Goal: Task Accomplishment & Management: Manage account settings

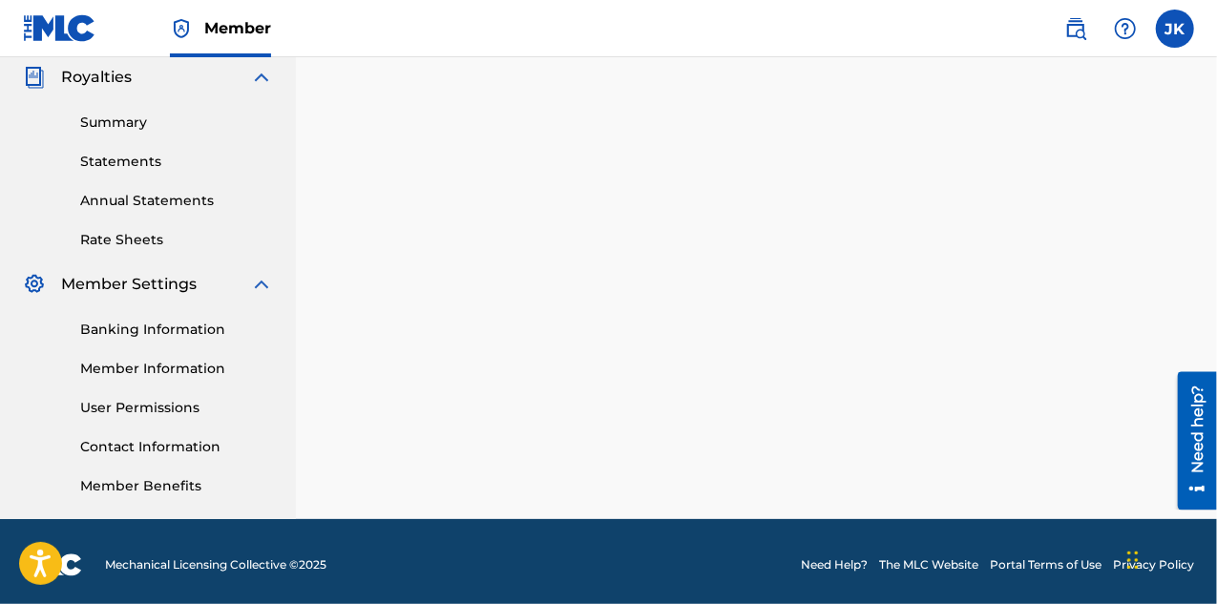
scroll to position [579, 0]
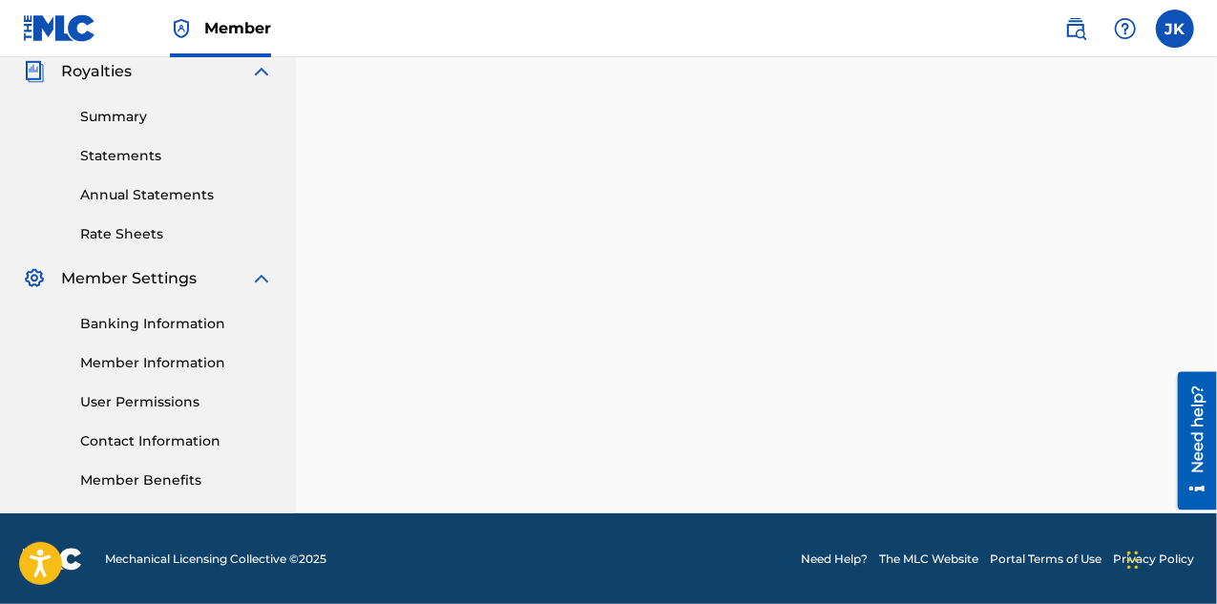
click at [148, 358] on link "Member Information" at bounding box center [176, 363] width 193 height 20
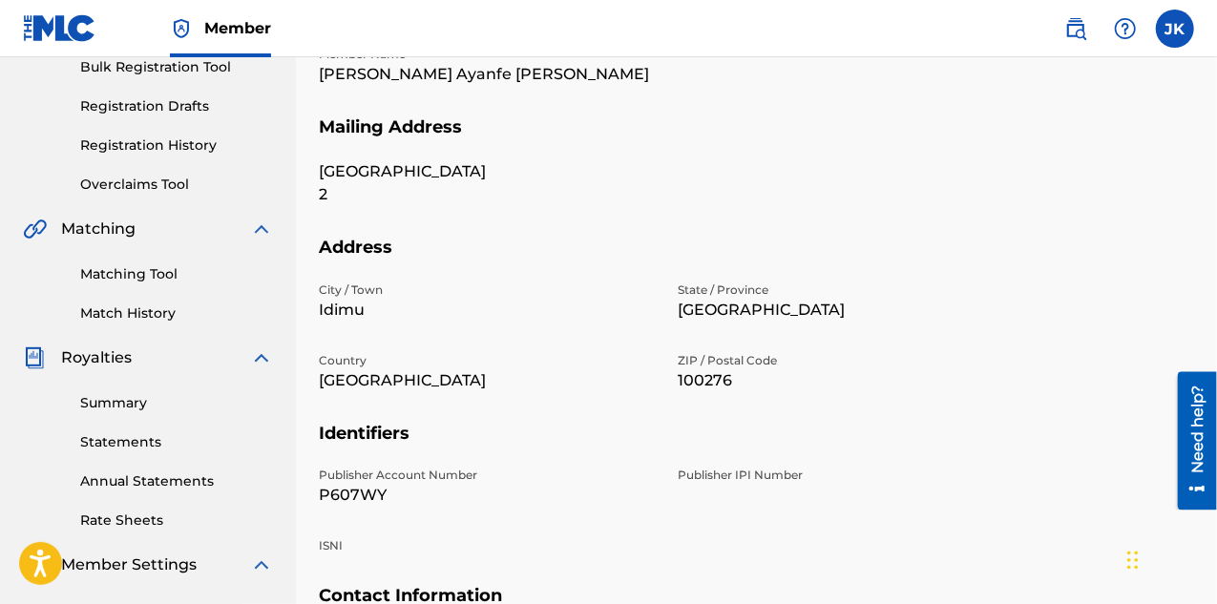
scroll to position [579, 0]
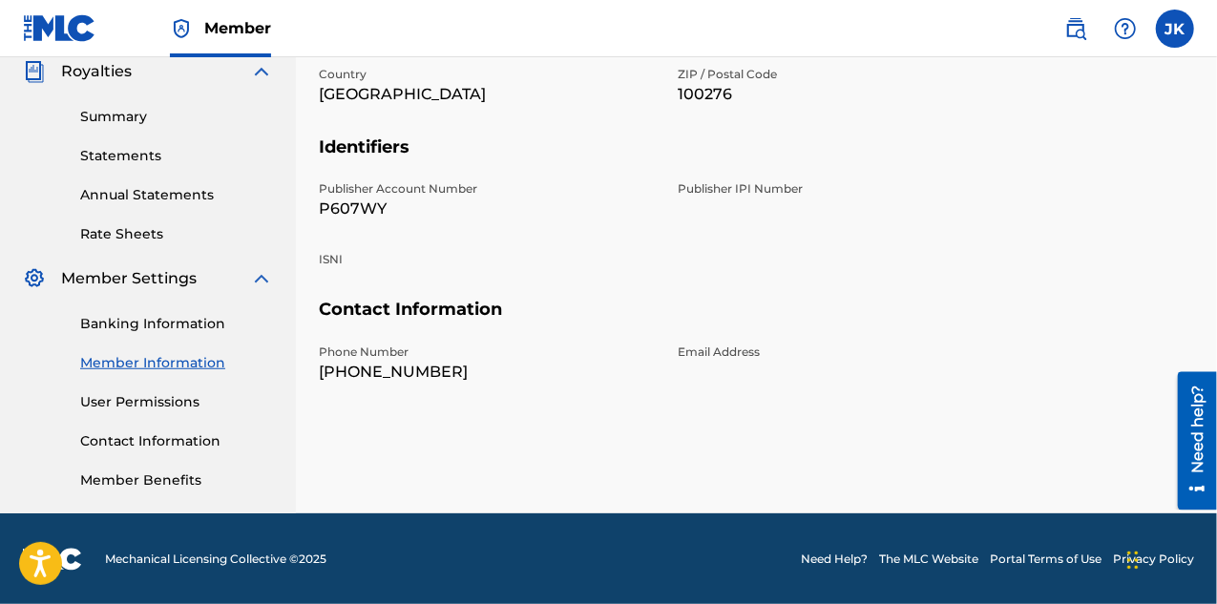
click at [751, 350] on p "Email Address" at bounding box center [846, 352] width 336 height 17
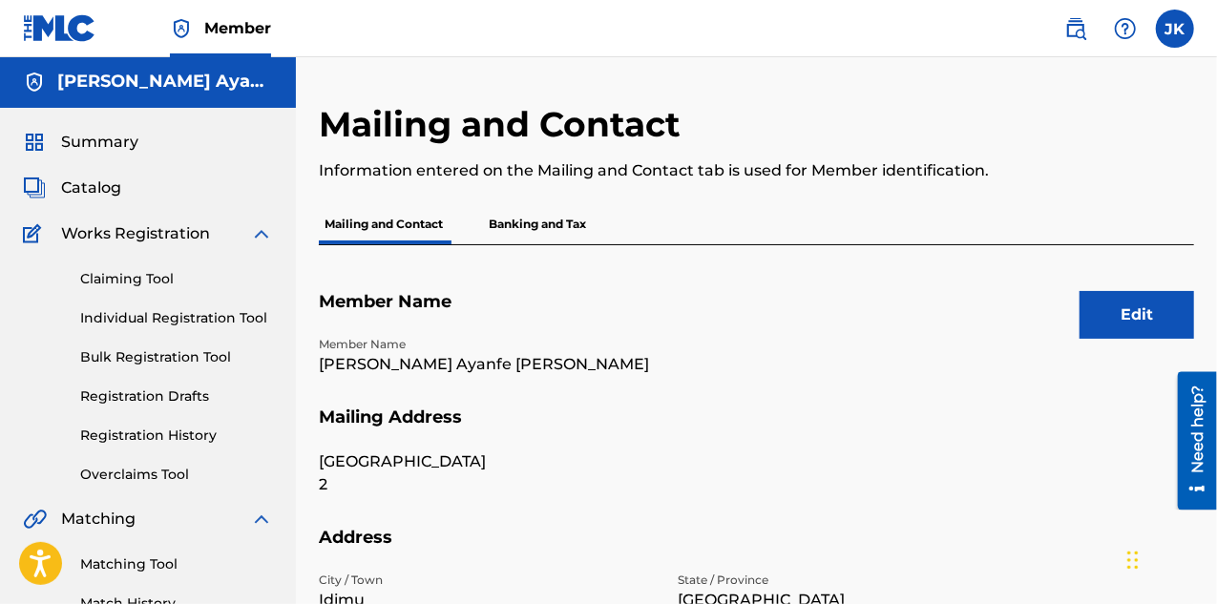
scroll to position [0, 0]
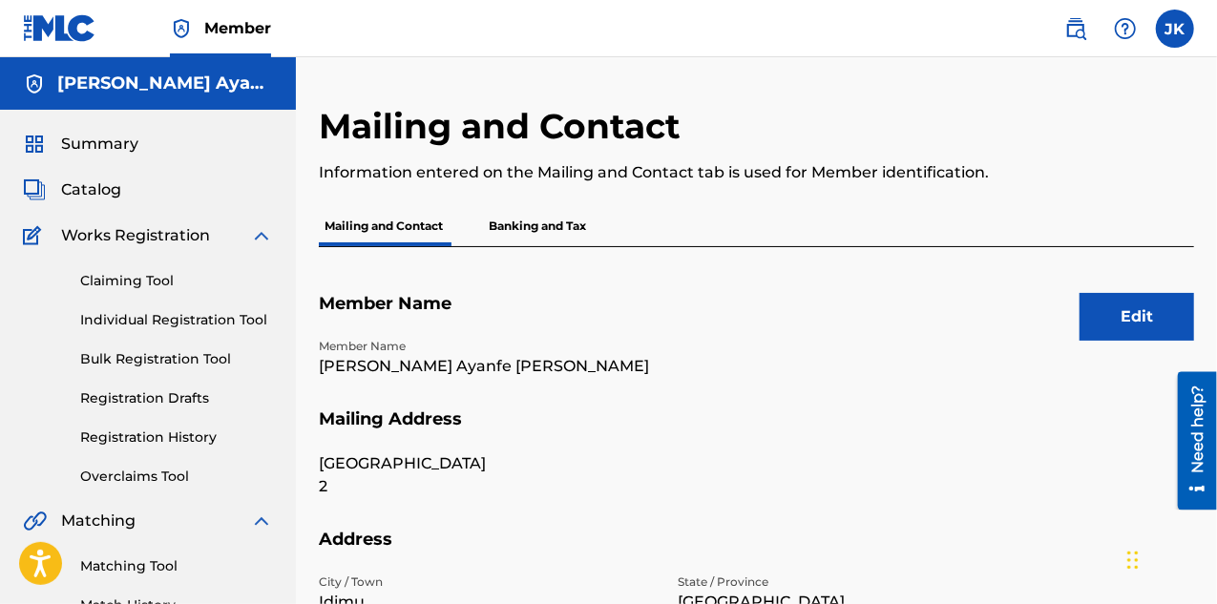
click at [1159, 333] on button "Edit" at bounding box center [1137, 317] width 115 height 48
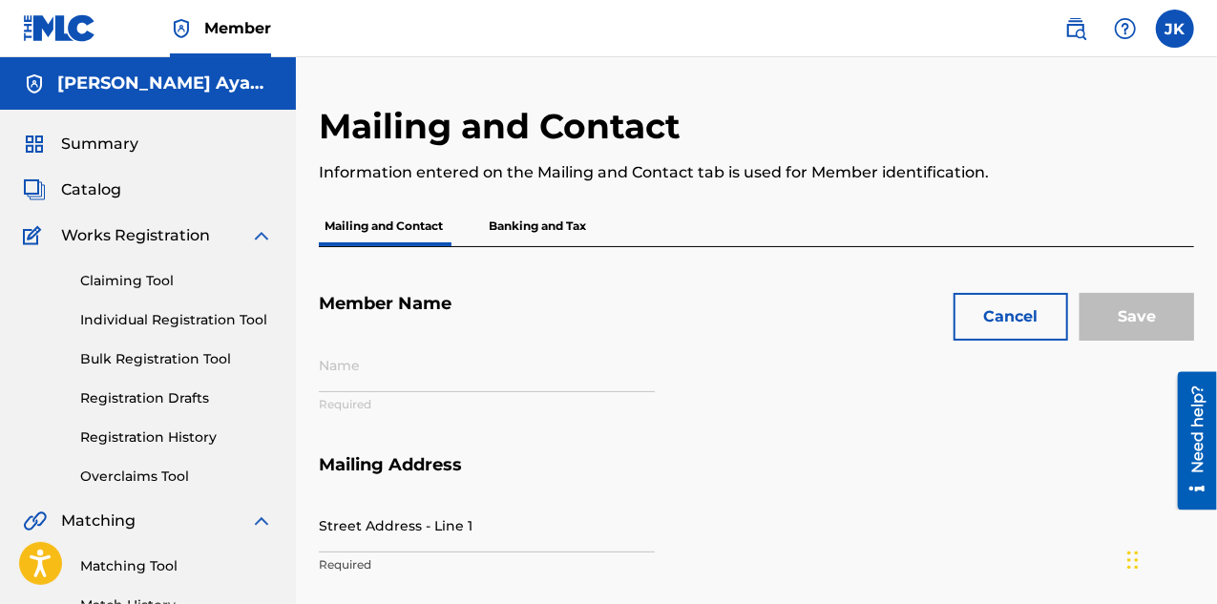
type input "[PERSON_NAME] Ayanfe [PERSON_NAME]"
type input "[GEOGRAPHIC_DATA]"
type input "2"
type input "Idimu"
type input "[GEOGRAPHIC_DATA]"
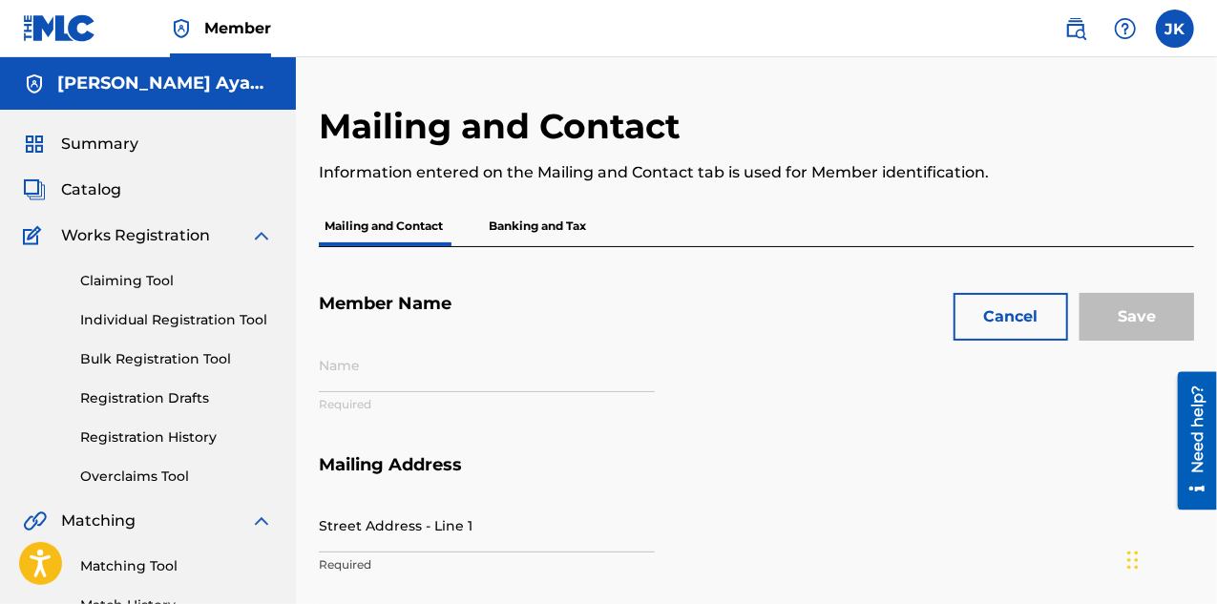
type input "100276"
type input "P607WY"
type input "9060534863"
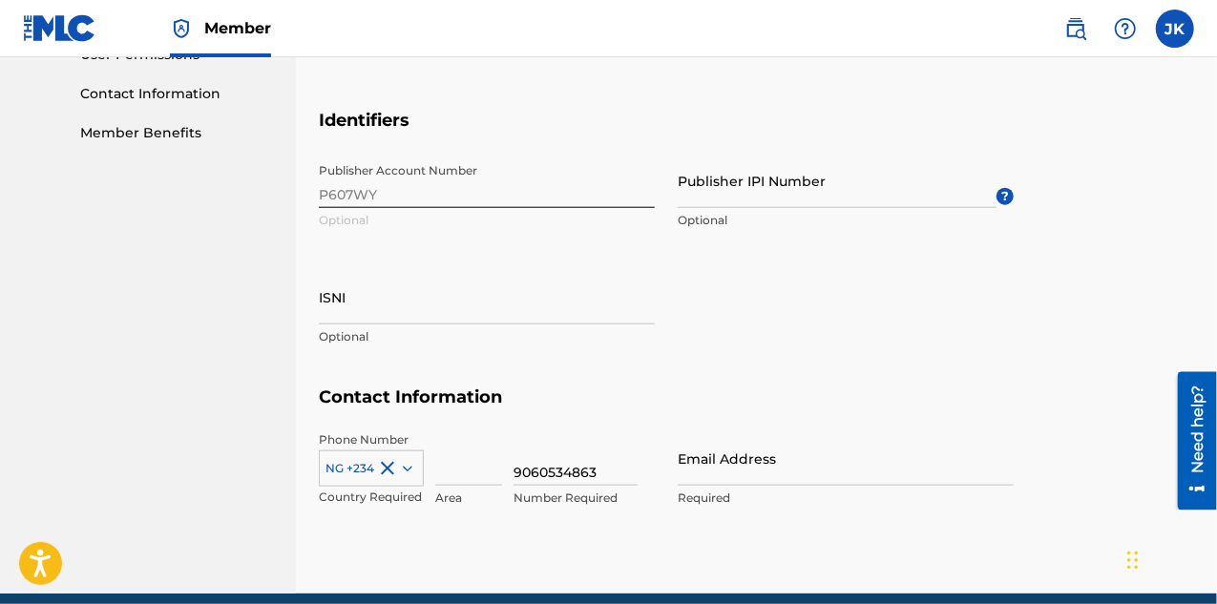
scroll to position [1006, 0]
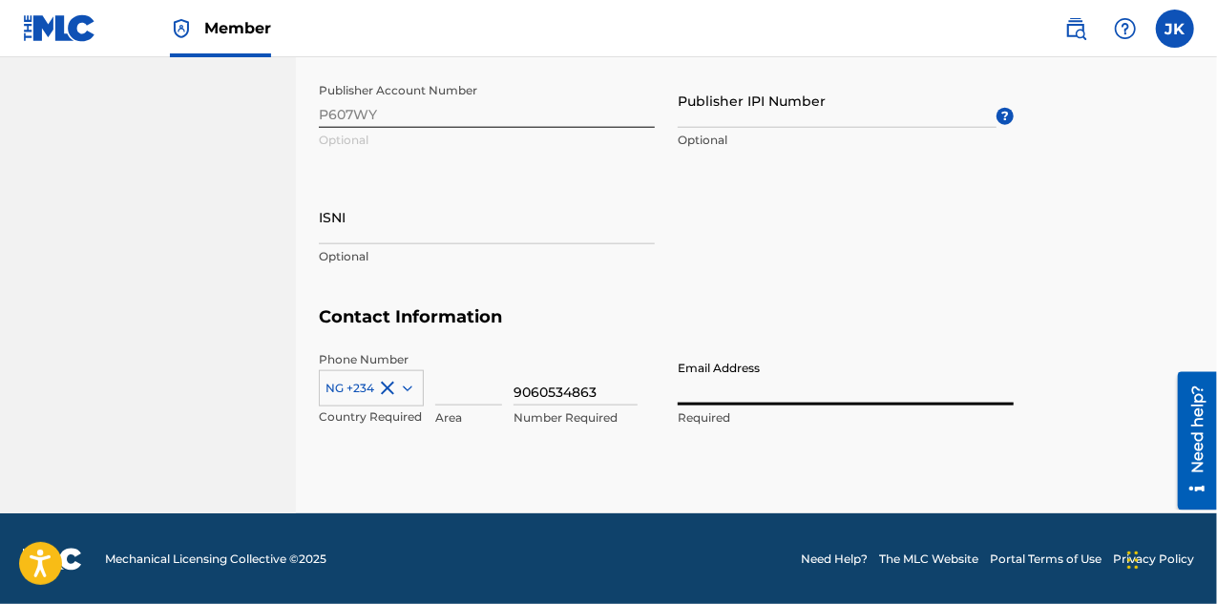
click at [760, 392] on input "Email Address" at bounding box center [846, 378] width 336 height 54
type input "[EMAIL_ADDRESS][DOMAIN_NAME]"
type input "[PERSON_NAME] Ayanfe [PERSON_NAME]"
type input "[GEOGRAPHIC_DATA]"
type input "906"
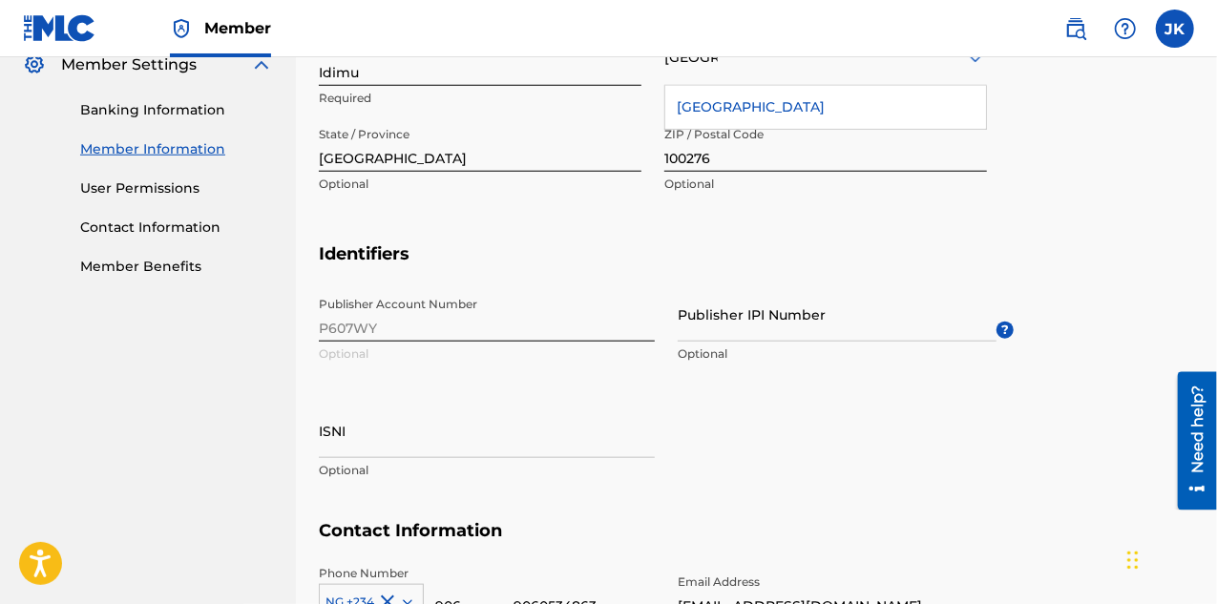
scroll to position [720, 0]
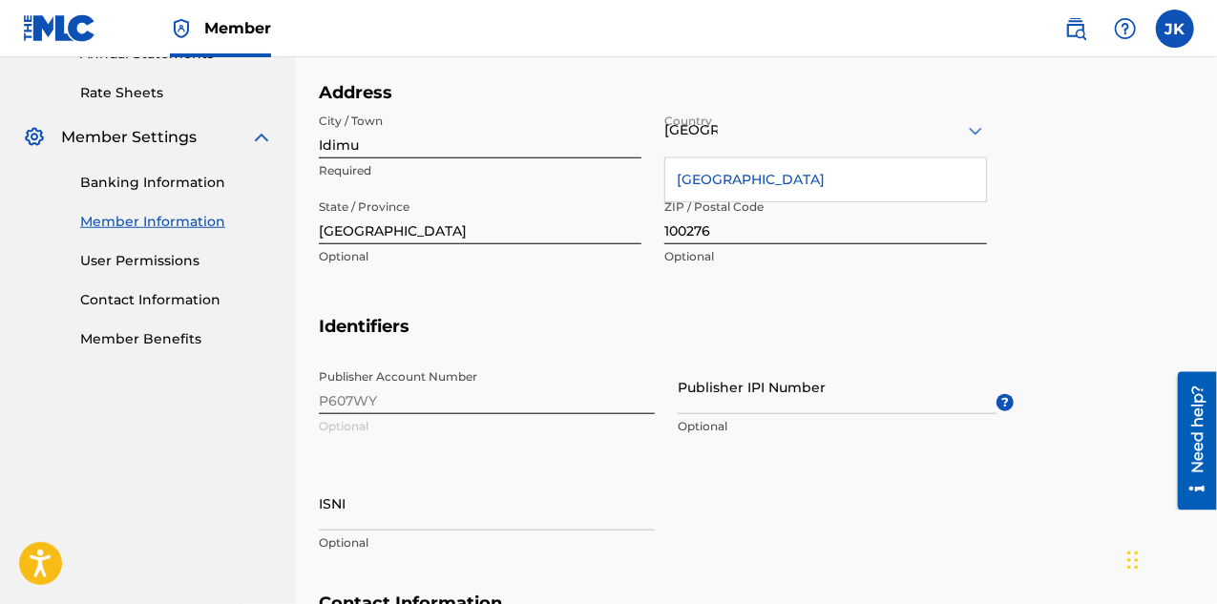
click at [699, 413] on div "Publisher IPI Number Optional" at bounding box center [837, 403] width 319 height 86
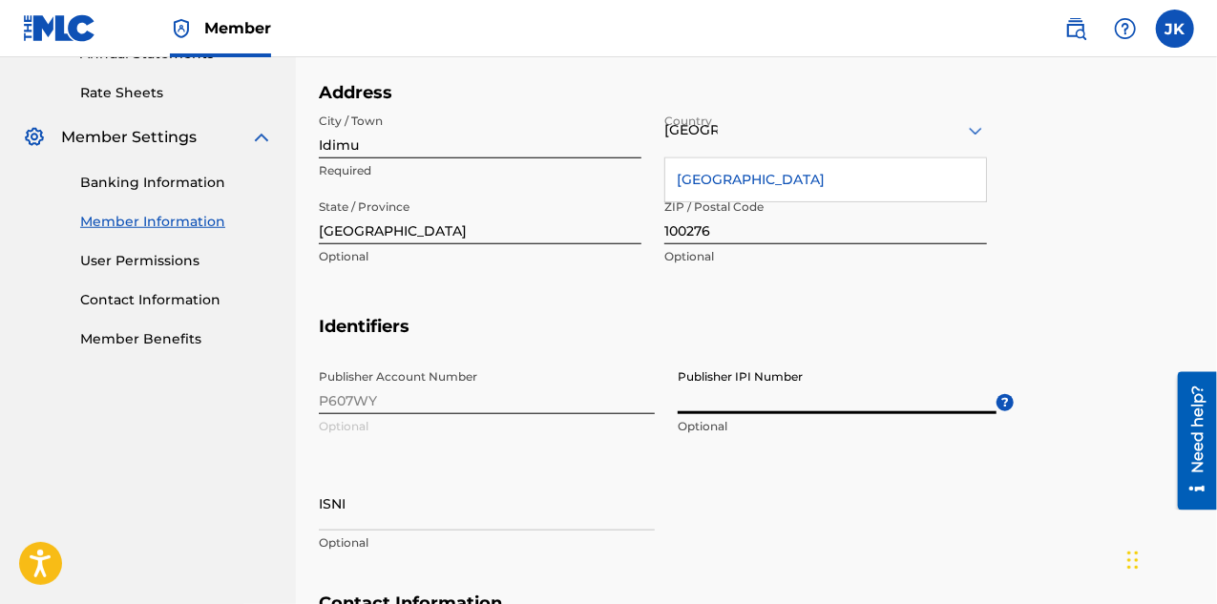
click at [714, 410] on input "Publisher IPI Number" at bounding box center [837, 387] width 319 height 54
click at [789, 370] on input "Publisher IPI Number" at bounding box center [837, 387] width 319 height 54
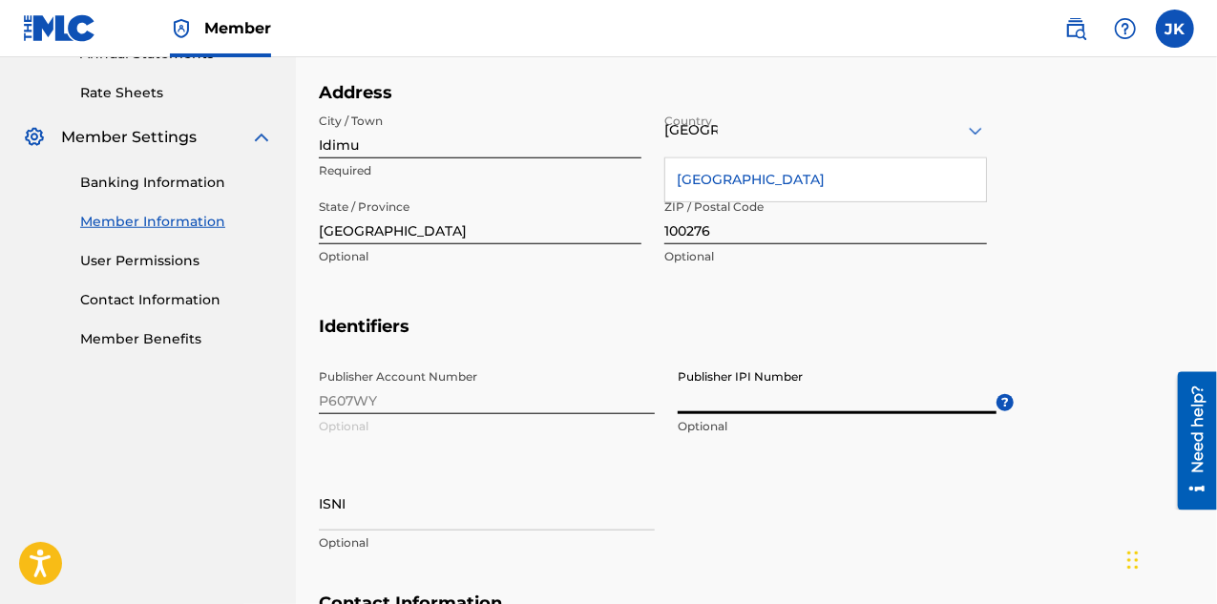
type input "01173310197"
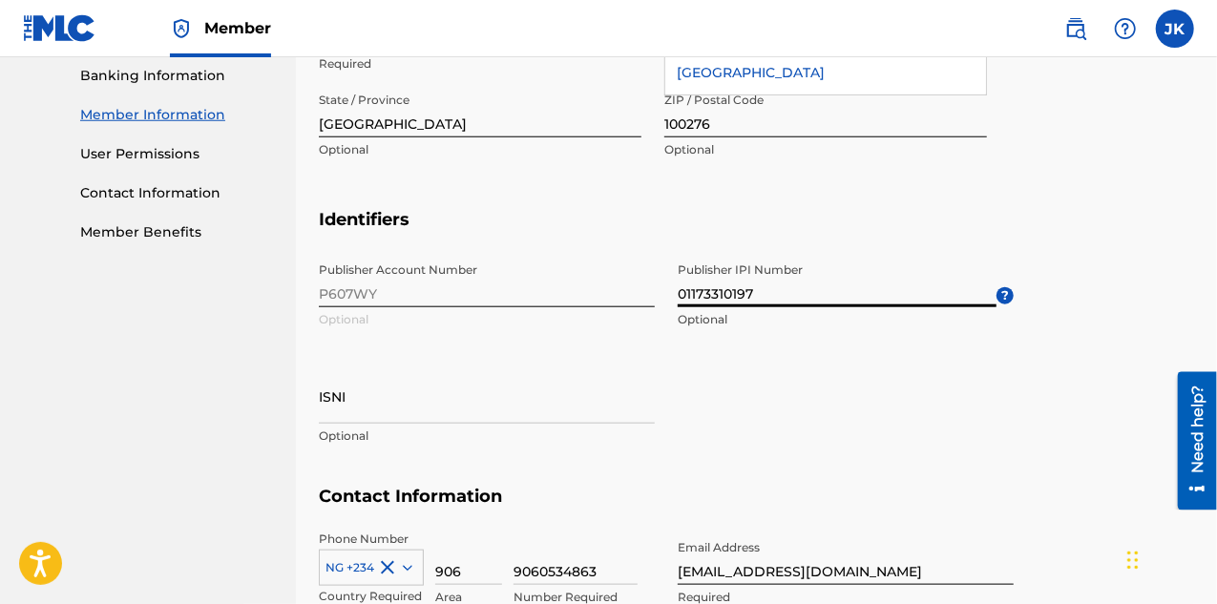
scroll to position [911, 0]
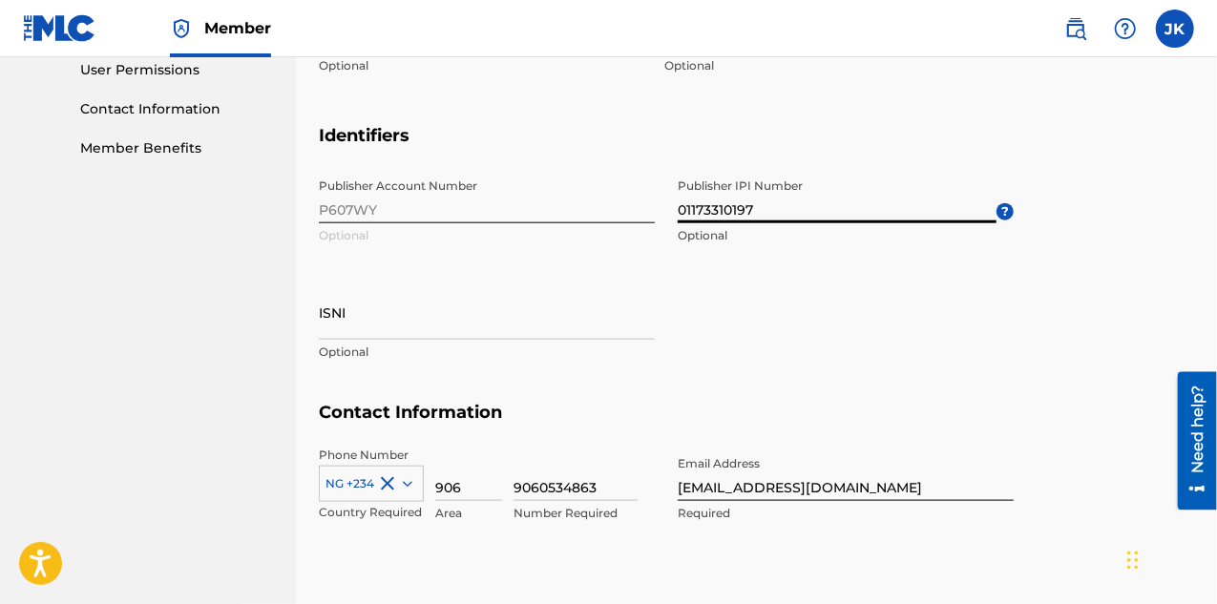
click at [401, 320] on input "ISNI" at bounding box center [487, 313] width 336 height 54
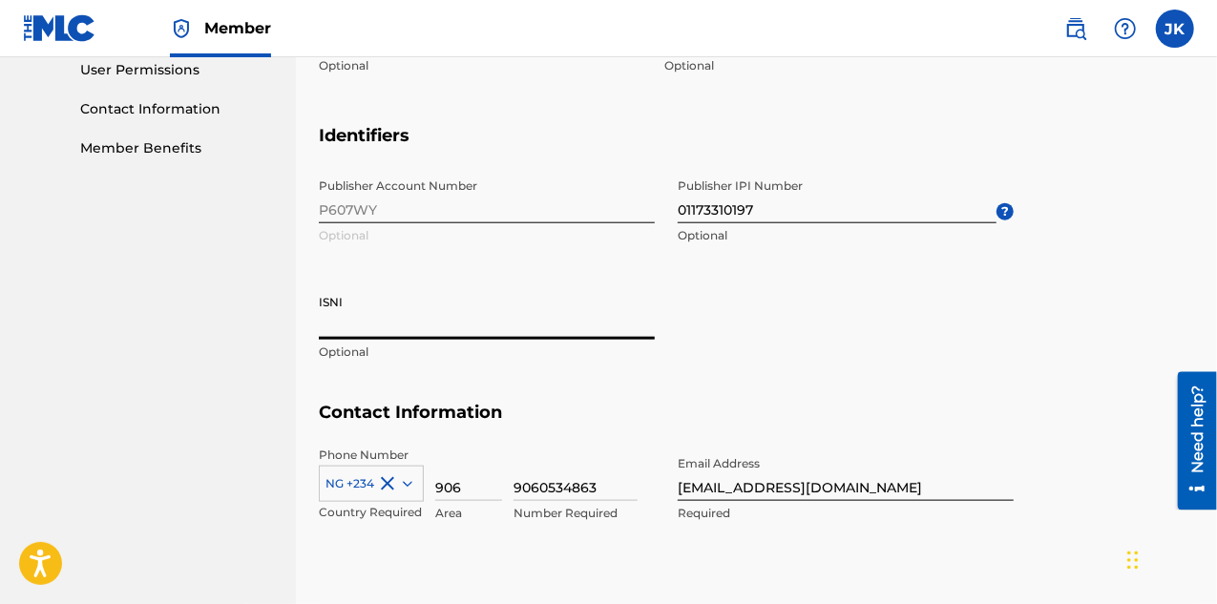
click at [325, 292] on input "ISNI" at bounding box center [487, 313] width 336 height 54
click at [325, 293] on input "ISNI" at bounding box center [487, 313] width 336 height 54
click at [325, 294] on input "ISNI" at bounding box center [487, 313] width 336 height 54
drag, startPoint x: 341, startPoint y: 295, endPoint x: 307, endPoint y: 295, distance: 33.4
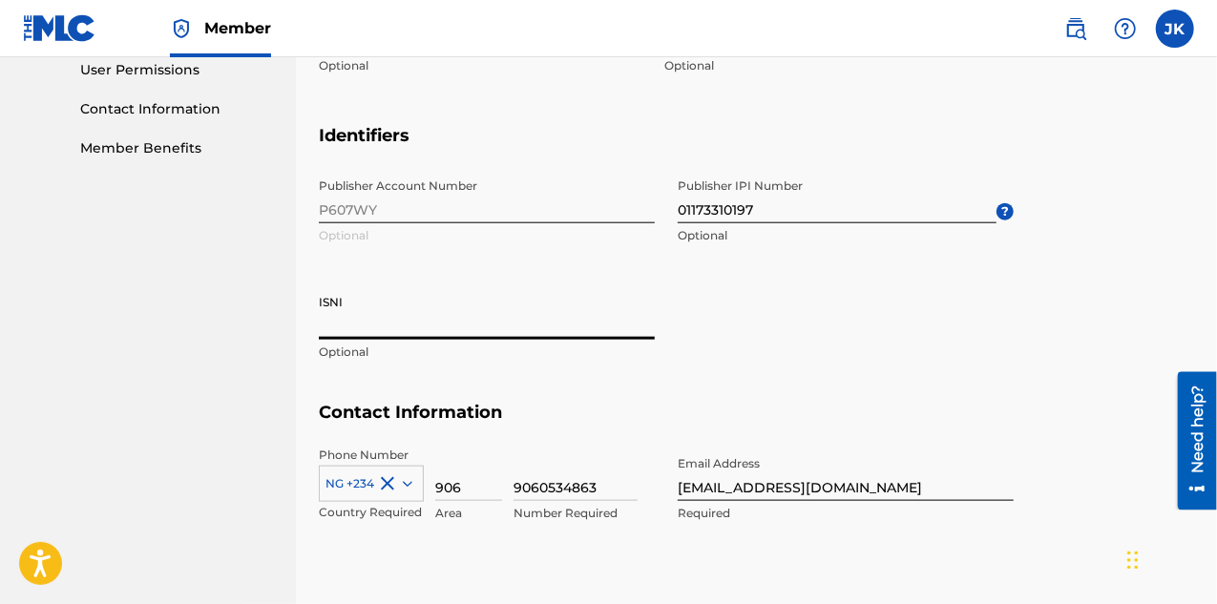
scroll to position [1006, 0]
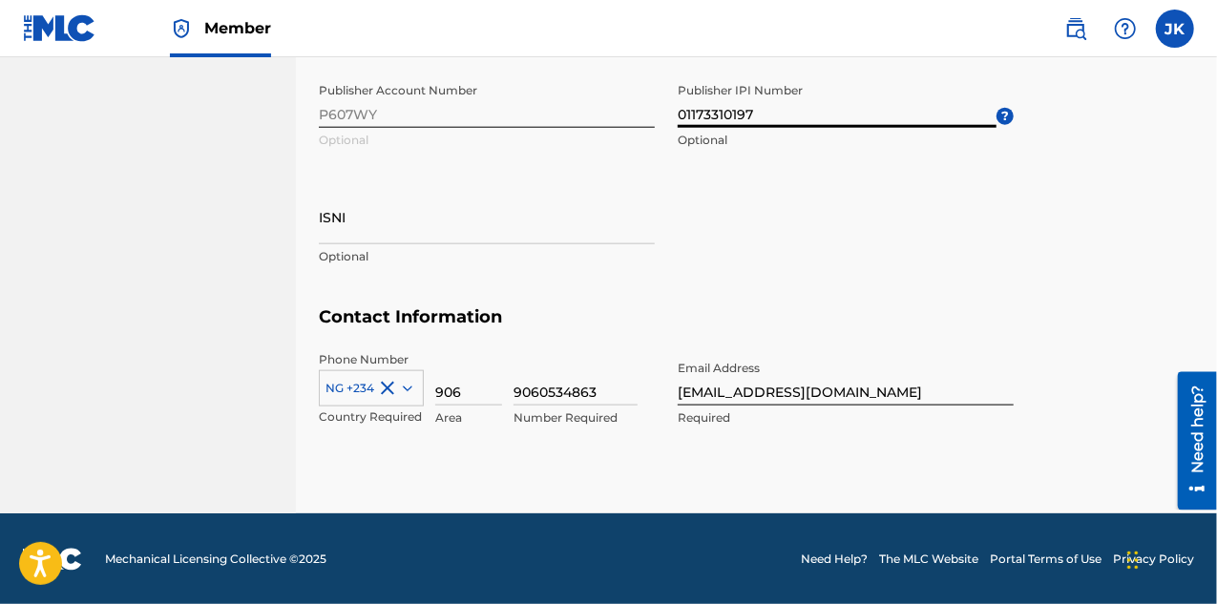
drag, startPoint x: 820, startPoint y: 88, endPoint x: 670, endPoint y: 83, distance: 150.0
click at [670, 83] on div "Publisher Account Number P607WY Optional Publisher IPI Number 01173310197 Optio…" at bounding box center [666, 190] width 695 height 233
click at [829, 198] on div "Publisher Account Number P607WY Optional Publisher IPI Number 01173310197 Optio…" at bounding box center [666, 190] width 695 height 233
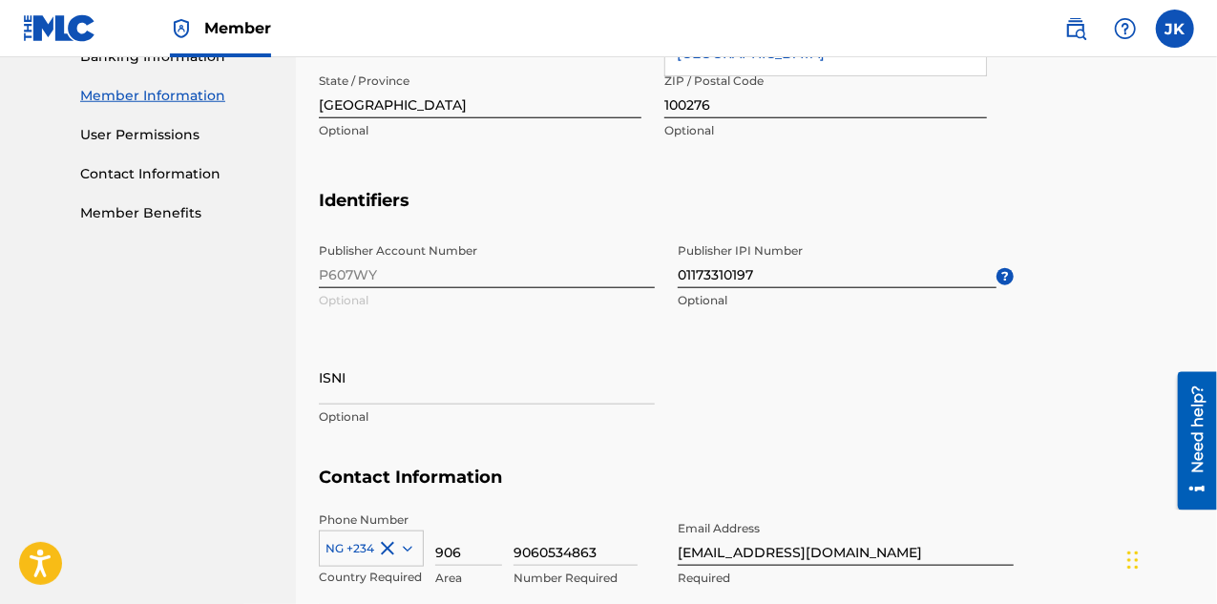
scroll to position [815, 0]
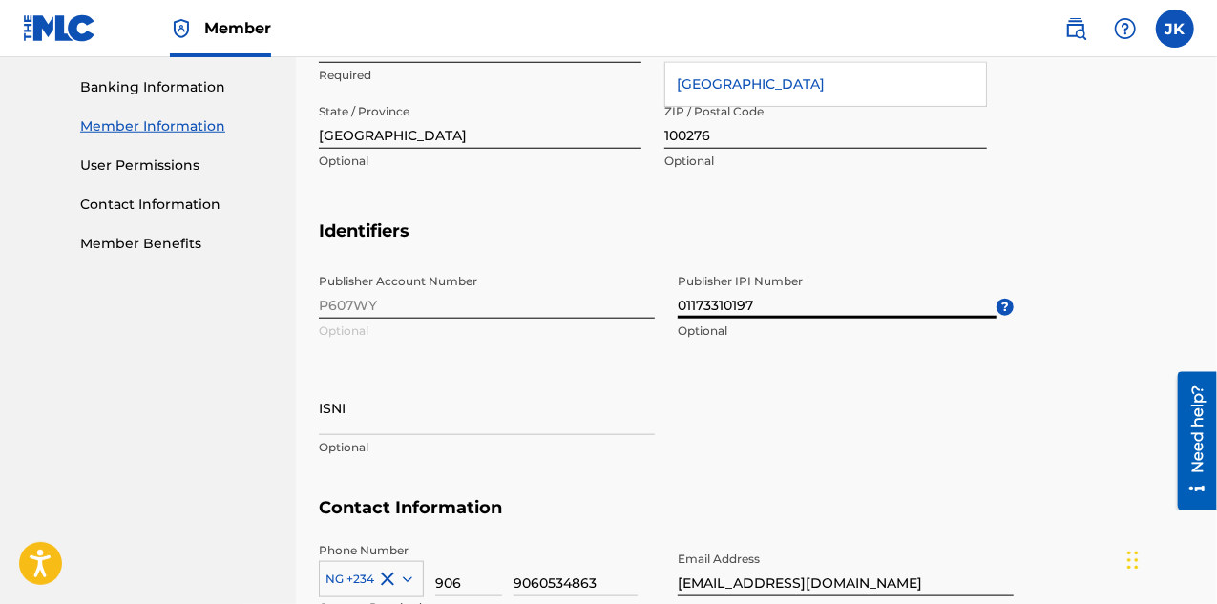
drag, startPoint x: 683, startPoint y: 278, endPoint x: 796, endPoint y: 278, distance: 113.6
click at [796, 278] on input "01173310197" at bounding box center [837, 292] width 319 height 54
click at [823, 400] on div "Publisher Account Number P607WY Optional Publisher IPI Number 01173310197 Optio…" at bounding box center [666, 381] width 695 height 233
drag, startPoint x: 838, startPoint y: 274, endPoint x: 665, endPoint y: 245, distance: 176.1
click at [682, 251] on section "Identifiers Publisher Account Number P607WY Optional Publisher IPI Number 01173…" at bounding box center [757, 360] width 876 height 278
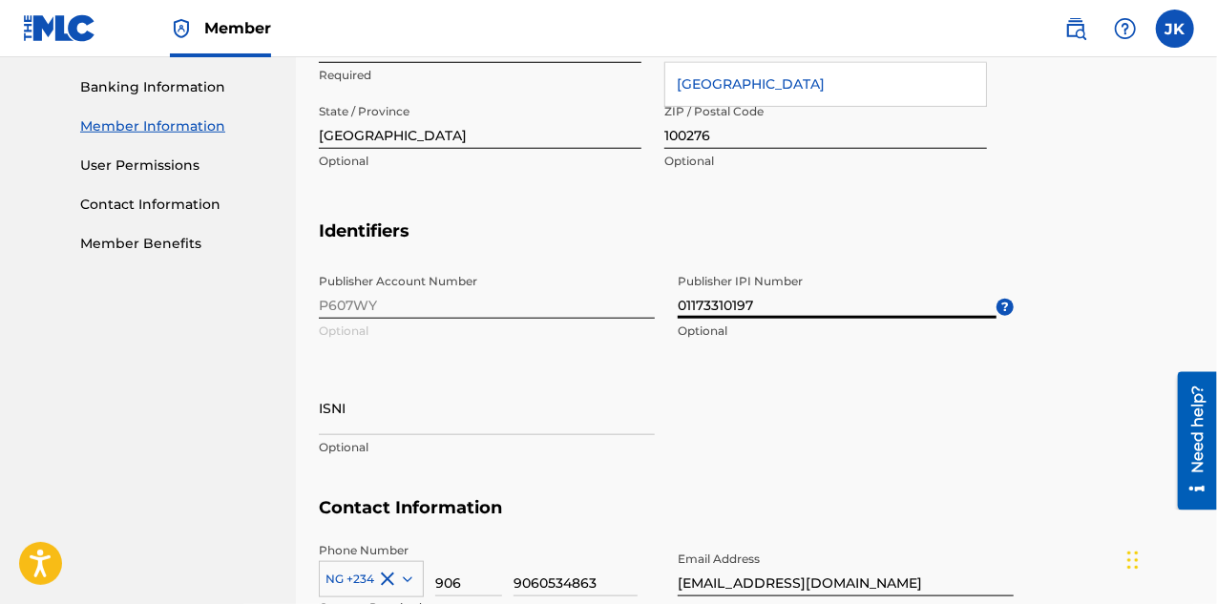
click at [832, 181] on div "Address City / Town Idimu Required Country [GEOGRAPHIC_DATA] [GEOGRAPHIC_DATA] …" at bounding box center [666, 88] width 695 height 203
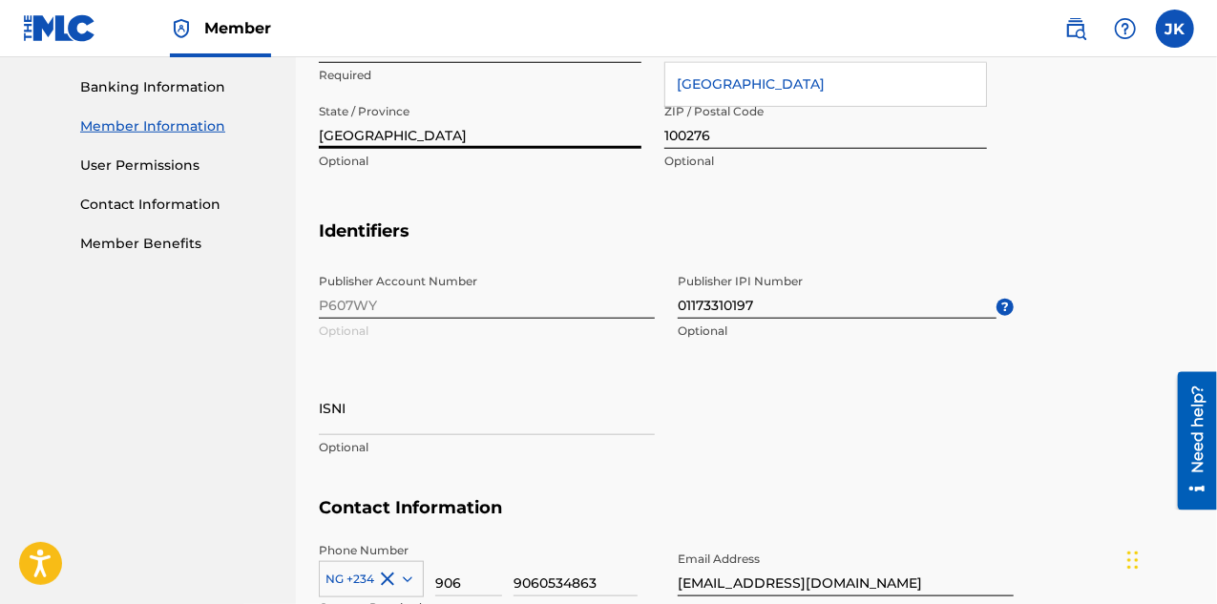
drag, startPoint x: 619, startPoint y: 138, endPoint x: 745, endPoint y: 246, distance: 165.9
click at [745, 246] on div "Cancel Save Member Name Name [PERSON_NAME] Ayanfe [PERSON_NAME] Required Mailin…" at bounding box center [757, 68] width 876 height 1273
click at [875, 211] on div "Address City / Town Idimu Required Country [GEOGRAPHIC_DATA] [GEOGRAPHIC_DATA] …" at bounding box center [666, 104] width 695 height 234
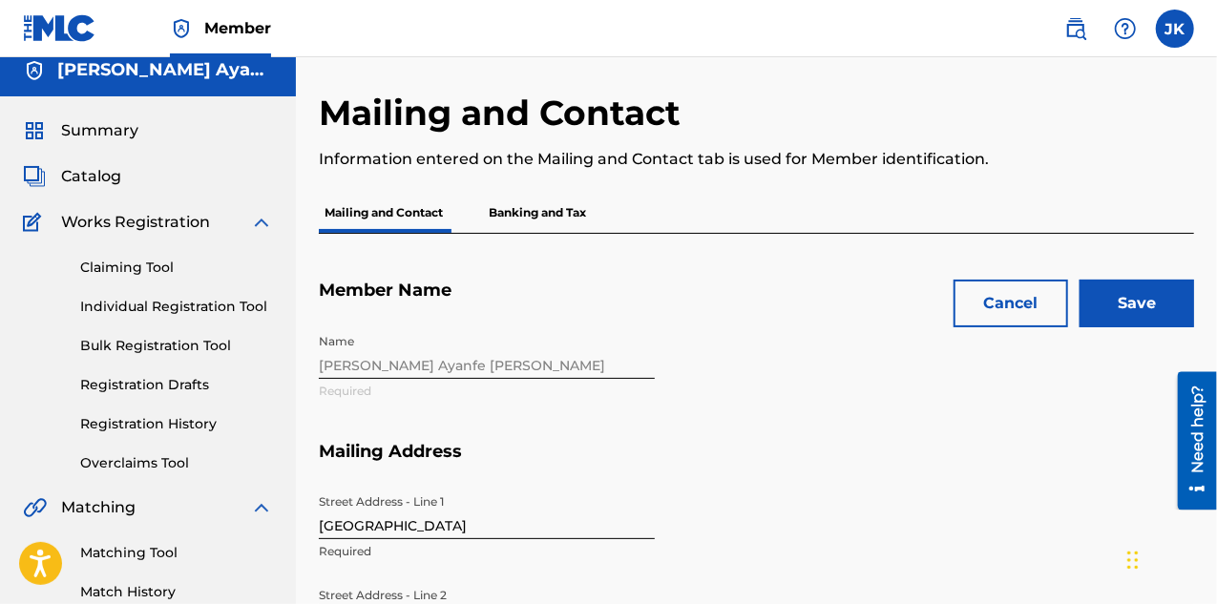
scroll to position [0, 0]
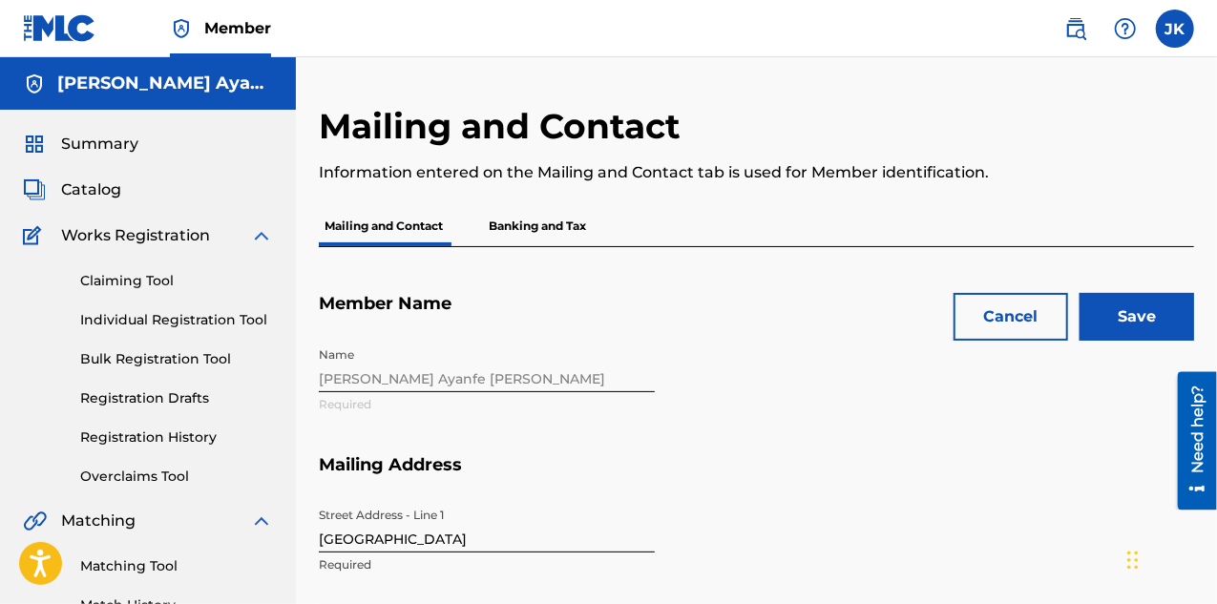
click at [550, 232] on p "Banking and Tax" at bounding box center [537, 226] width 109 height 40
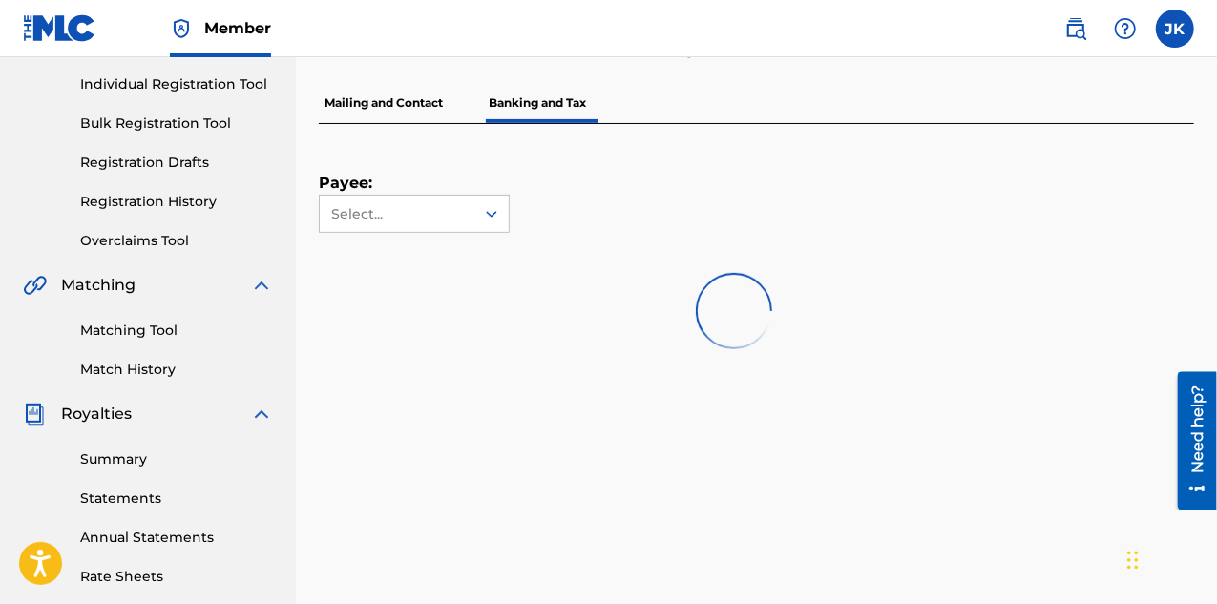
scroll to position [286, 0]
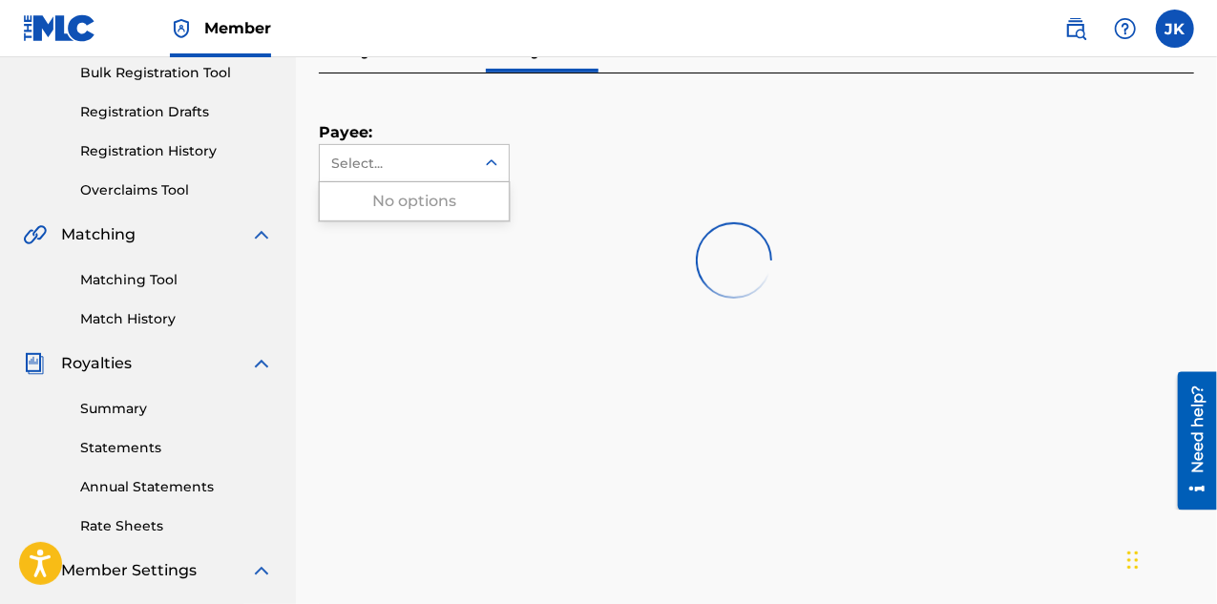
click at [407, 165] on div "Select..." at bounding box center [396, 164] width 130 height 20
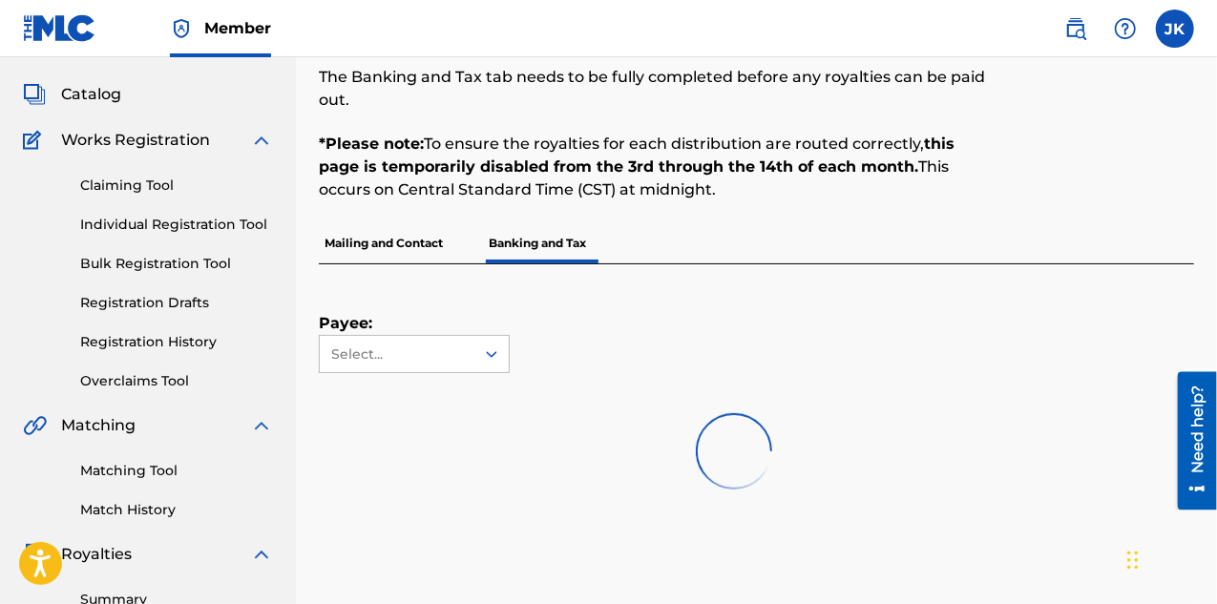
click at [412, 233] on p "Mailing and Contact" at bounding box center [384, 243] width 130 height 40
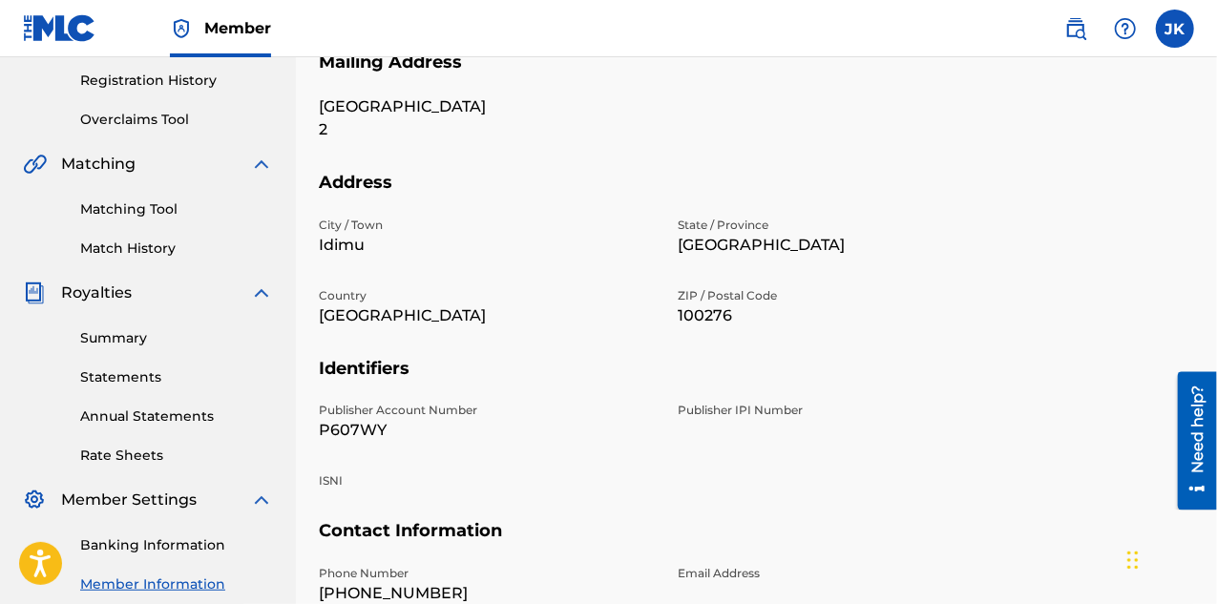
scroll to position [573, 0]
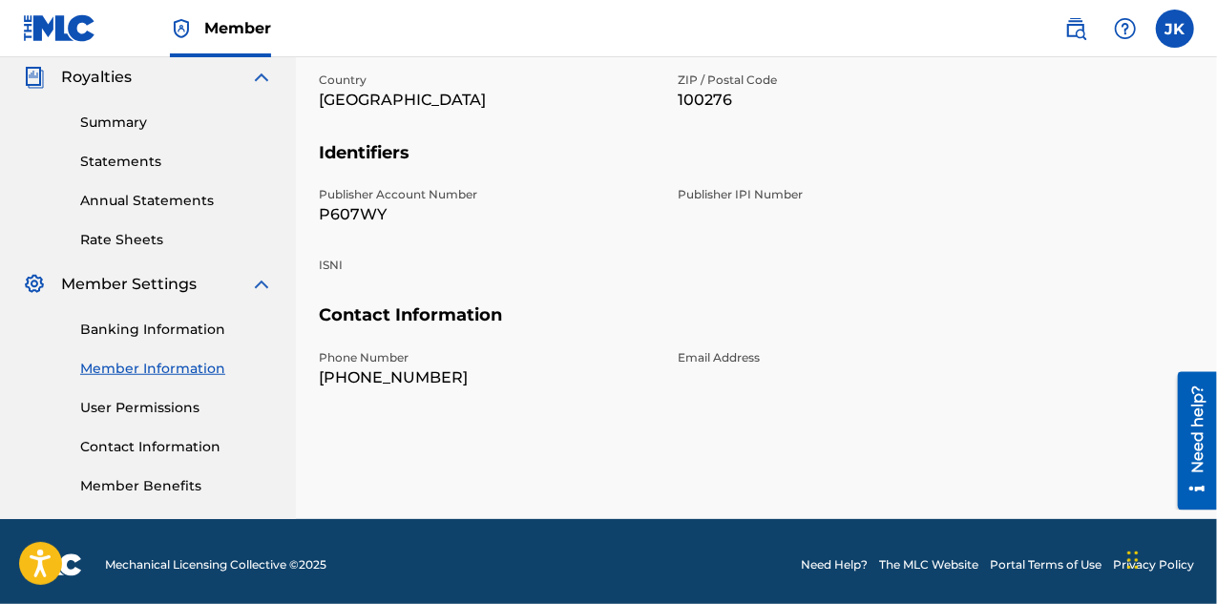
click at [728, 218] on div "Publisher IPI Number" at bounding box center [846, 206] width 336 height 40
drag, startPoint x: 688, startPoint y: 243, endPoint x: 716, endPoint y: 184, distance: 64.5
click at [698, 227] on div "Publisher Account Number P607WY Publisher IPI Number ISNI" at bounding box center [666, 245] width 695 height 118
click at [716, 184] on h5 "Identifiers" at bounding box center [757, 164] width 876 height 45
click at [708, 226] on div "Publisher Account Number P607WY Publisher IPI Number ISNI" at bounding box center [666, 245] width 695 height 118
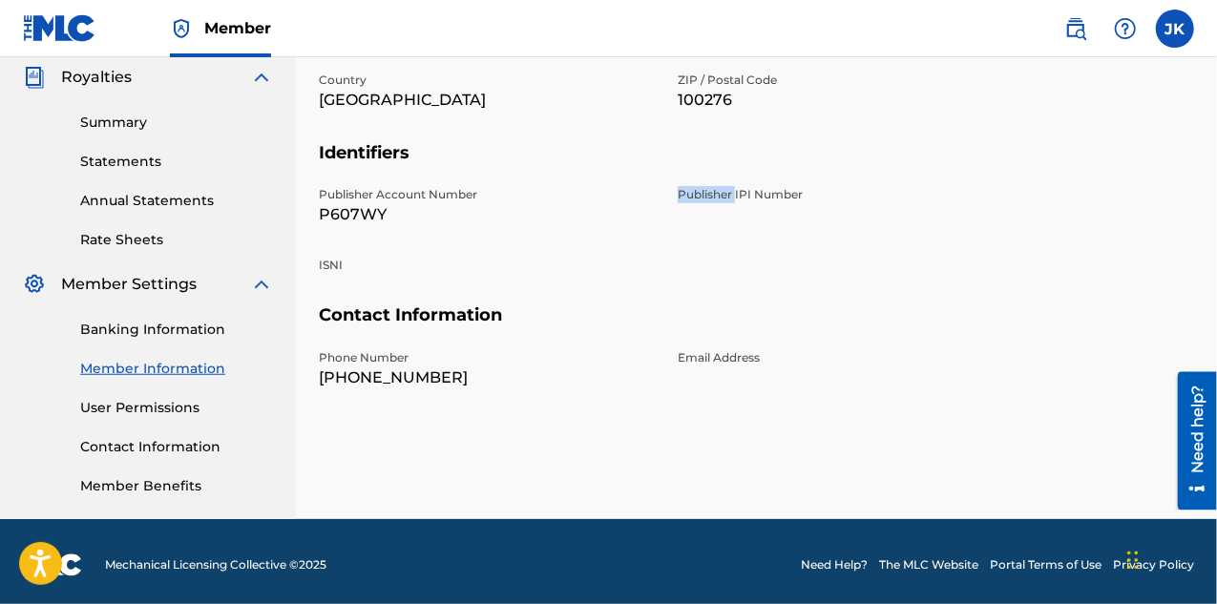
click at [708, 226] on div "Publisher Account Number P607WY Publisher IPI Number ISNI" at bounding box center [666, 245] width 695 height 118
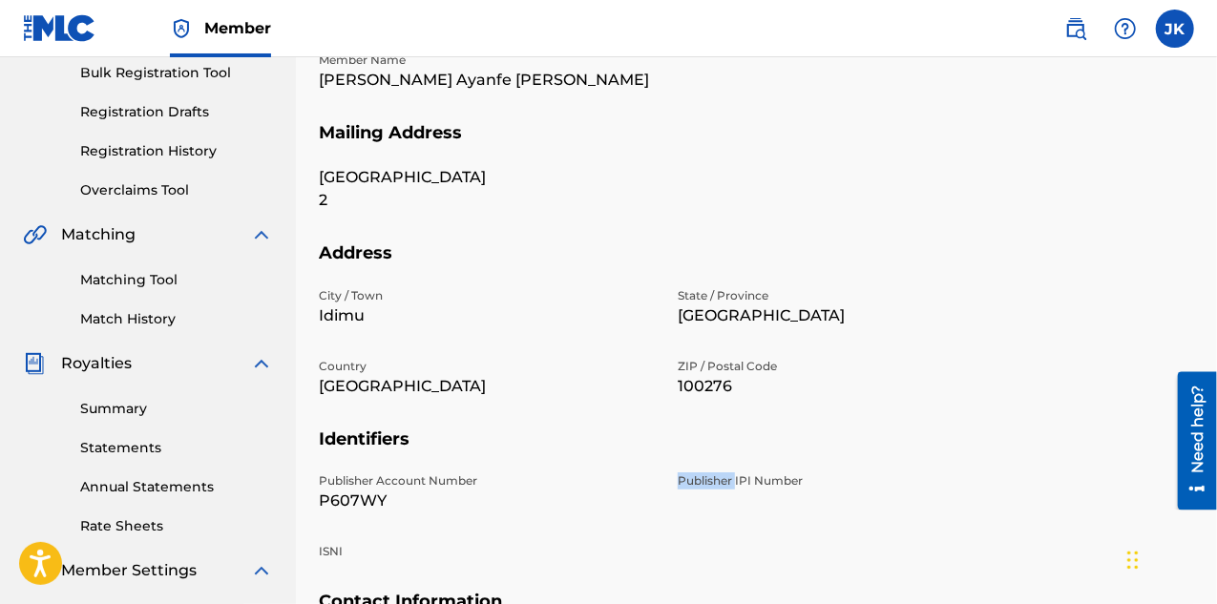
scroll to position [0, 0]
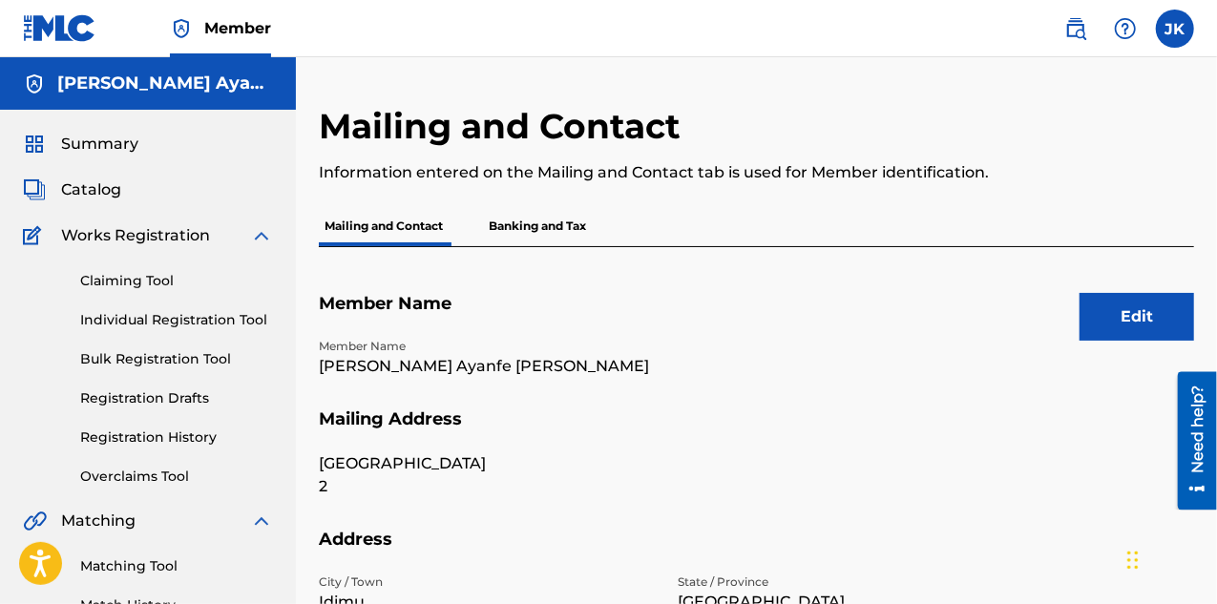
click at [1133, 312] on button "Edit" at bounding box center [1137, 317] width 115 height 48
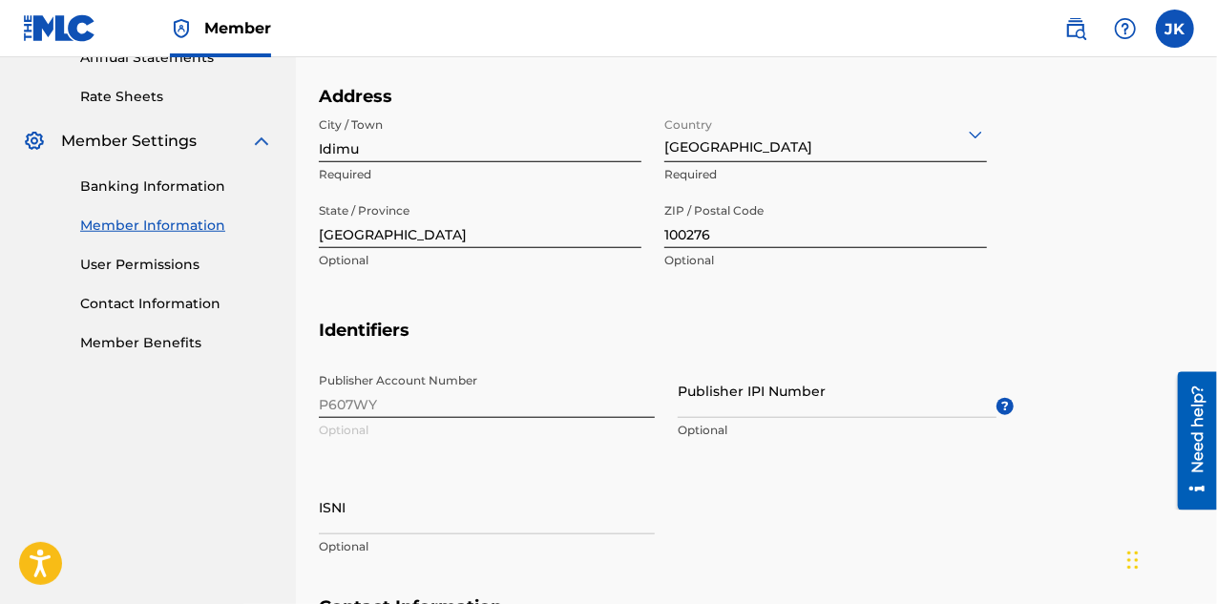
scroll to position [764, 0]
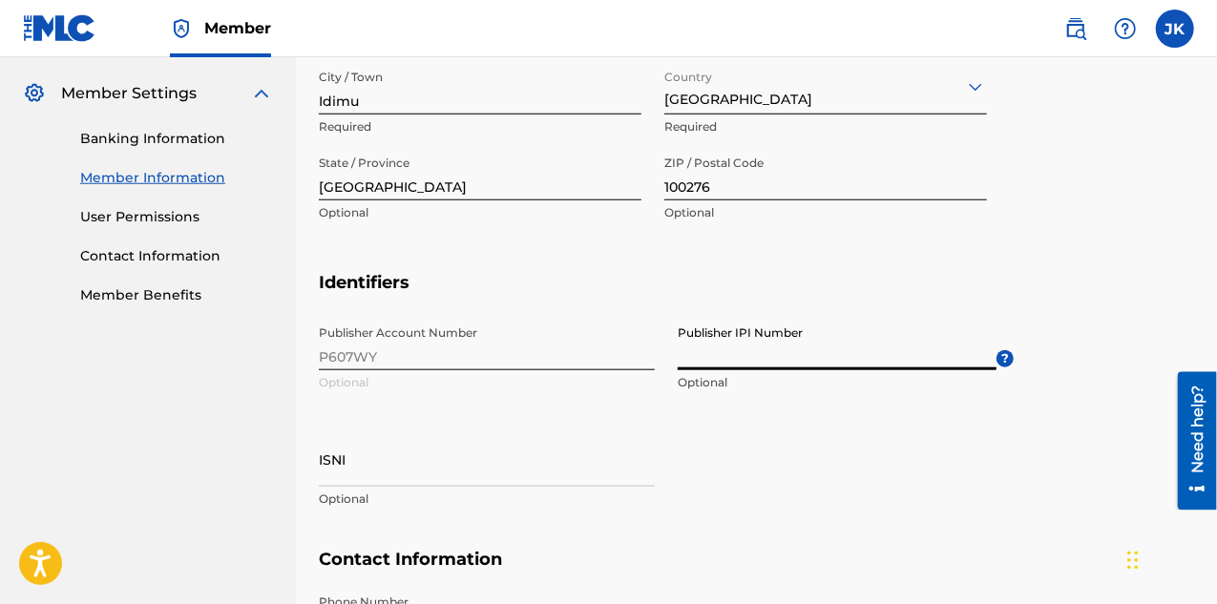
click at [714, 365] on input "Publisher IPI Number" at bounding box center [837, 343] width 319 height 54
paste input "01173310197"
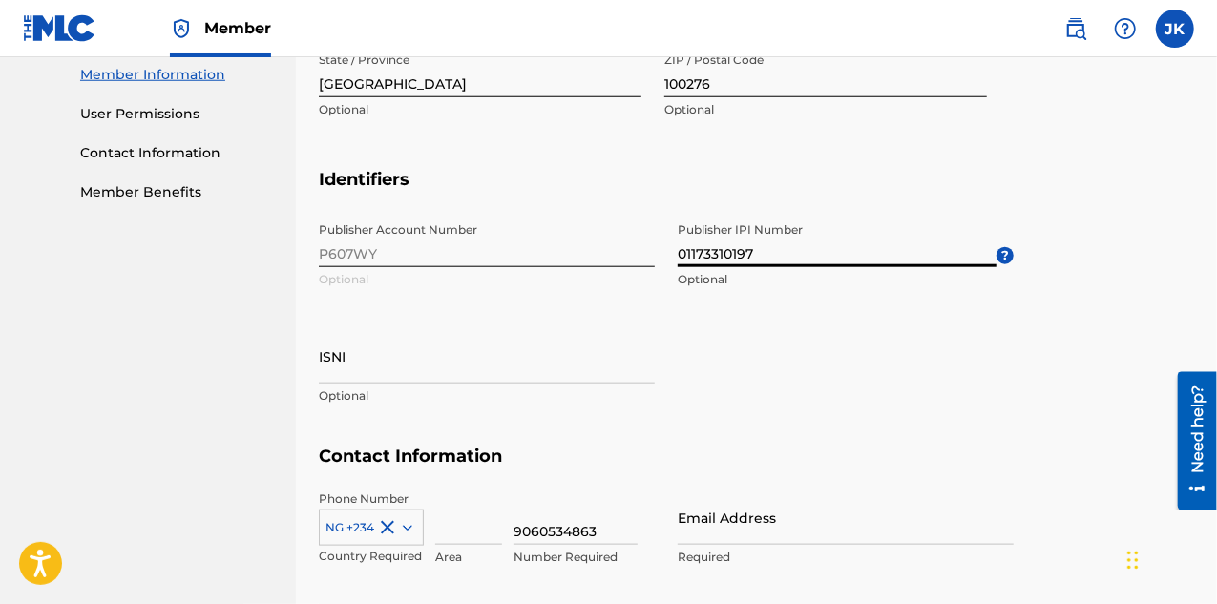
scroll to position [1006, 0]
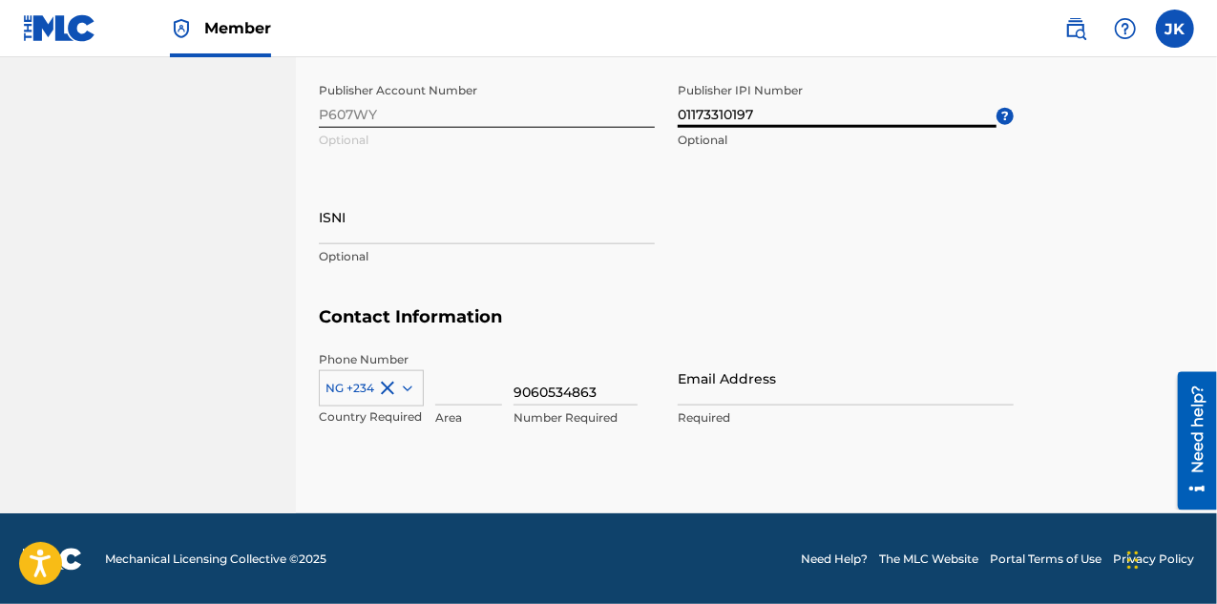
type input "01173310197"
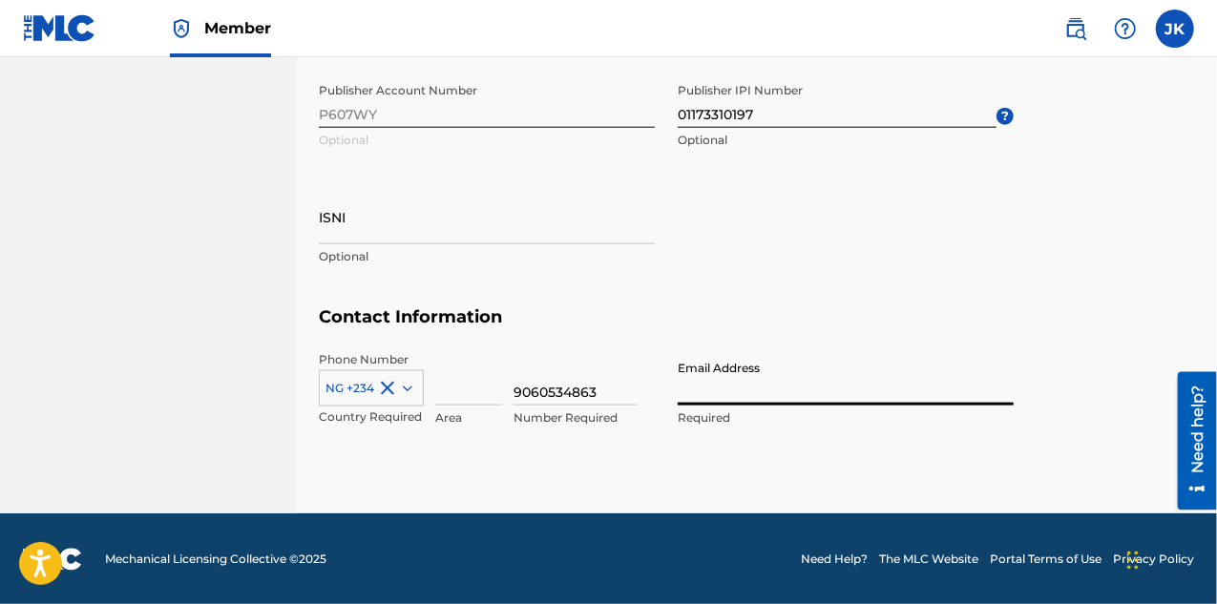
click at [743, 385] on input "Email Address" at bounding box center [846, 378] width 336 height 54
type input "[EMAIL_ADDRESS][DOMAIN_NAME]"
type input "[PERSON_NAME] Ayanfe [PERSON_NAME]"
type input "[GEOGRAPHIC_DATA]"
type input "906"
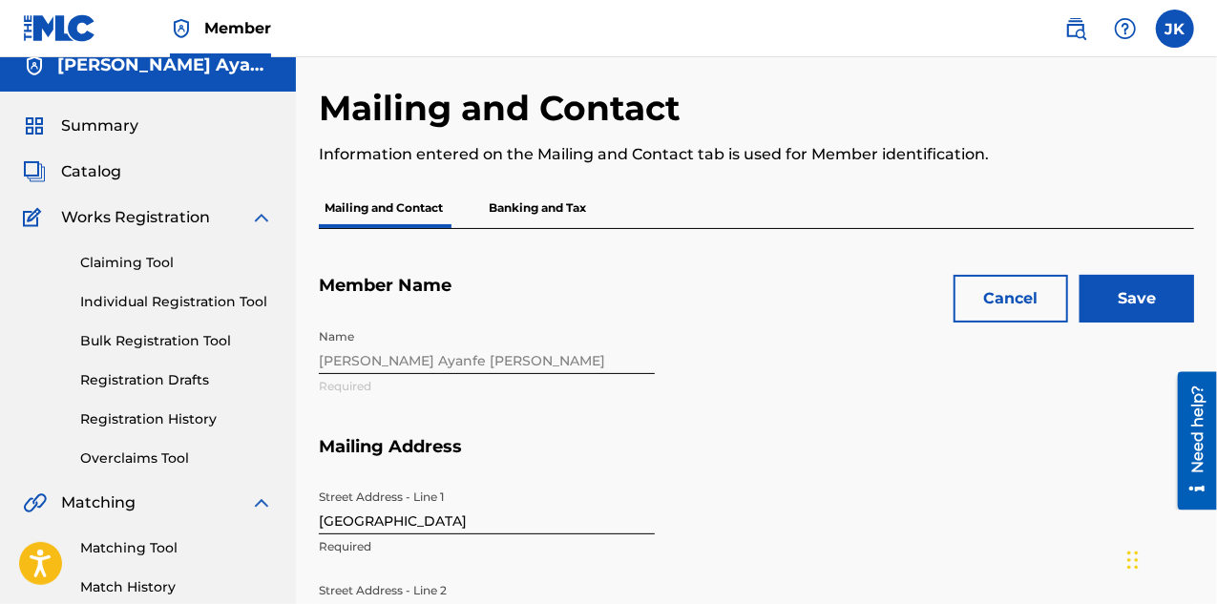
scroll to position [0, 0]
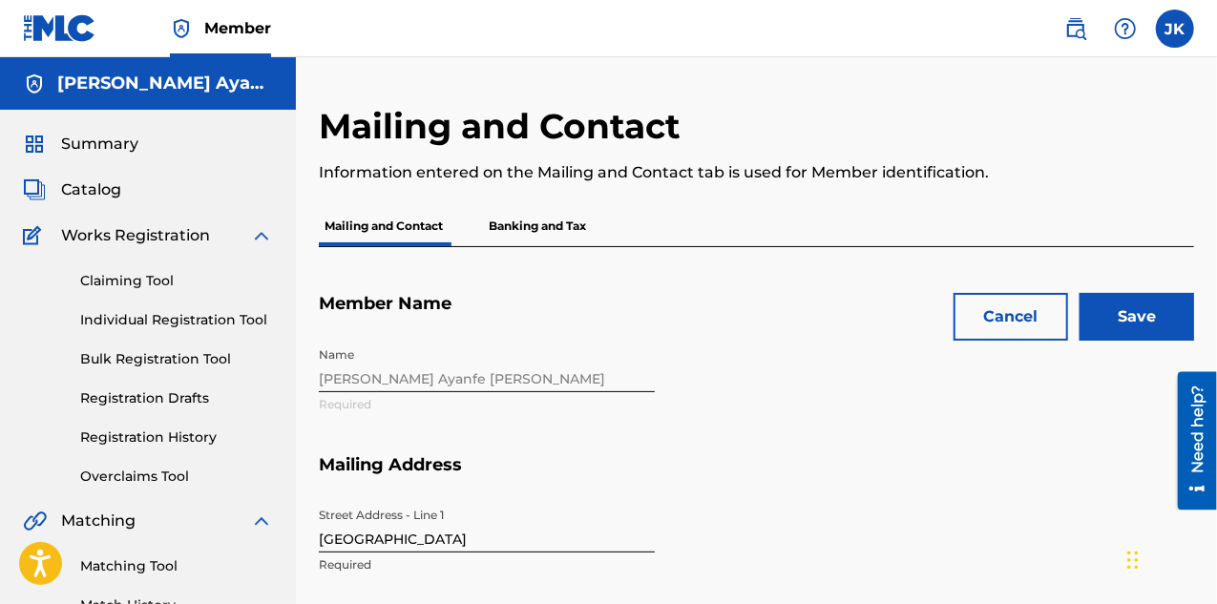
click at [1113, 312] on input "Save" at bounding box center [1137, 317] width 115 height 48
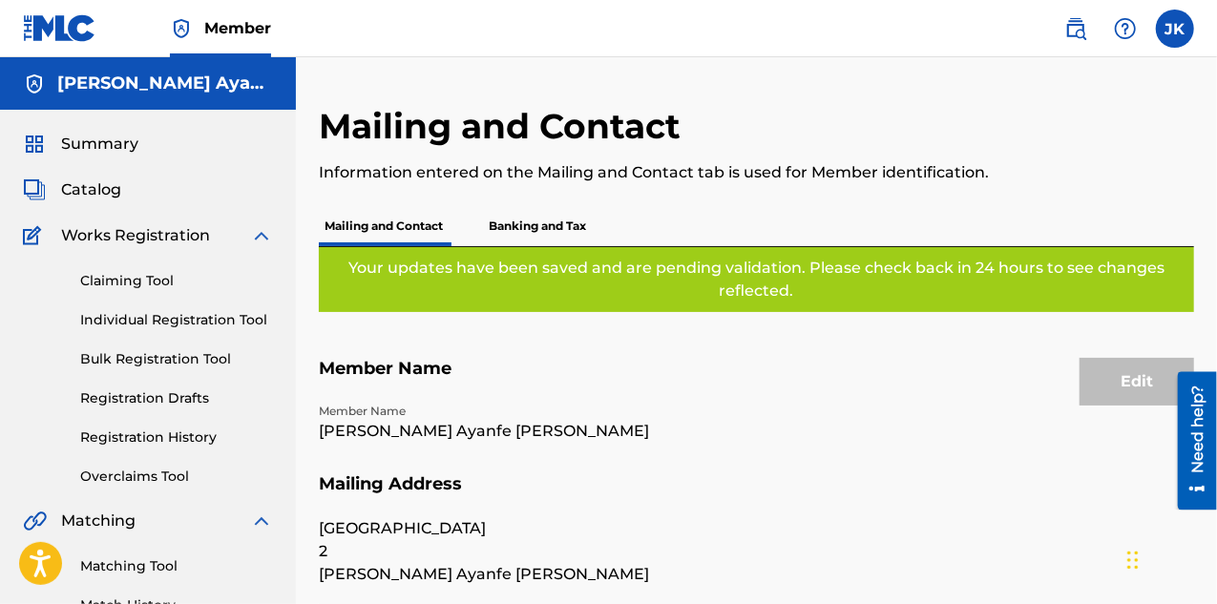
click at [87, 189] on span "Catalog" at bounding box center [91, 190] width 60 height 23
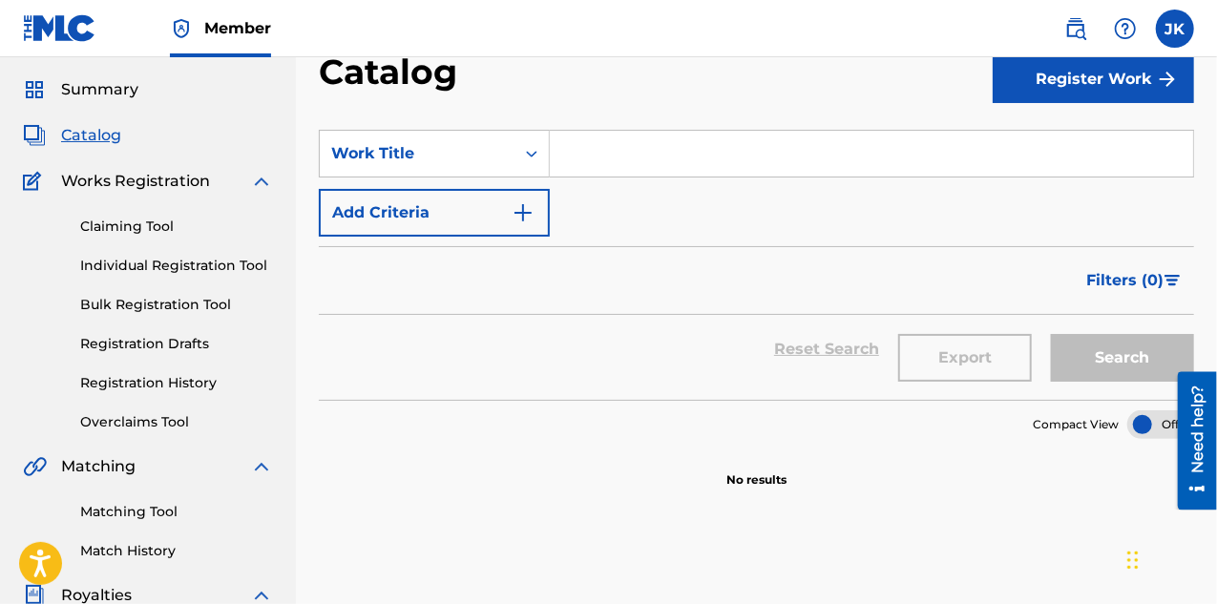
scroll to position [95, 0]
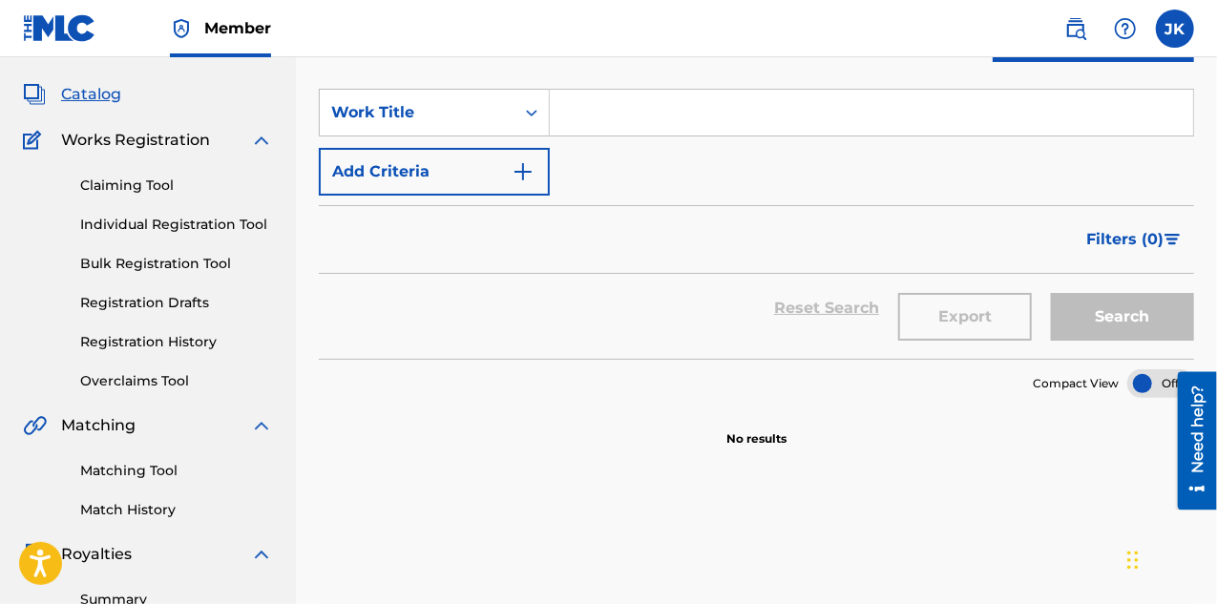
click at [1070, 12] on link at bounding box center [1076, 29] width 38 height 38
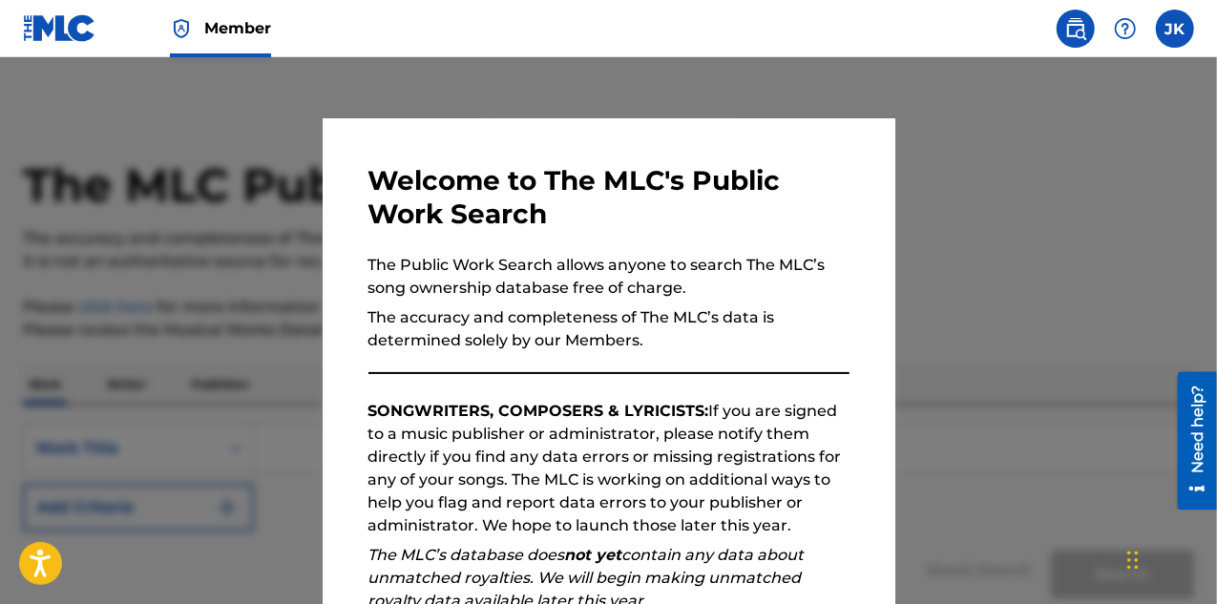
click at [405, 368] on div "Welcome to The MLC's Public Work Search The Public Work Search allows anyone to…" at bounding box center [609, 496] width 481 height 664
click at [405, 350] on p "The accuracy and completeness of The MLC’s data is determined solely by our Mem…" at bounding box center [609, 330] width 481 height 46
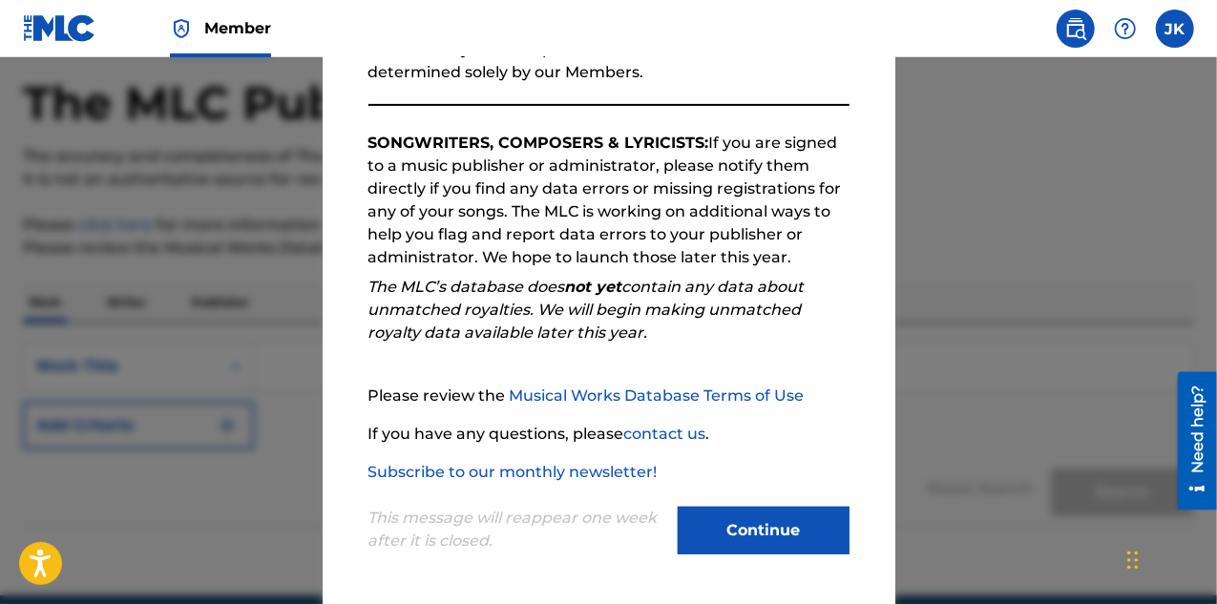
scroll to position [164, 0]
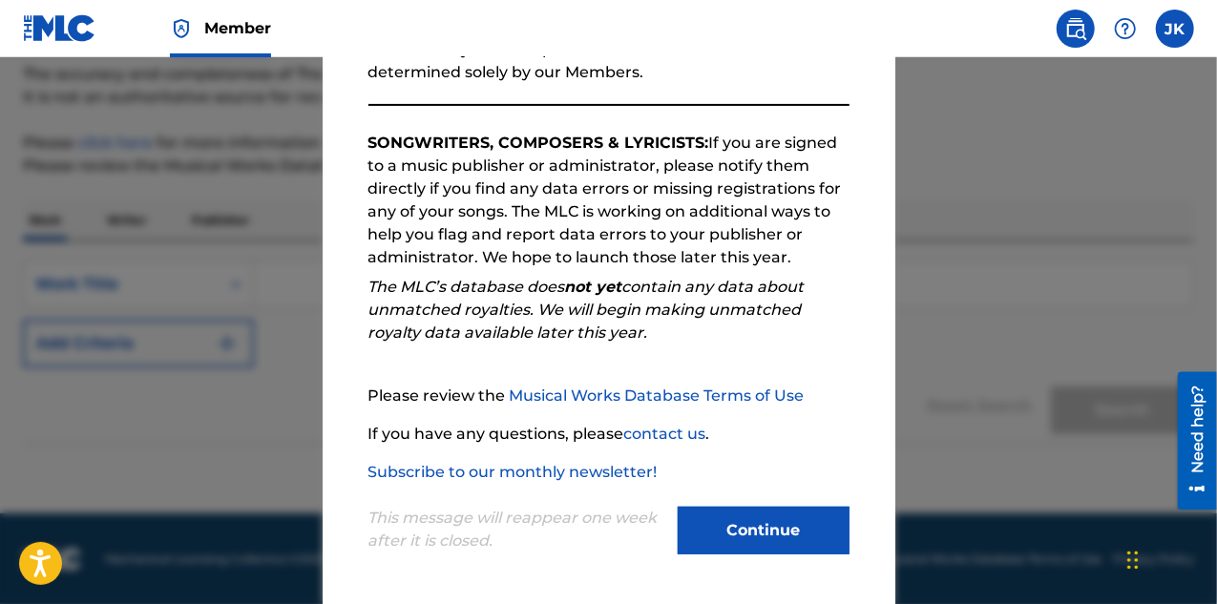
click at [773, 509] on button "Continue" at bounding box center [764, 531] width 172 height 48
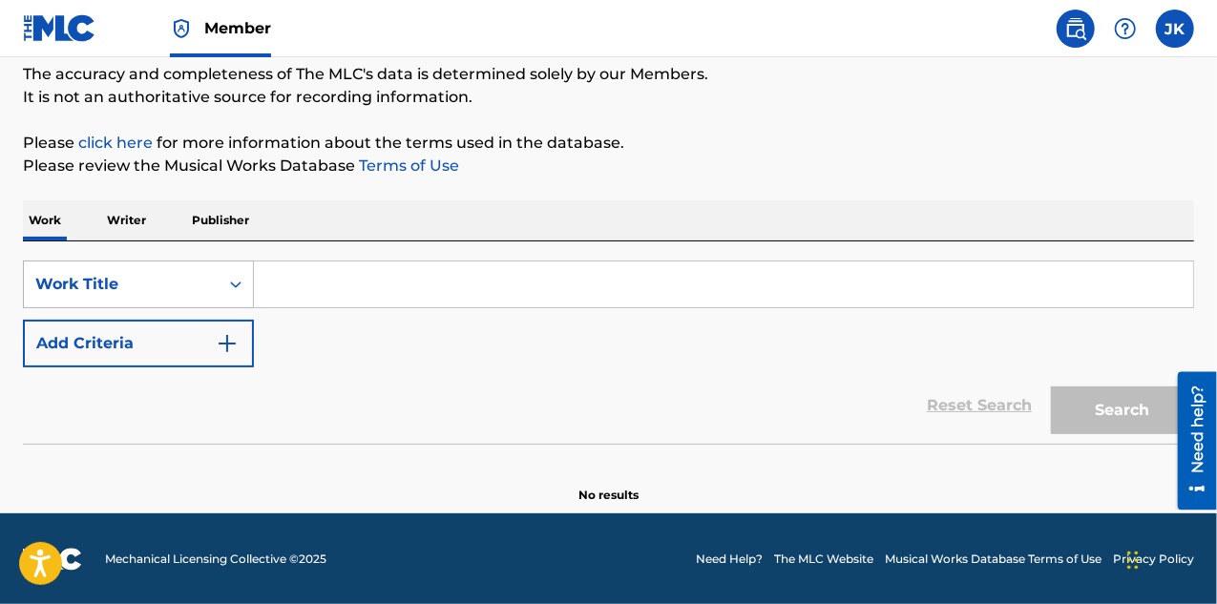
click at [143, 293] on div "Work Title" at bounding box center [121, 284] width 172 height 23
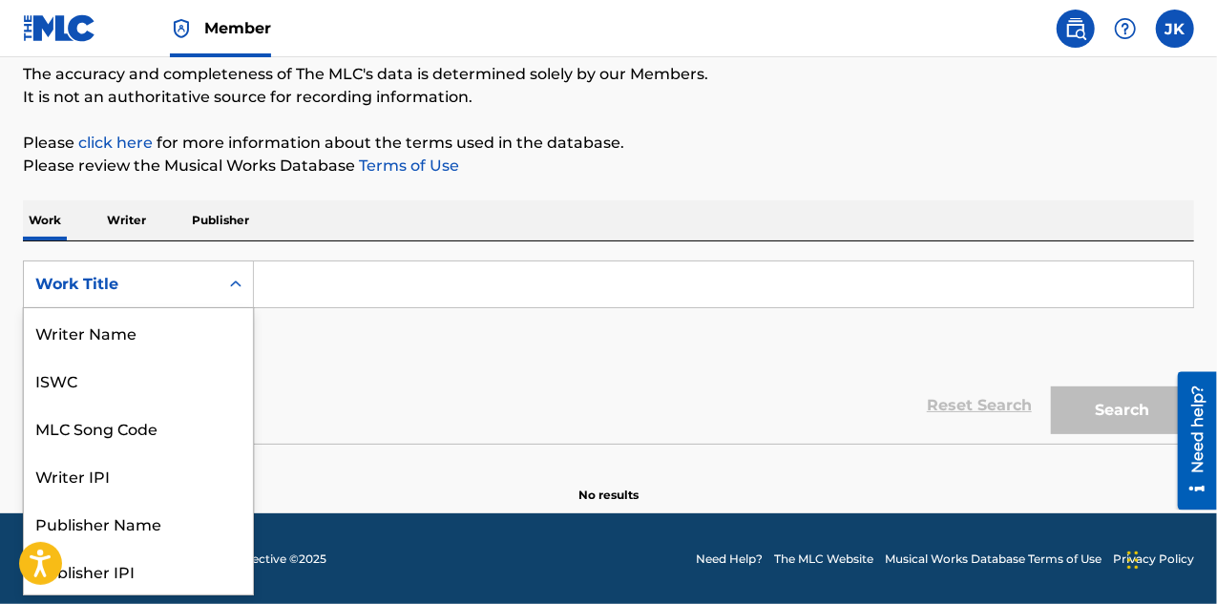
scroll to position [95, 0]
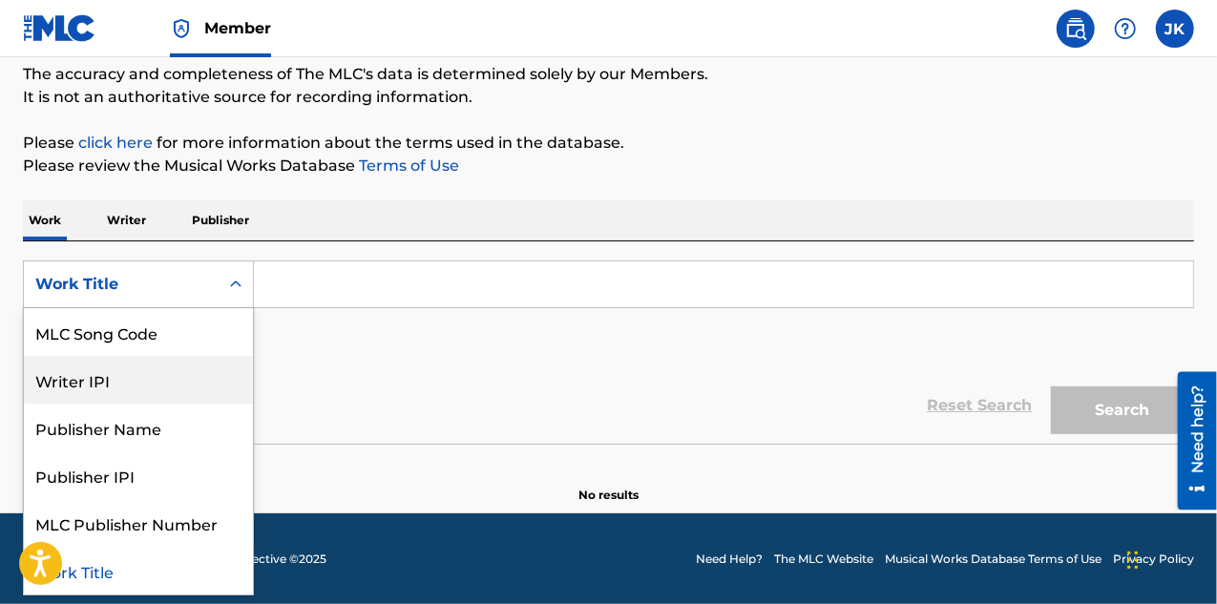
click at [109, 393] on div "Writer IPI" at bounding box center [138, 380] width 229 height 48
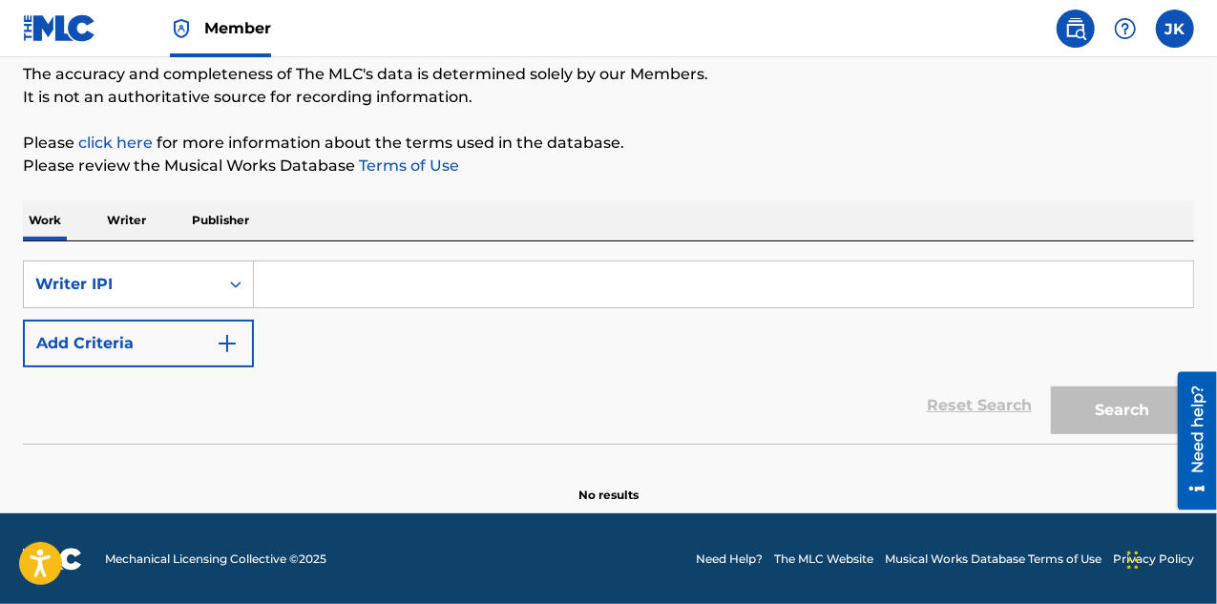
drag, startPoint x: 1048, startPoint y: 292, endPoint x: 1038, endPoint y: 289, distance: 10.0
click at [1048, 292] on input "Search Form" at bounding box center [724, 285] width 940 height 46
paste input "How to check if your account is the “active” one Check your Dashboard after log…"
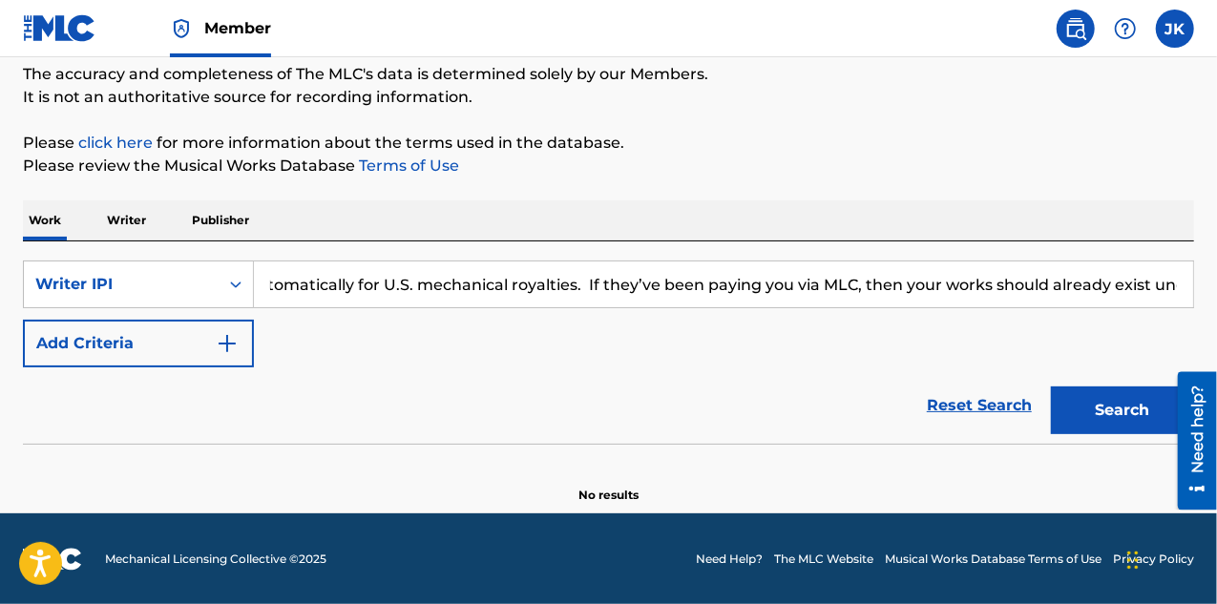
scroll to position [0, 5089]
click at [804, 290] on input "How to check if your account is the “active” one Check your Dashboard after log…" at bounding box center [724, 285] width 940 height 46
type input "How to check if your account is the “active” one Check your Dashboard after log…"
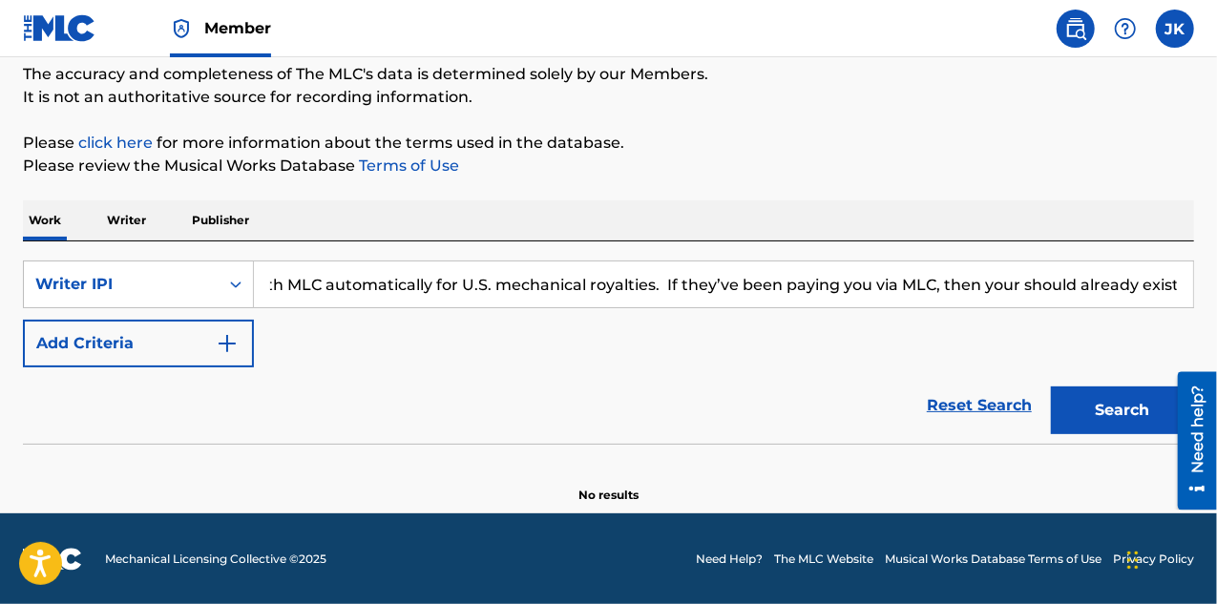
click at [815, 284] on input "How to check if your account is the “active” one Check your Dashboard after log…" at bounding box center [724, 285] width 940 height 46
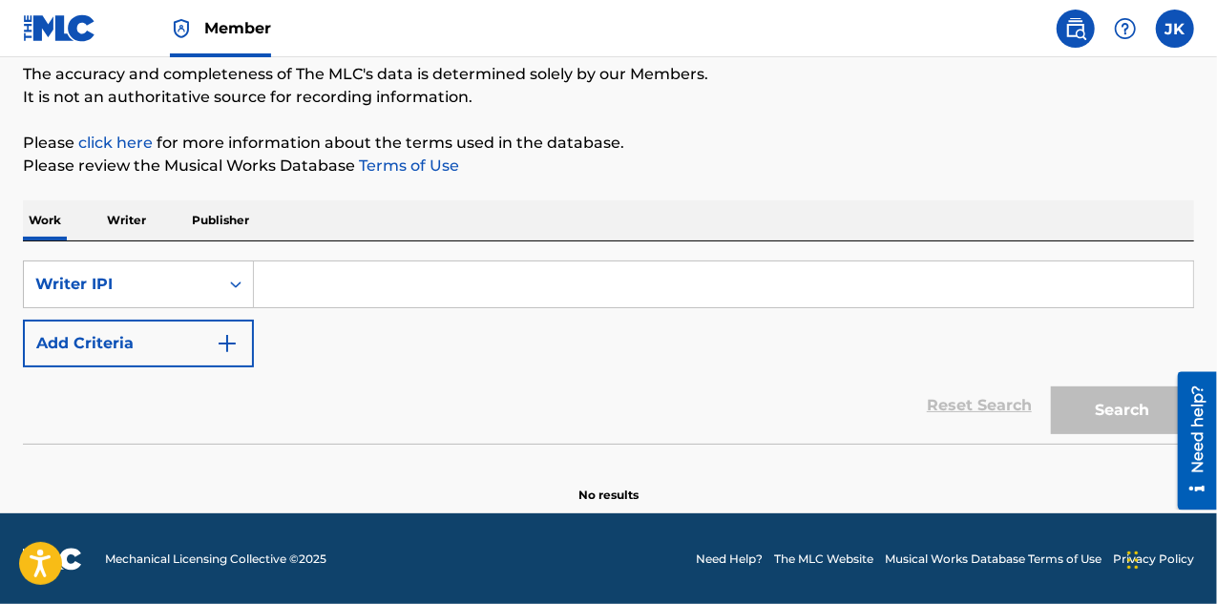
scroll to position [0, 0]
paste input "01173310197"
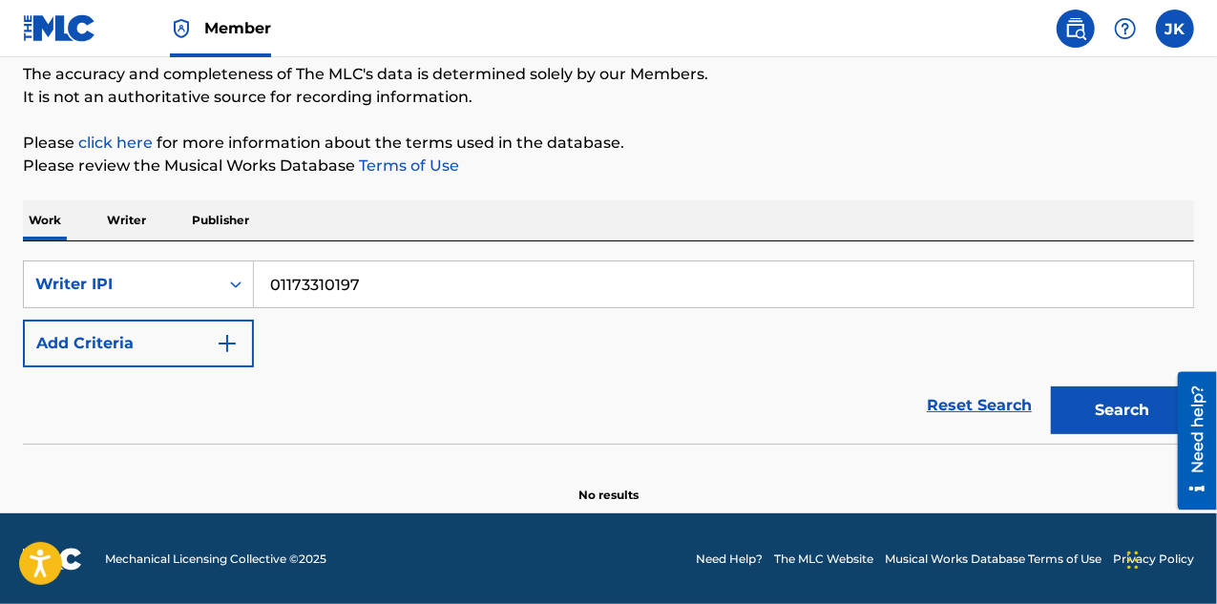
type input "01173310197"
click at [1115, 423] on button "Search" at bounding box center [1122, 411] width 143 height 48
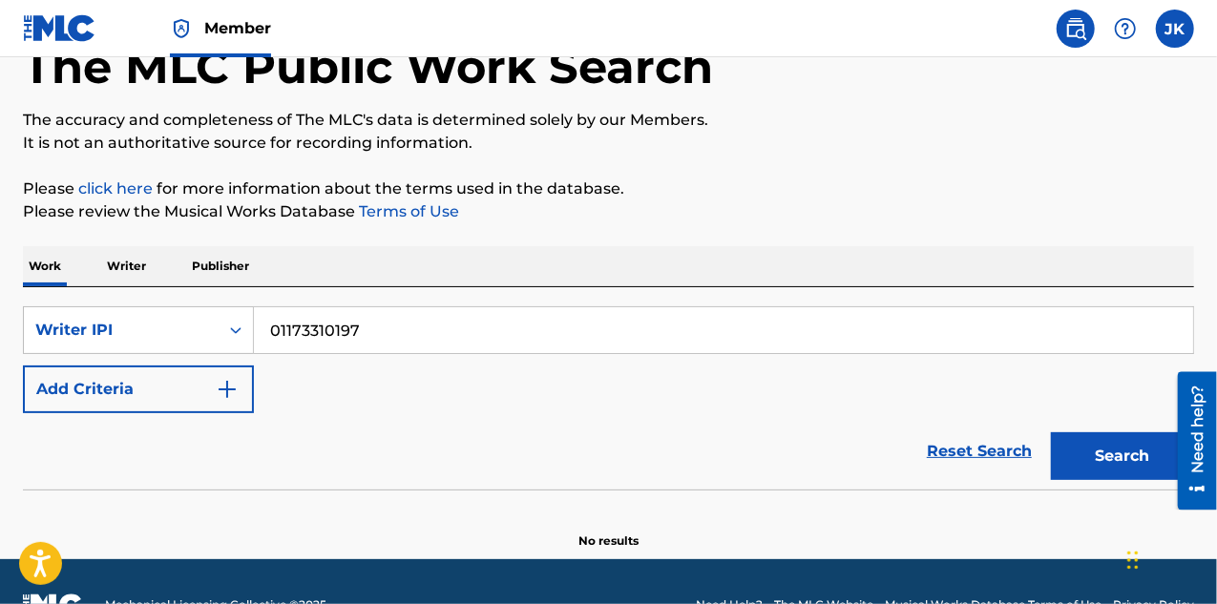
scroll to position [164, 0]
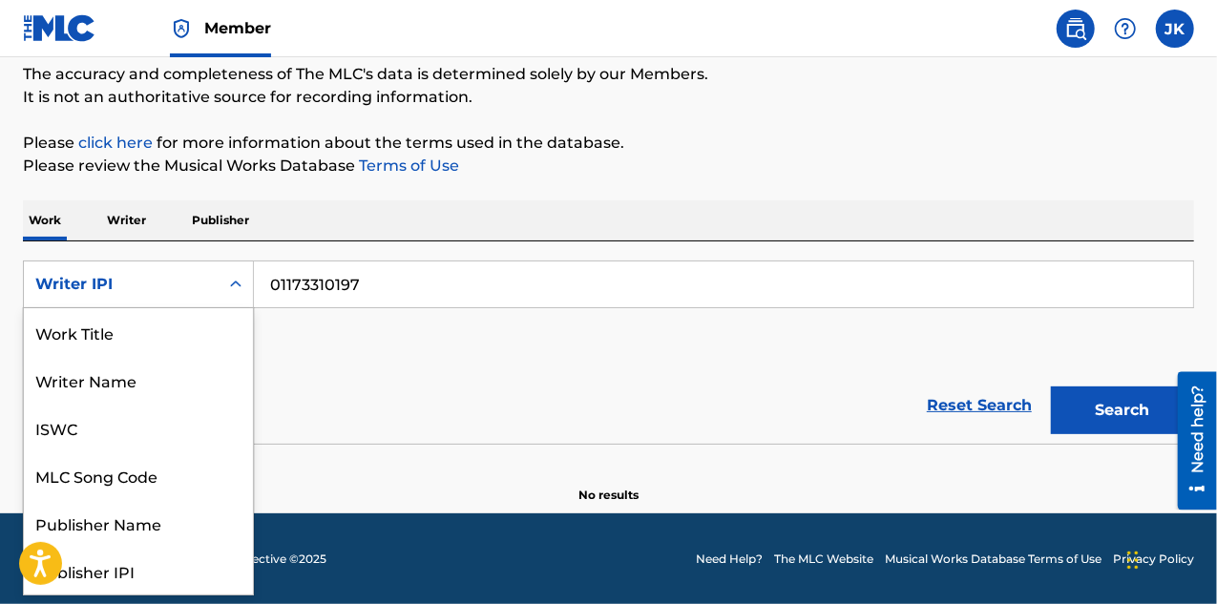
click at [187, 287] on div "Writer IPI" at bounding box center [121, 284] width 172 height 23
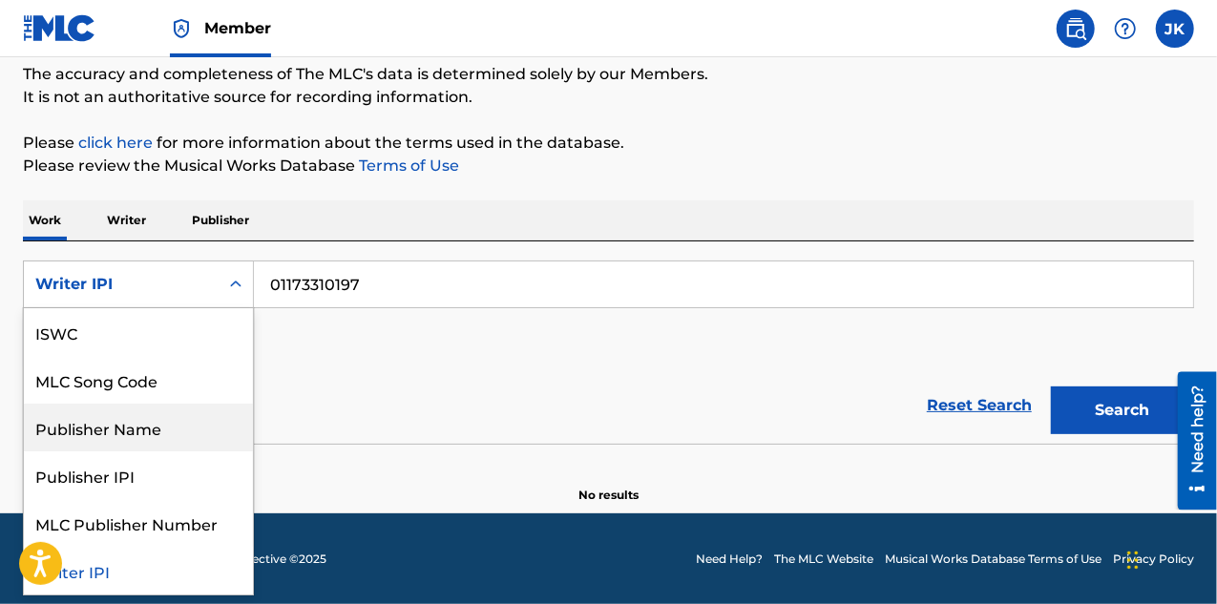
click at [115, 430] on div "Publisher Name" at bounding box center [138, 428] width 229 height 48
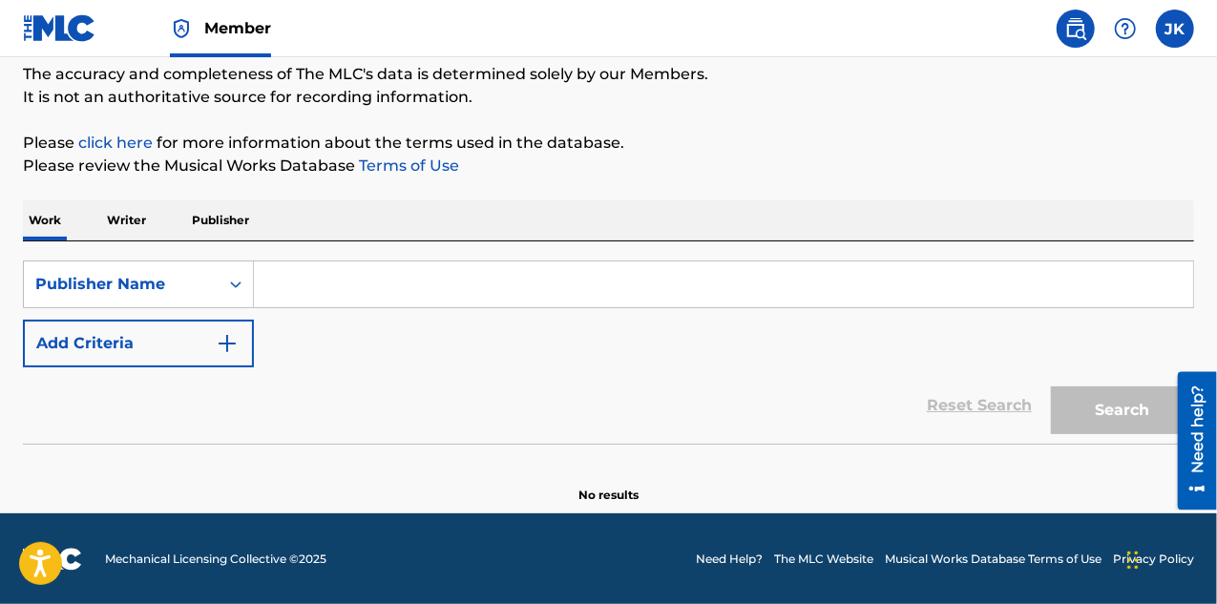
click at [407, 278] on input "Search Form" at bounding box center [724, 285] width 940 height 46
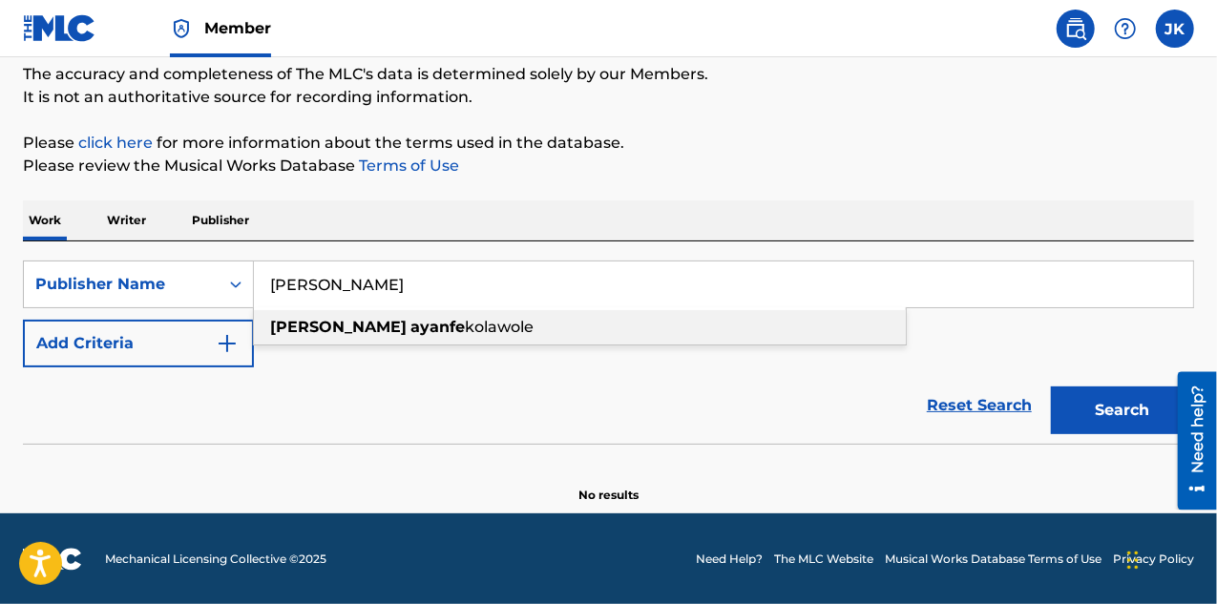
drag, startPoint x: 407, startPoint y: 321, endPoint x: 408, endPoint y: 311, distance: 9.6
click at [407, 314] on div "[PERSON_NAME] [PERSON_NAME]" at bounding box center [580, 327] width 652 height 34
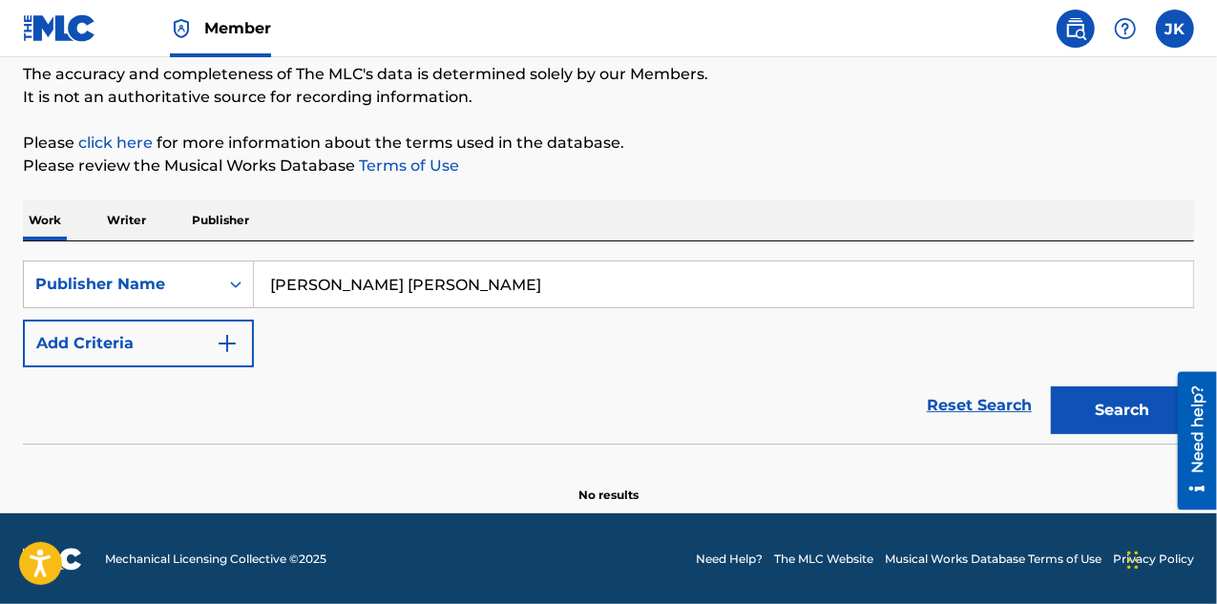
click at [1132, 429] on button "Search" at bounding box center [1122, 411] width 143 height 48
click at [438, 275] on input "[PERSON_NAME] [PERSON_NAME]" at bounding box center [724, 285] width 940 height 46
click at [180, 289] on div "Publisher Name" at bounding box center [121, 284] width 172 height 23
drag, startPoint x: 377, startPoint y: 274, endPoint x: 479, endPoint y: 325, distance: 114.0
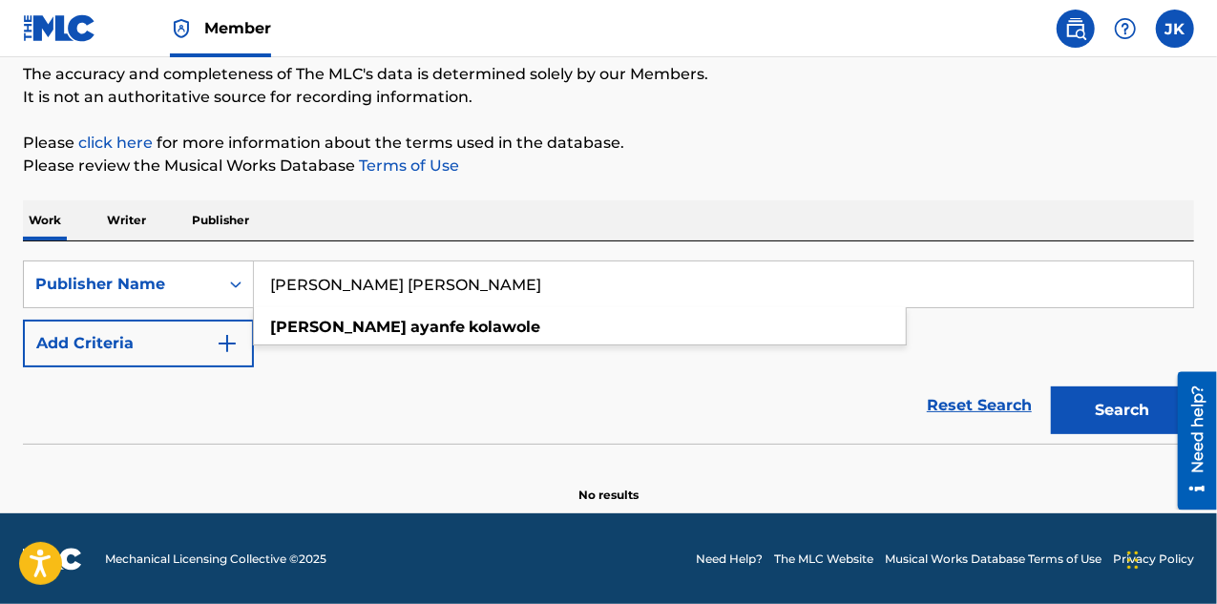
click at [376, 274] on input "[PERSON_NAME] [PERSON_NAME]" at bounding box center [724, 285] width 940 height 46
click at [451, 285] on input "kolawole" at bounding box center [724, 285] width 940 height 46
type input "[PERSON_NAME]"
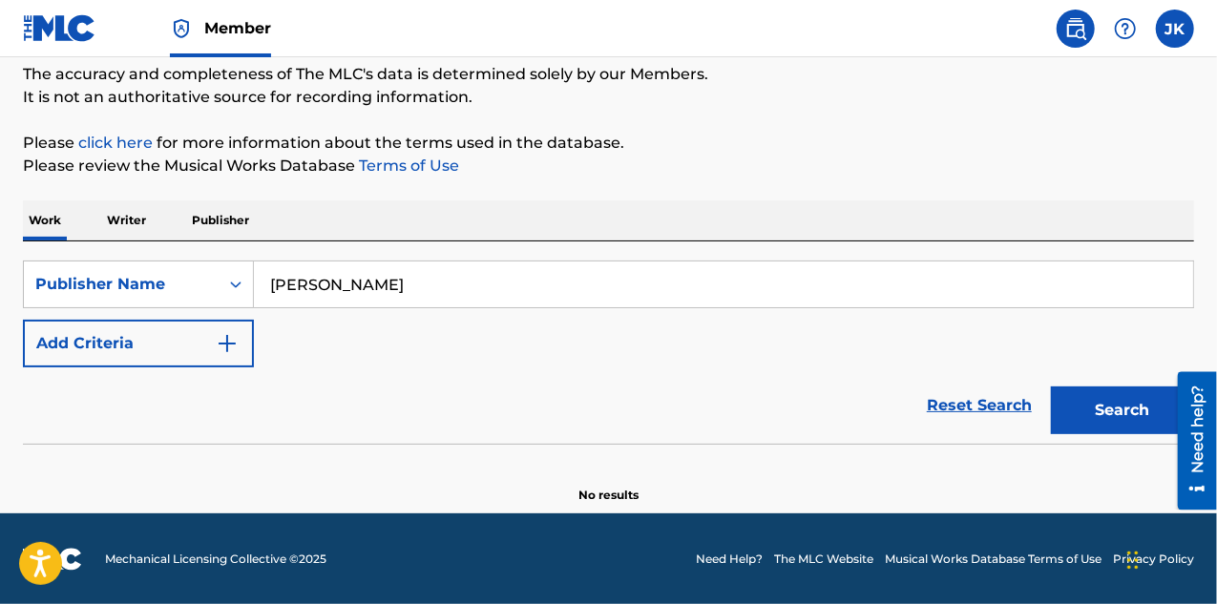
drag, startPoint x: 782, startPoint y: 437, endPoint x: 795, endPoint y: 404, distance: 36.0
click at [782, 436] on div "Reset Search Search" at bounding box center [609, 406] width 1172 height 76
click at [1113, 413] on button "Search" at bounding box center [1122, 411] width 143 height 48
click at [164, 282] on div "Publisher Name" at bounding box center [121, 284] width 172 height 23
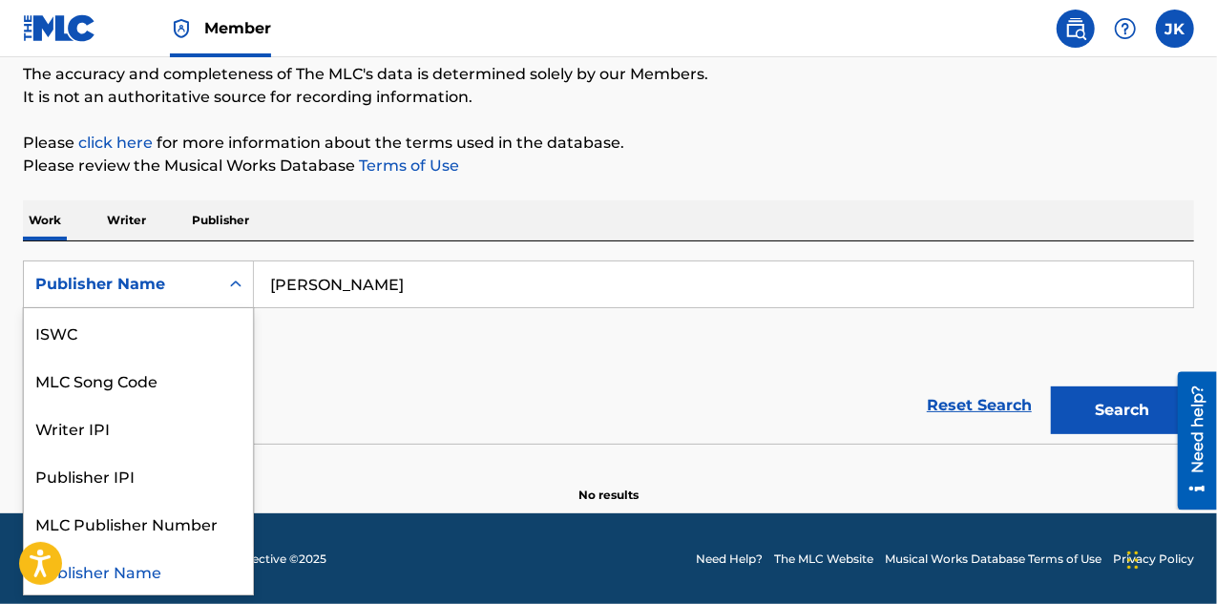
click at [140, 559] on div "Publisher Name" at bounding box center [138, 571] width 229 height 48
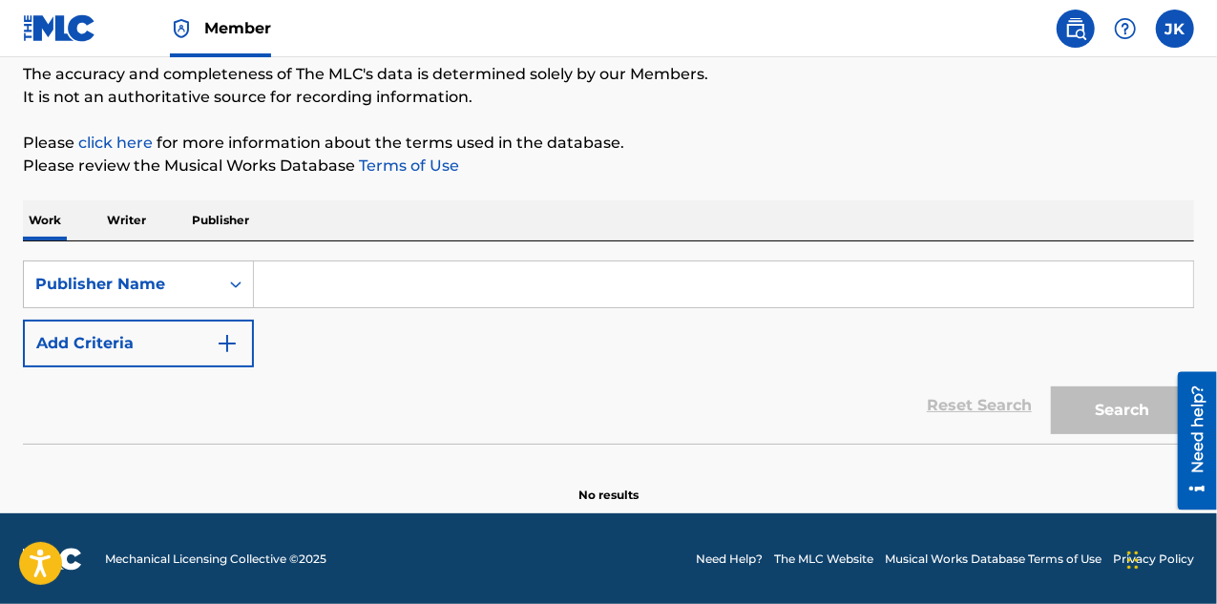
click at [363, 282] on input "Search Form" at bounding box center [724, 285] width 940 height 46
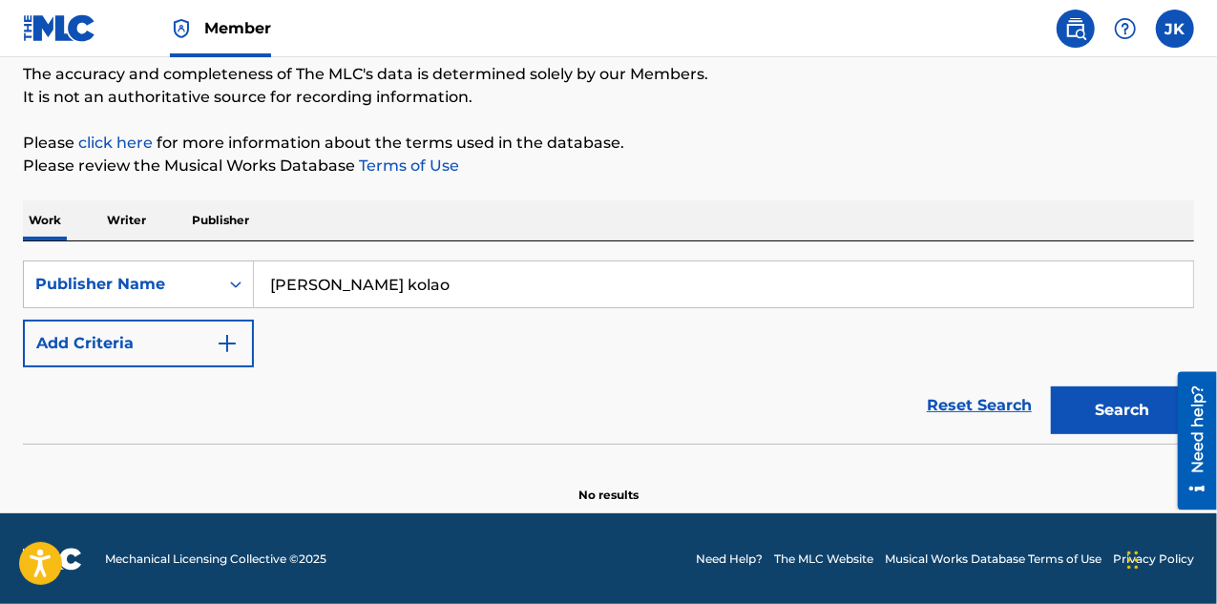
click at [441, 283] on input "[PERSON_NAME] kolao" at bounding box center [724, 285] width 940 height 46
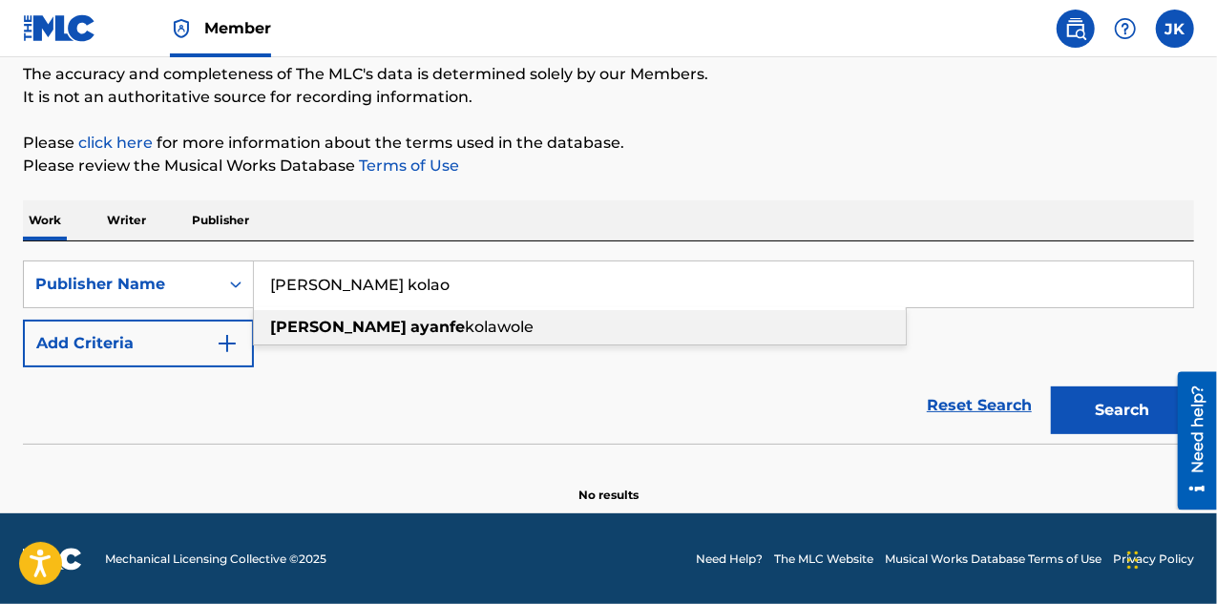
click at [465, 321] on span "kolawole" at bounding box center [499, 327] width 69 height 18
type input "[PERSON_NAME] [PERSON_NAME]"
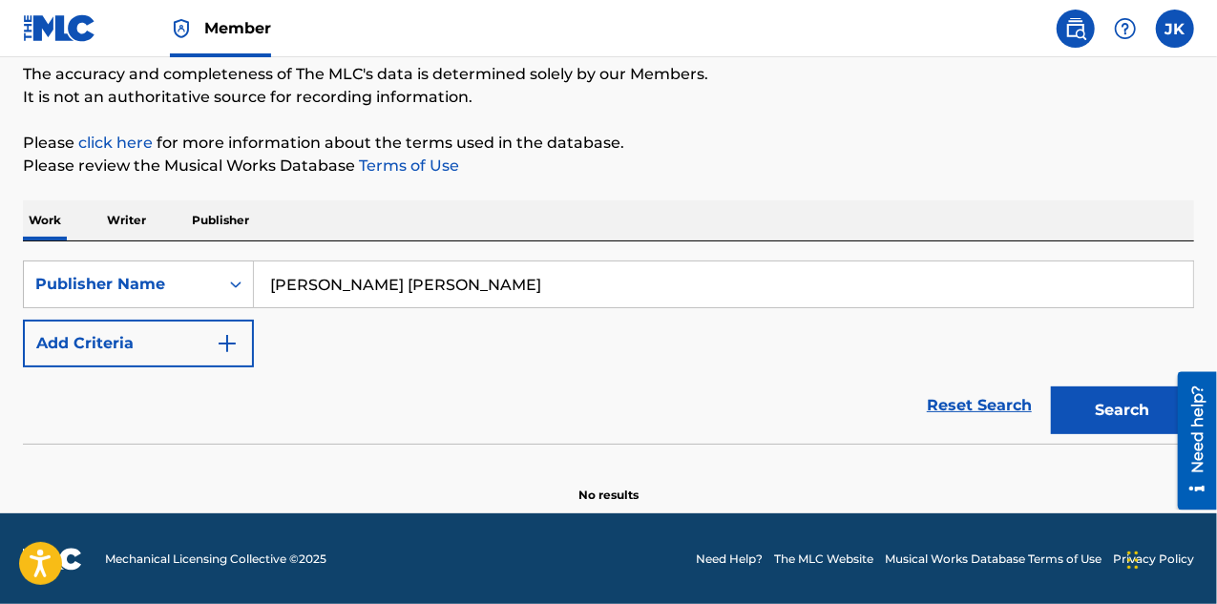
click at [1121, 404] on button "Search" at bounding box center [1122, 411] width 143 height 48
click at [119, 219] on p "Writer" at bounding box center [126, 221] width 51 height 40
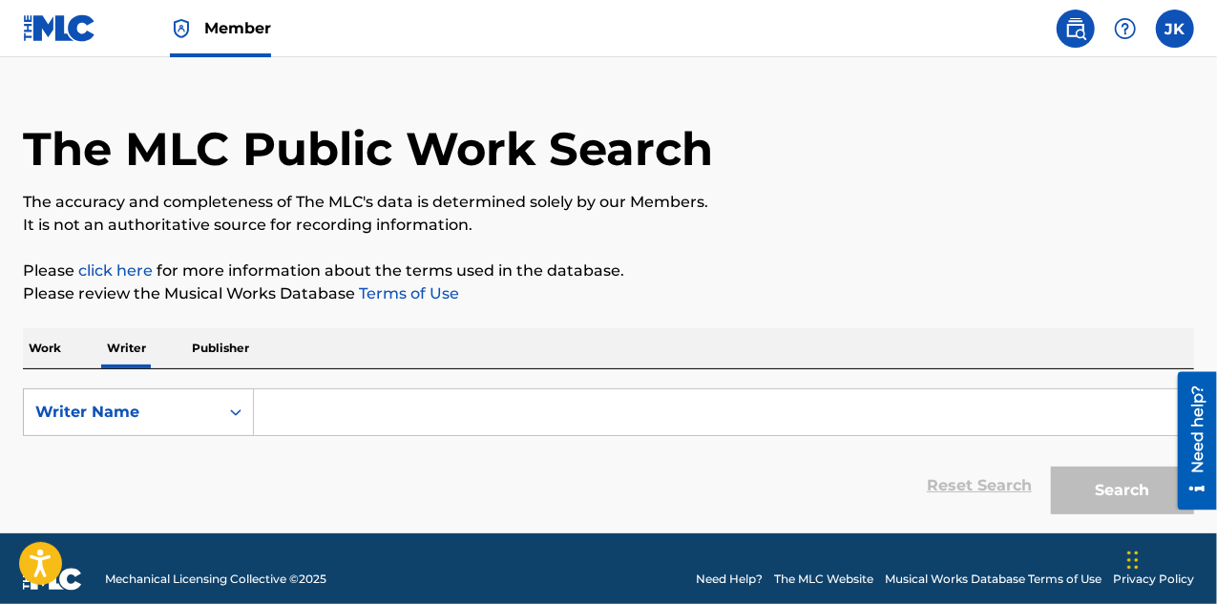
scroll to position [56, 0]
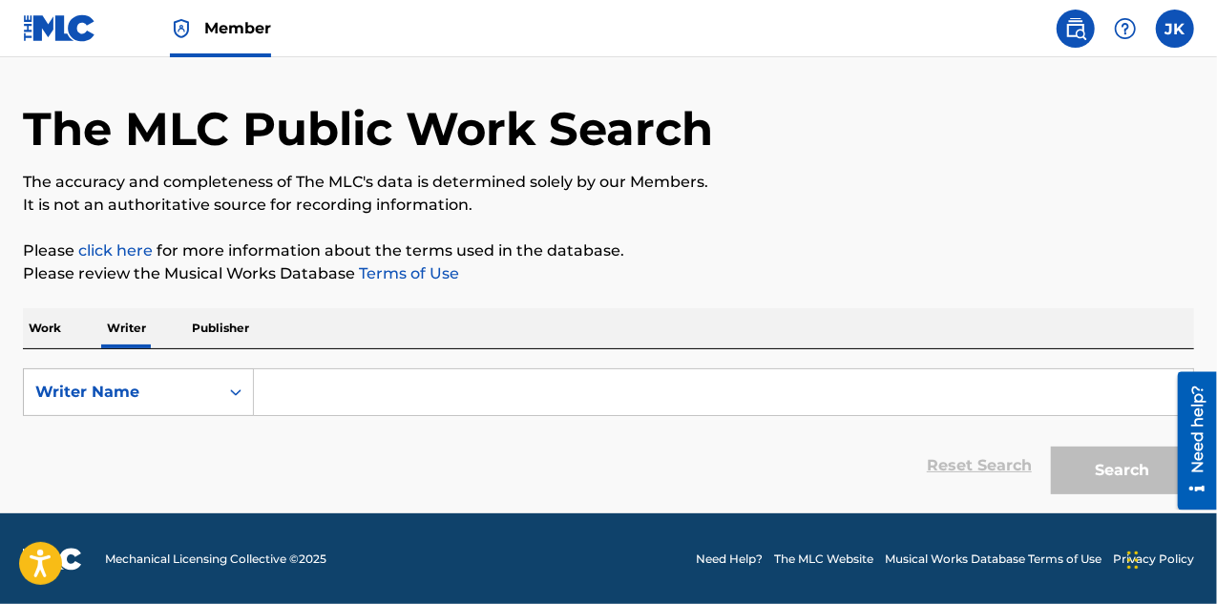
click at [369, 403] on input "Search Form" at bounding box center [724, 393] width 940 height 46
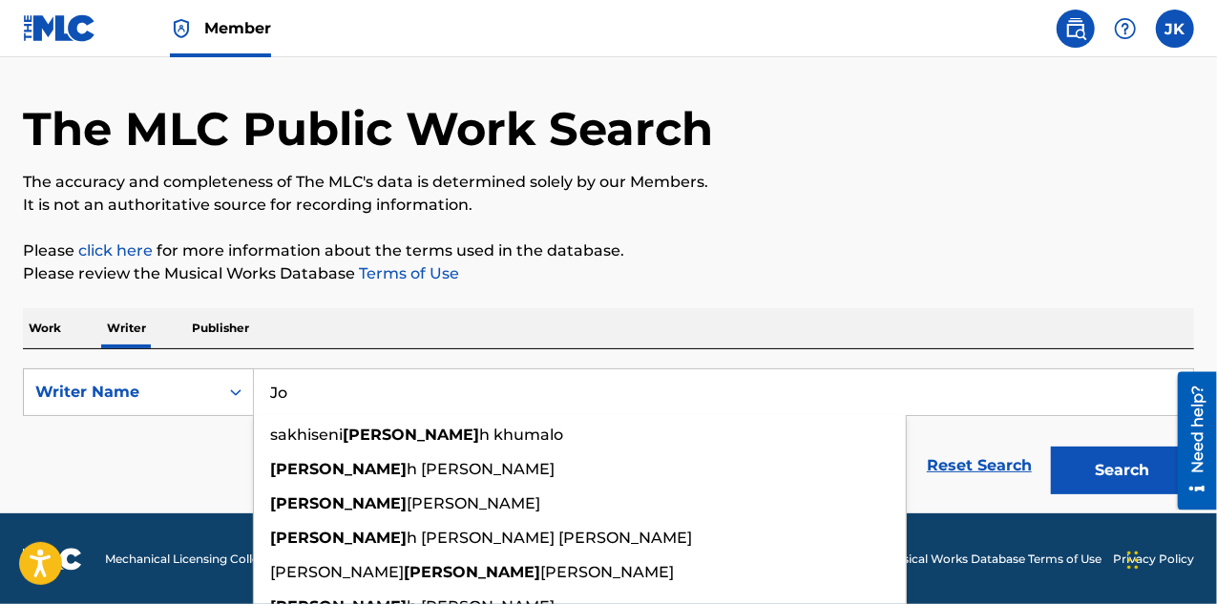
type input "J"
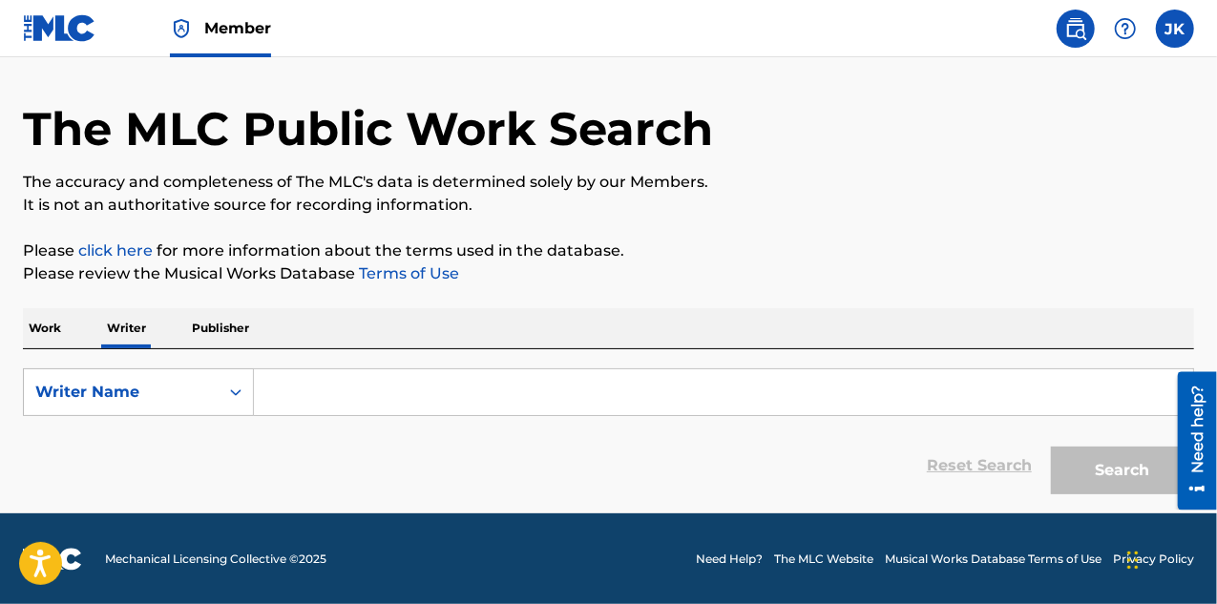
paste input "[PERSON_NAME]"
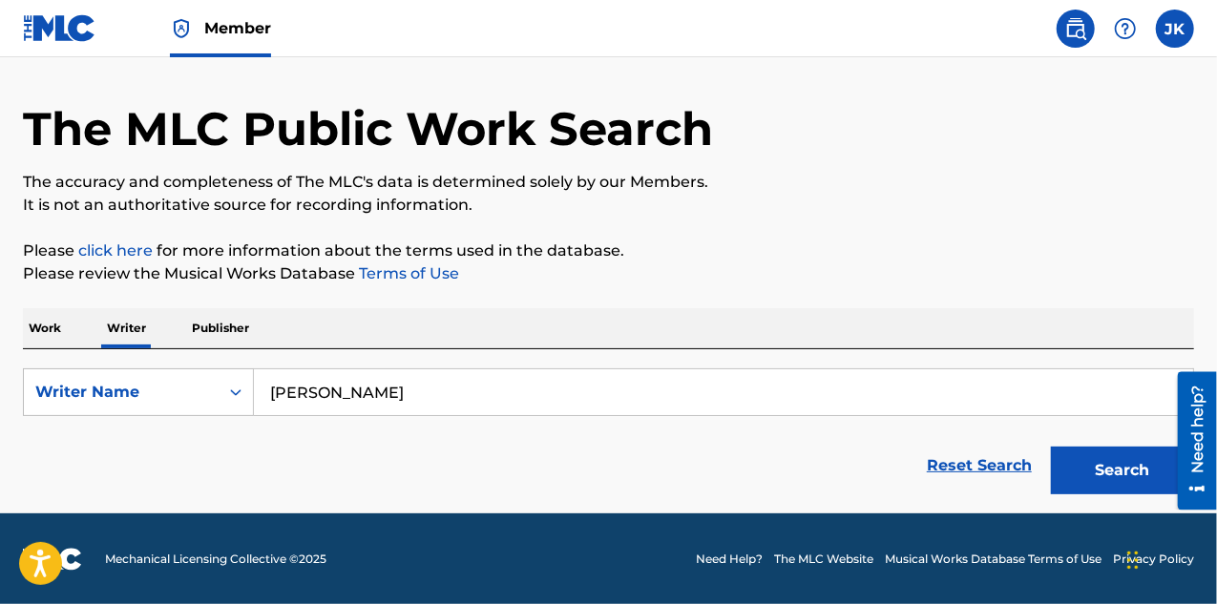
click at [1125, 473] on button "Search" at bounding box center [1122, 471] width 143 height 48
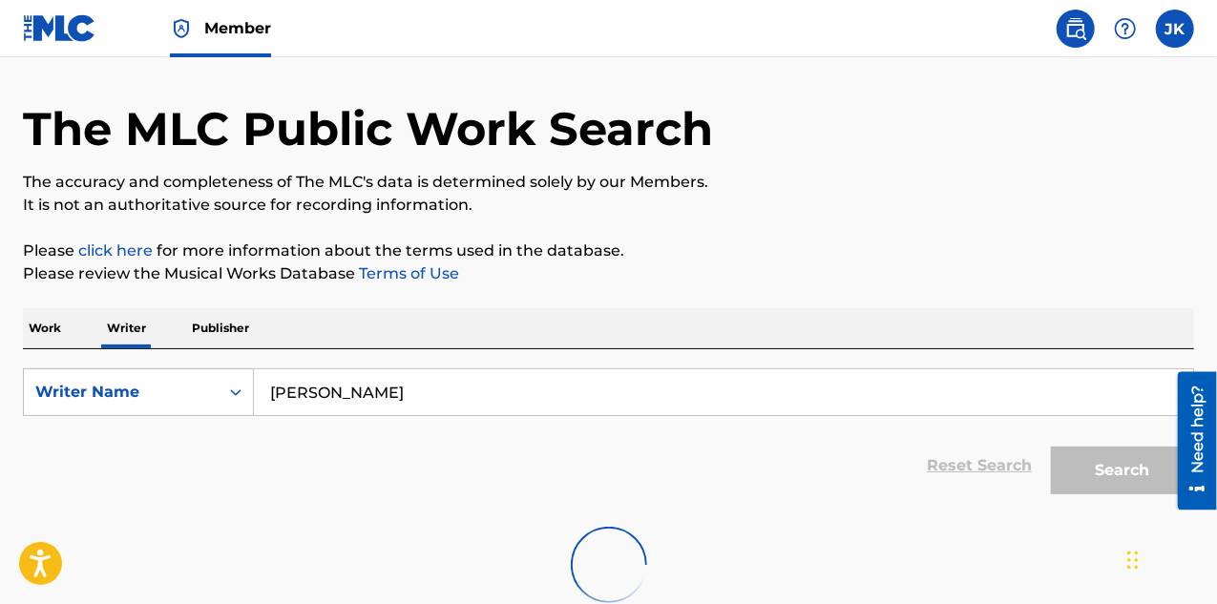
scroll to position [179, 0]
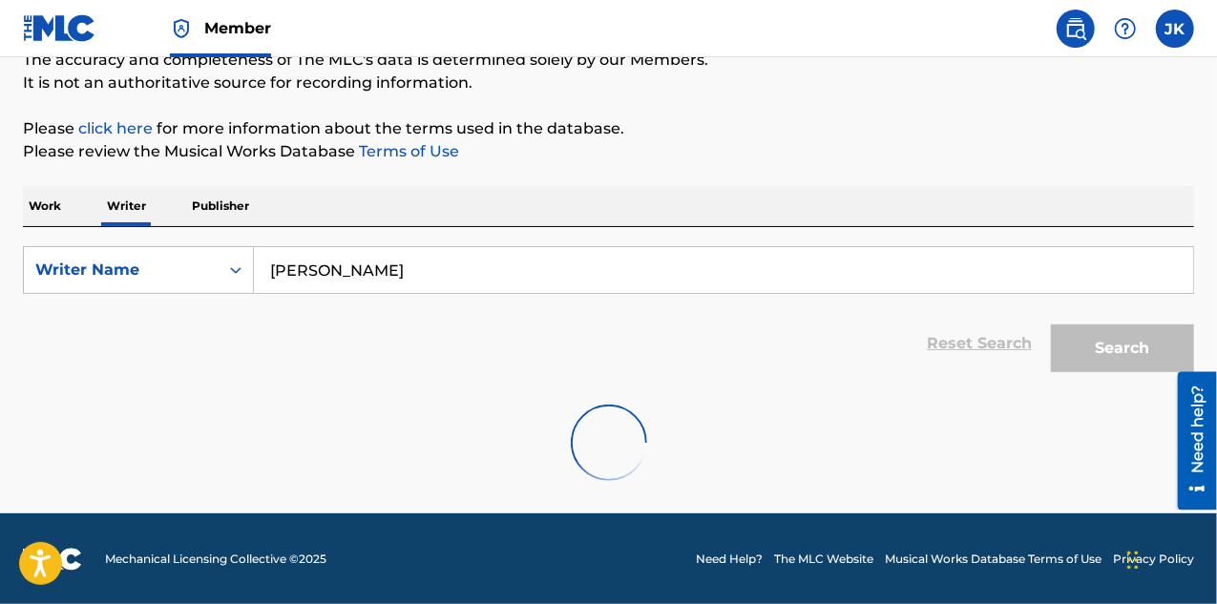
click at [1103, 349] on div "Search" at bounding box center [1118, 344] width 153 height 76
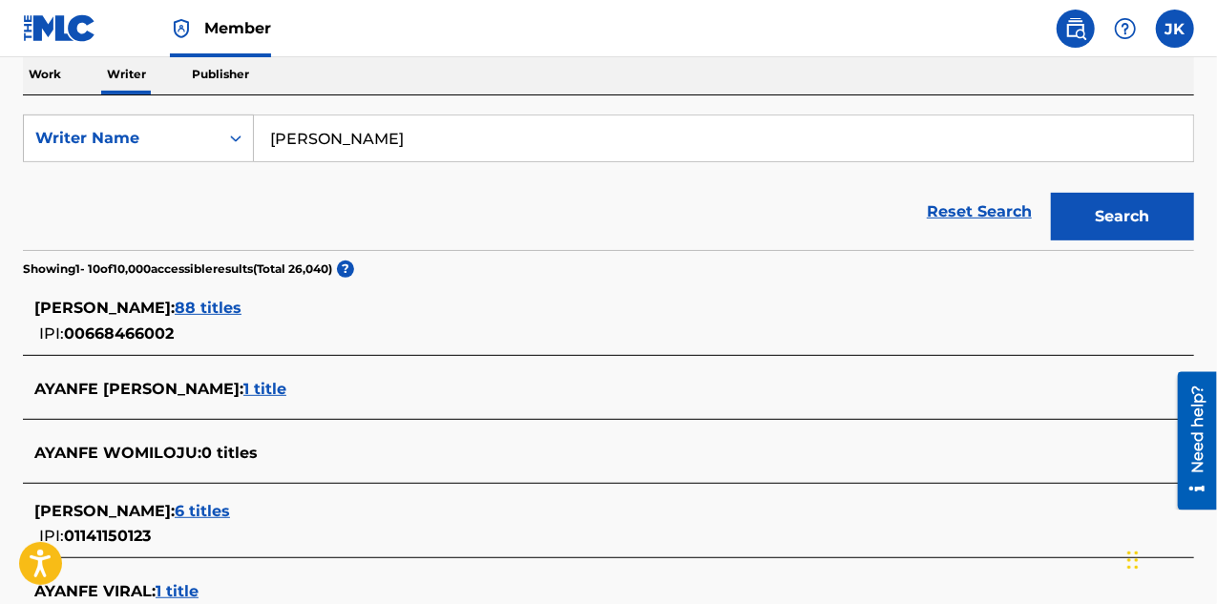
scroll to position [95, 0]
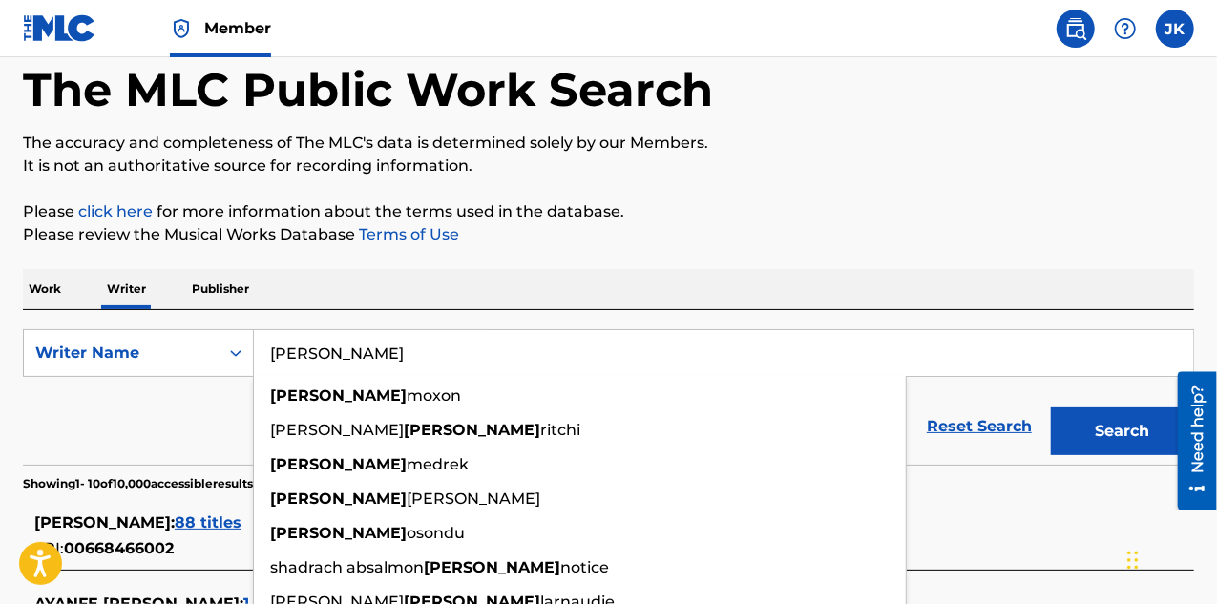
click at [512, 352] on input "[PERSON_NAME]" at bounding box center [724, 353] width 940 height 46
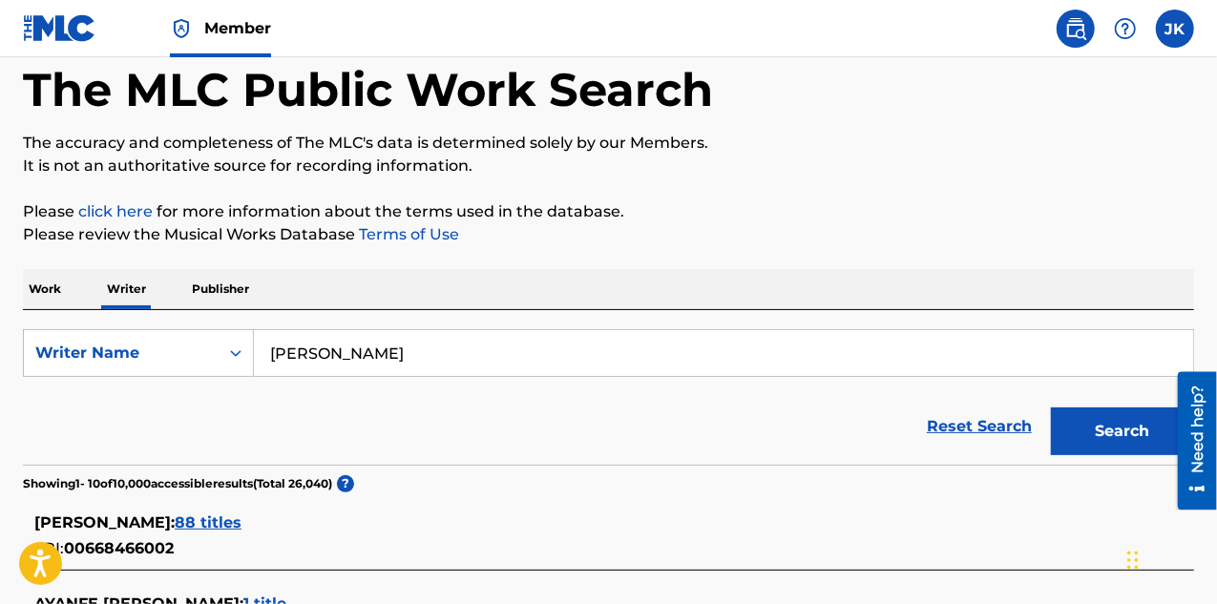
click at [421, 352] on input "[PERSON_NAME]" at bounding box center [724, 353] width 940 height 46
click at [422, 352] on input "[PERSON_NAME]" at bounding box center [724, 353] width 940 height 46
paste input "[PERSON_NAME]"
click at [1103, 408] on button "Search" at bounding box center [1122, 432] width 143 height 48
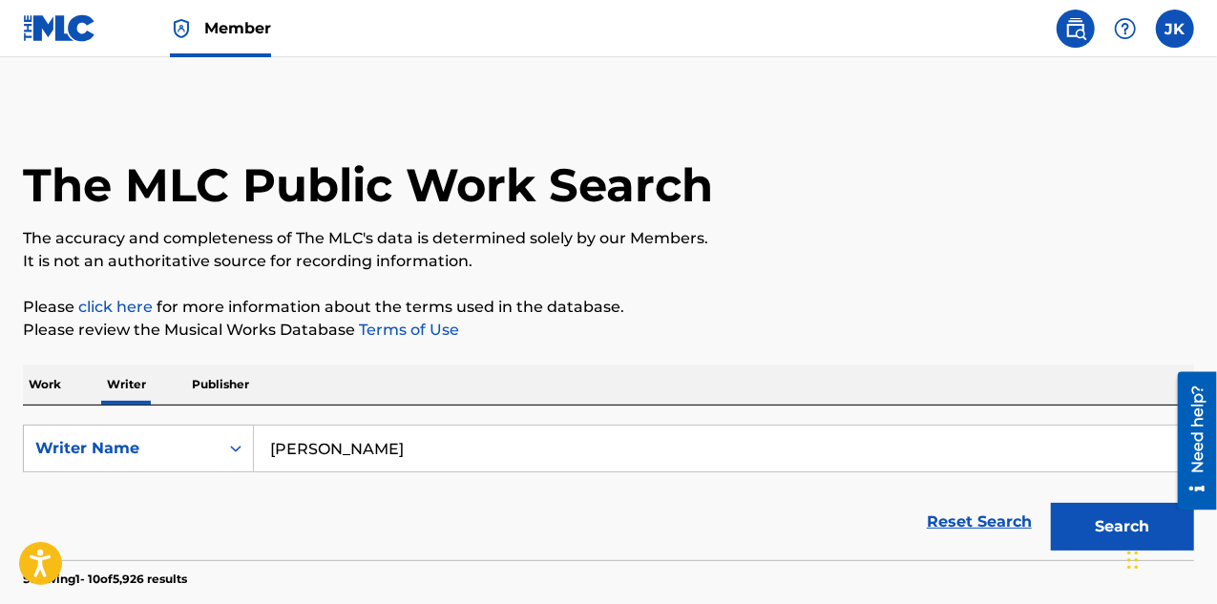
scroll to position [0, 0]
click at [374, 431] on input "[PERSON_NAME]" at bounding box center [724, 449] width 940 height 46
paste input "OSEPH, AYANFE KOLAWOL"
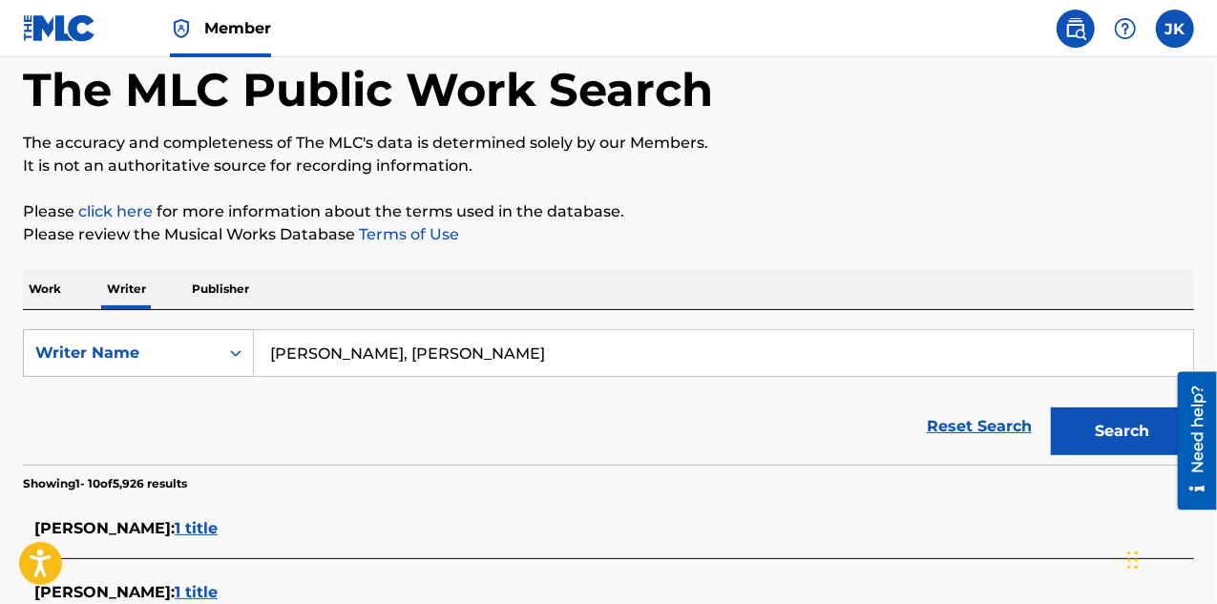
scroll to position [191, 0]
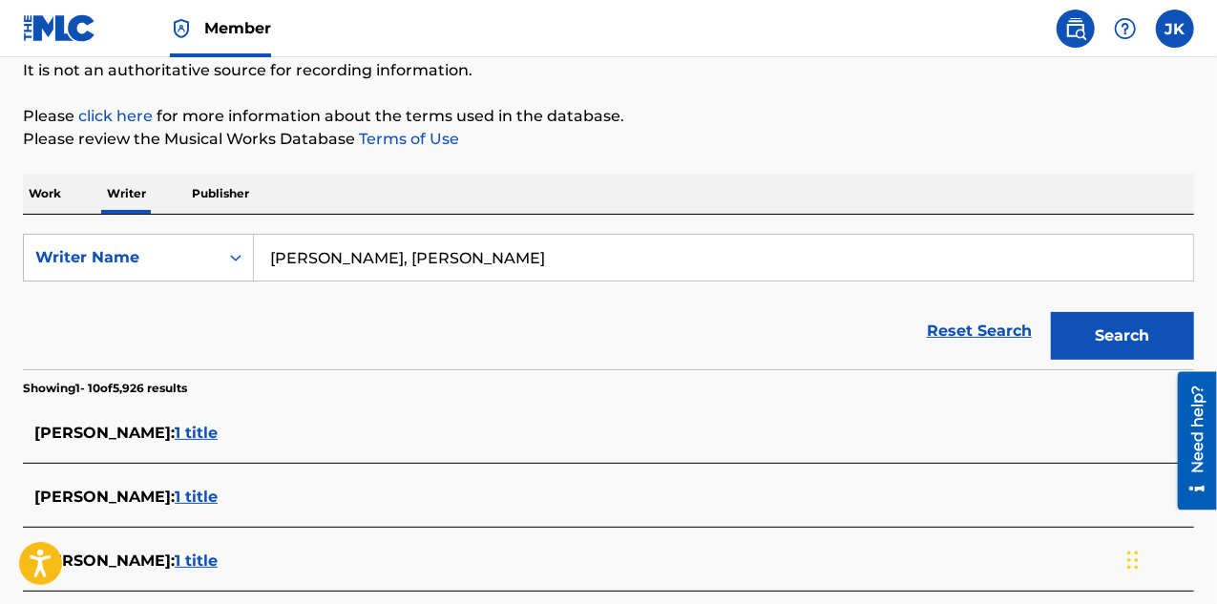
click at [1150, 334] on button "Search" at bounding box center [1122, 336] width 143 height 48
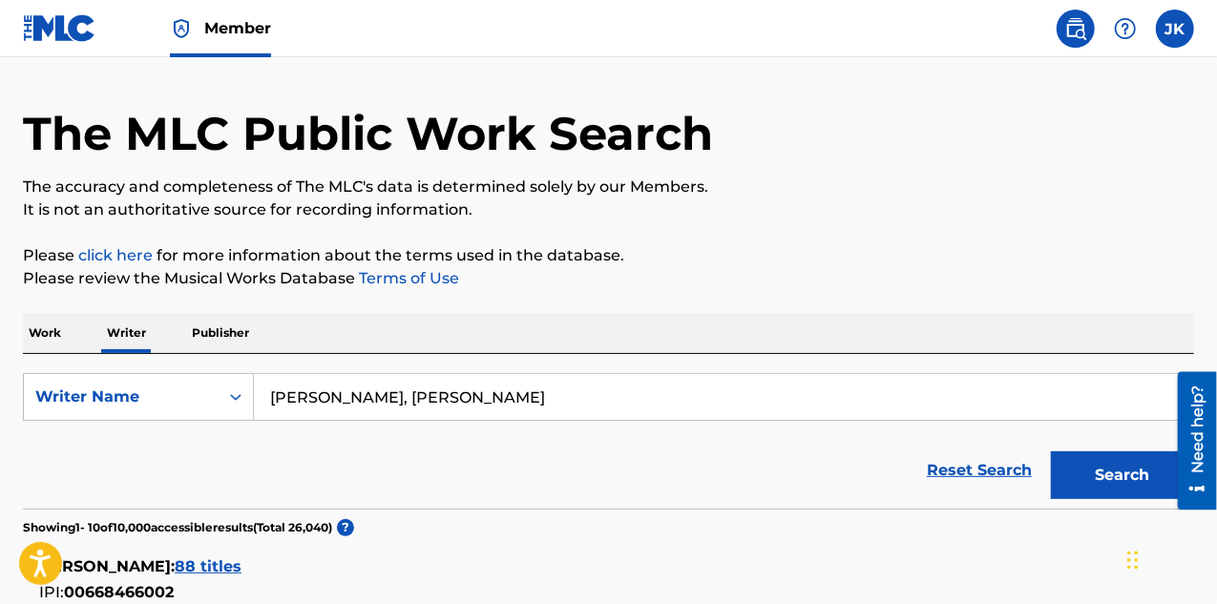
scroll to position [95, 0]
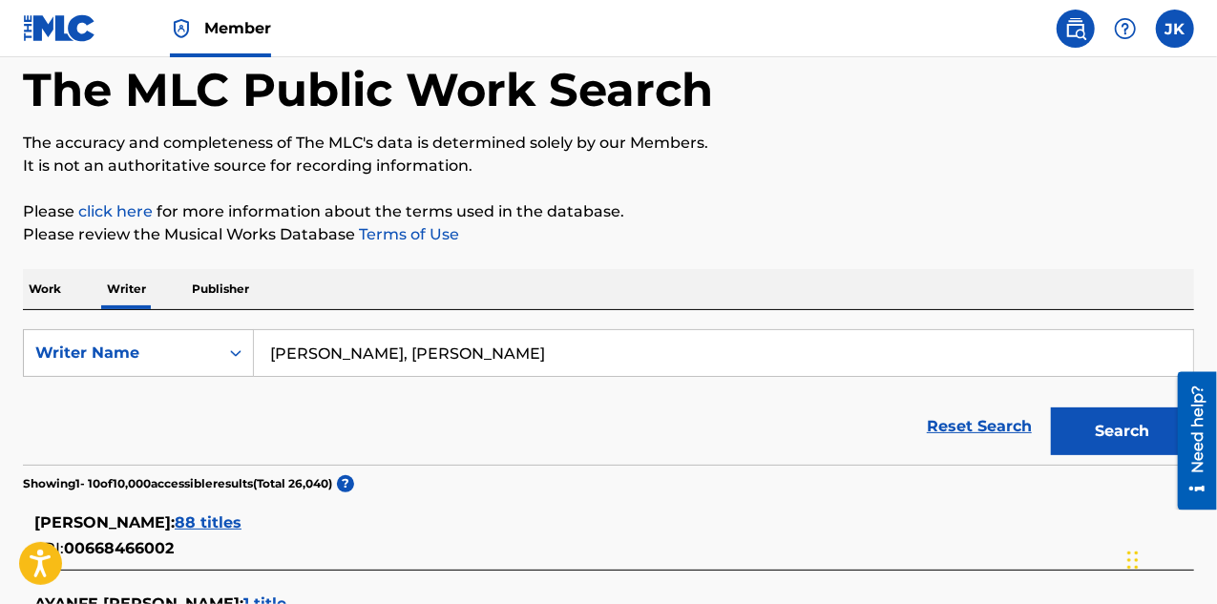
click at [513, 364] on input "[PERSON_NAME], [PERSON_NAME]" at bounding box center [724, 353] width 940 height 46
click at [513, 362] on input "[PERSON_NAME], [PERSON_NAME]" at bounding box center [724, 353] width 940 height 46
click at [513, 356] on input "[PERSON_NAME], [PERSON_NAME]" at bounding box center [724, 353] width 940 height 46
click at [513, 354] on input "[PERSON_NAME], [PERSON_NAME]" at bounding box center [724, 353] width 940 height 46
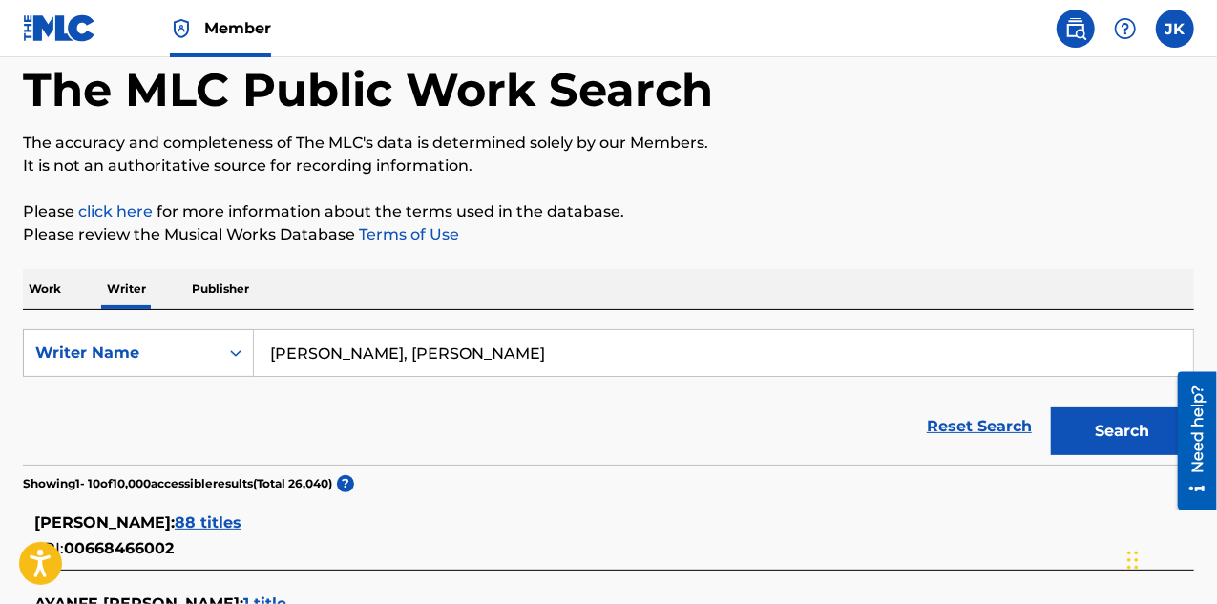
click at [513, 354] on input "[PERSON_NAME], [PERSON_NAME]" at bounding box center [724, 353] width 940 height 46
click at [513, 353] on input "[PERSON_NAME], [PERSON_NAME]" at bounding box center [724, 353] width 940 height 46
paste input "OFFICIAL, [PERSON_NAME]"
type input "OFFICIAL, [PERSON_NAME]"
click at [1125, 437] on button "Search" at bounding box center [1122, 432] width 143 height 48
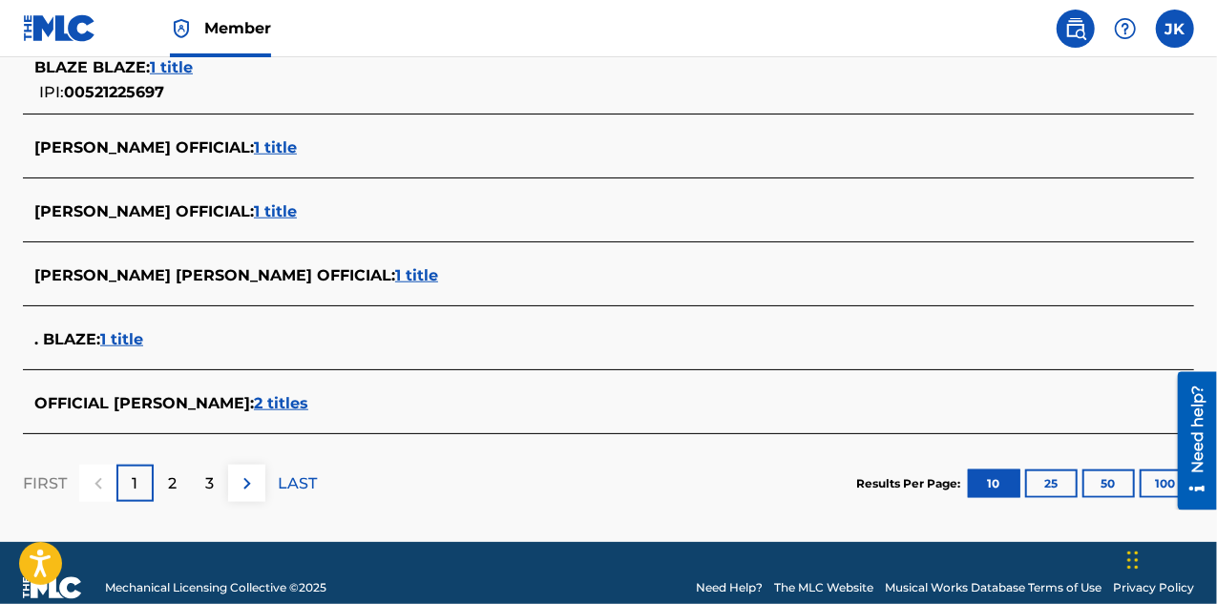
scroll to position [846, 0]
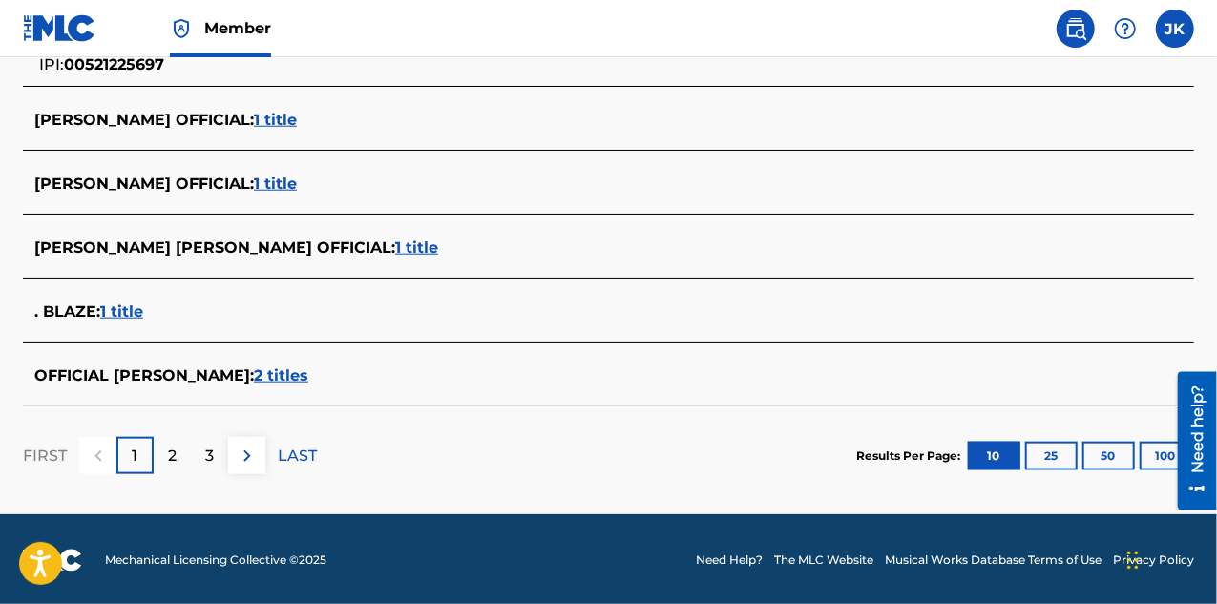
click at [171, 453] on p "2" at bounding box center [172, 456] width 9 height 23
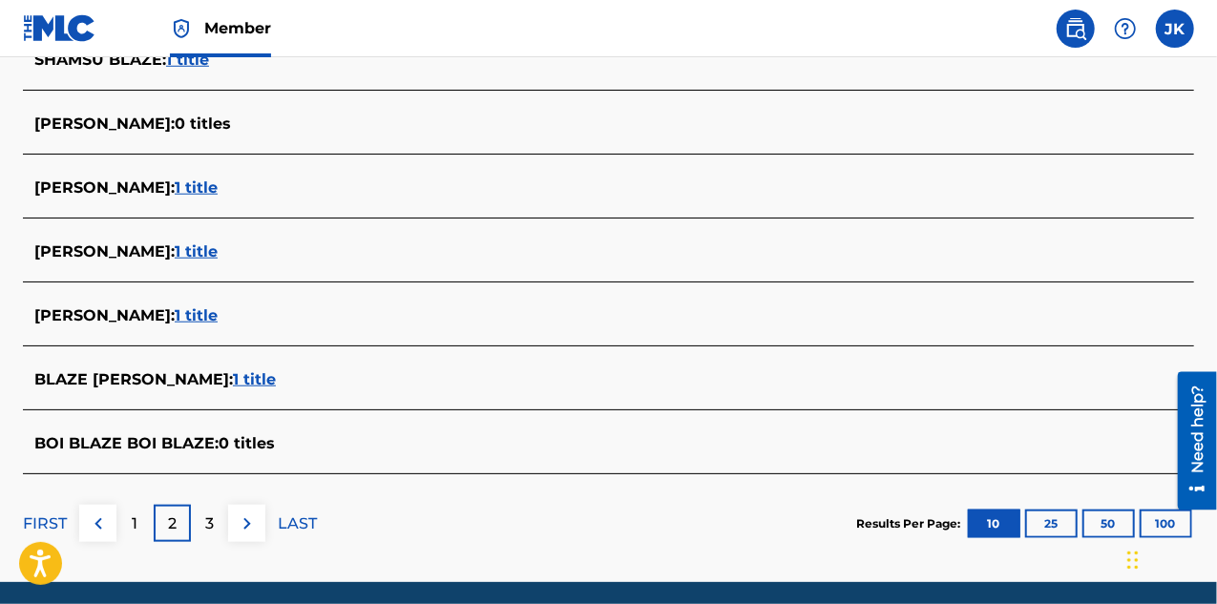
scroll to position [825, 0]
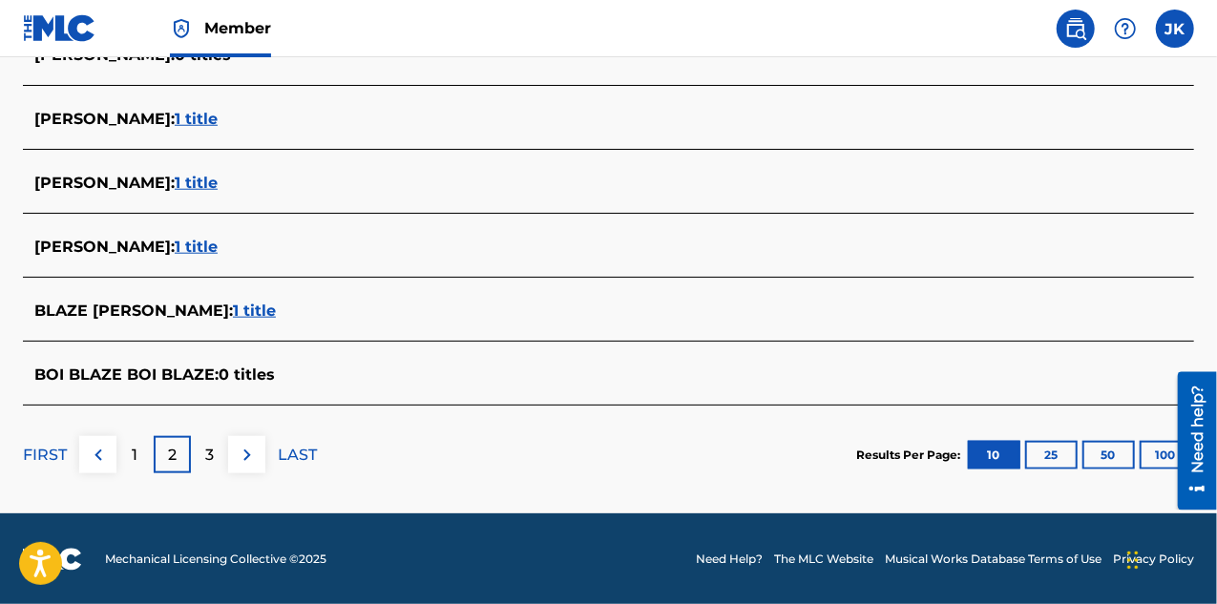
click at [203, 447] on div "3" at bounding box center [209, 454] width 37 height 37
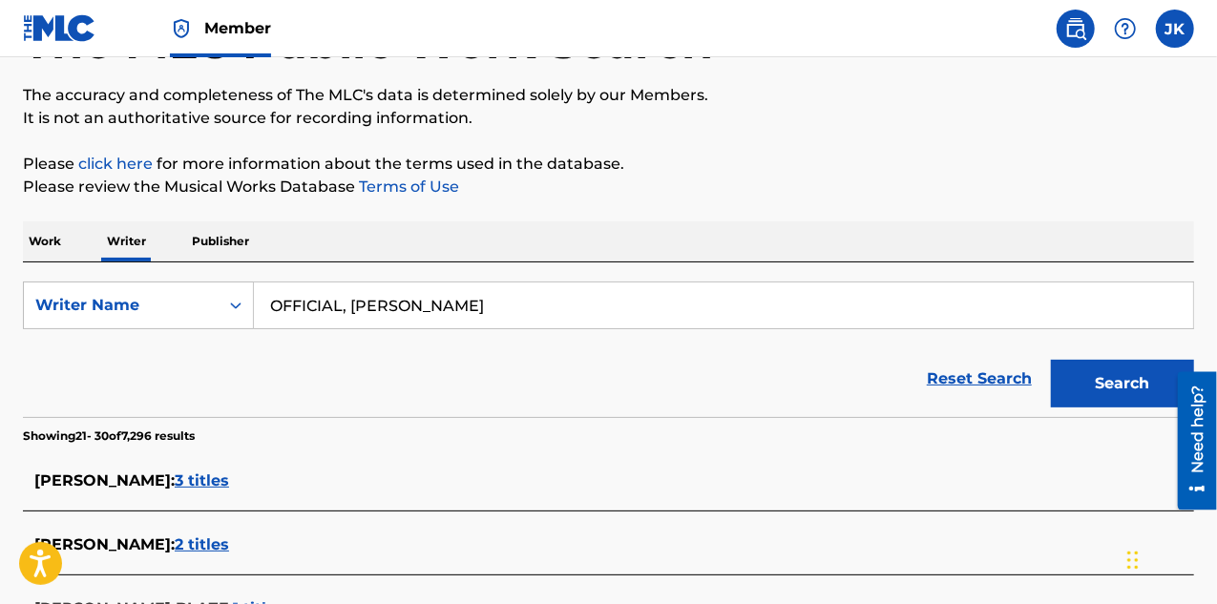
scroll to position [0, 0]
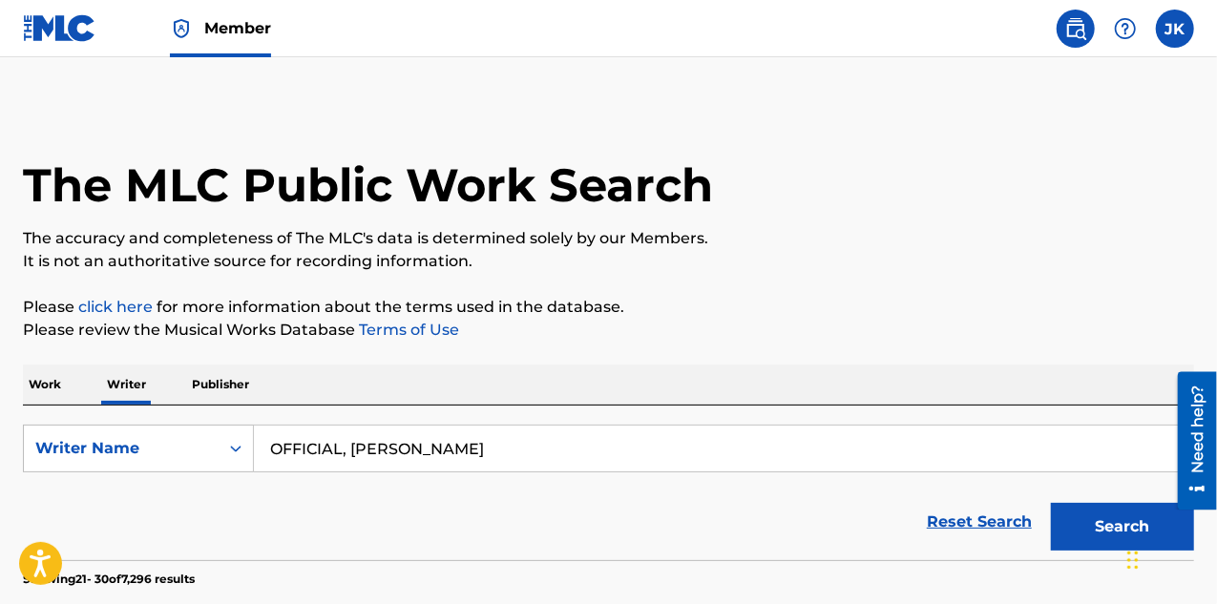
click at [219, 378] on p "Publisher" at bounding box center [220, 385] width 69 height 40
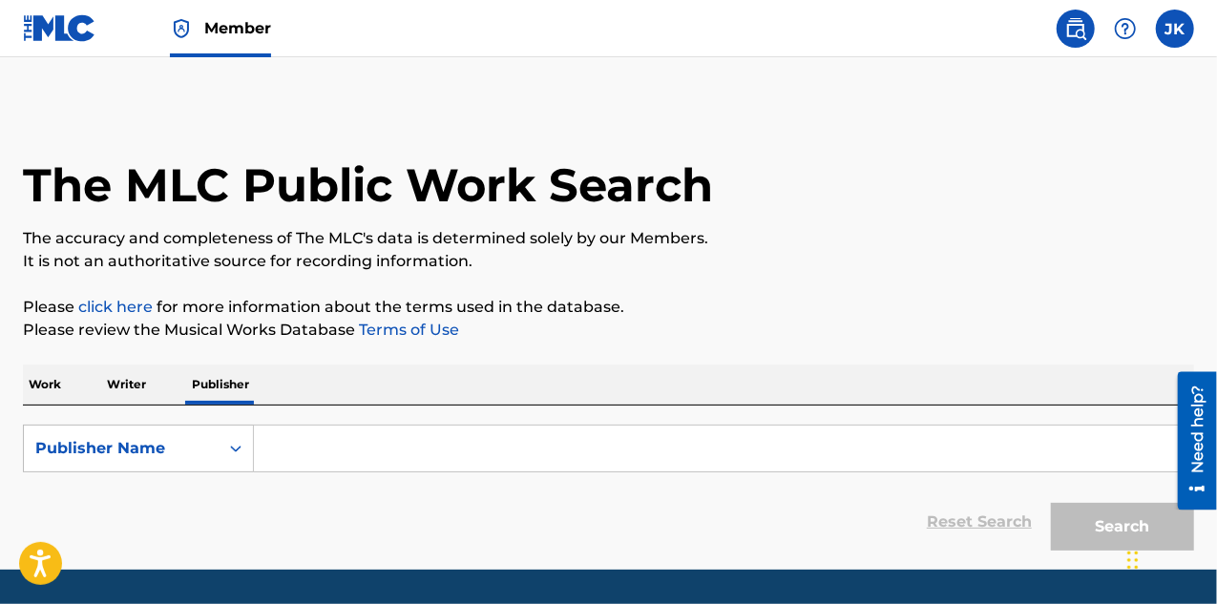
scroll to position [56, 0]
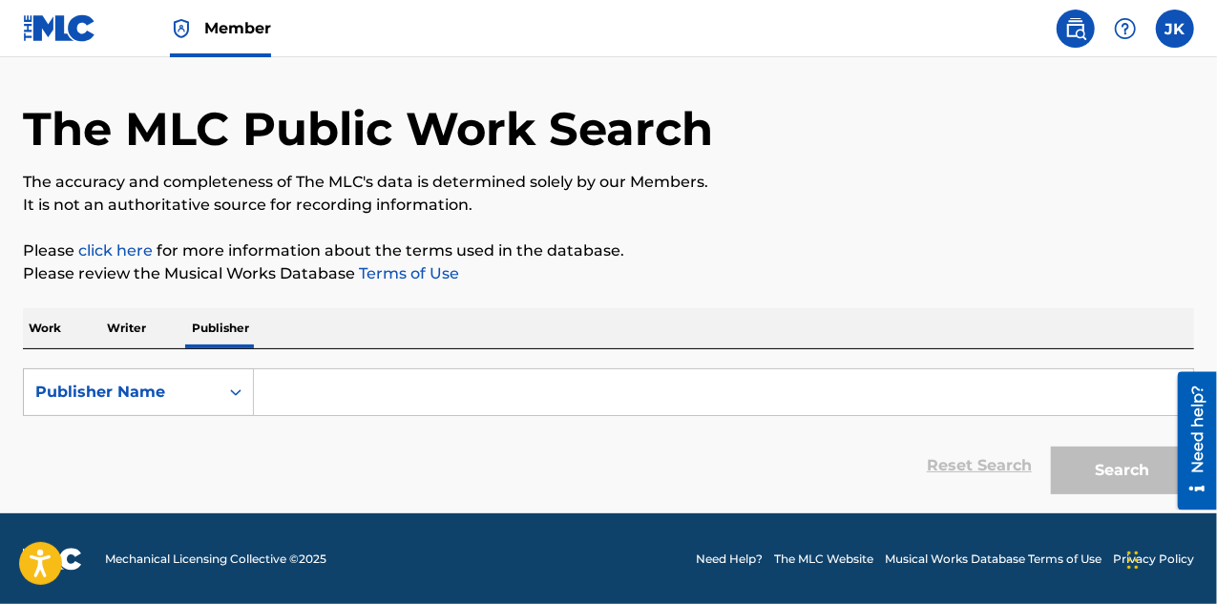
click at [394, 396] on input "Search Form" at bounding box center [724, 393] width 940 height 46
click at [49, 331] on p "Work" at bounding box center [45, 328] width 44 height 40
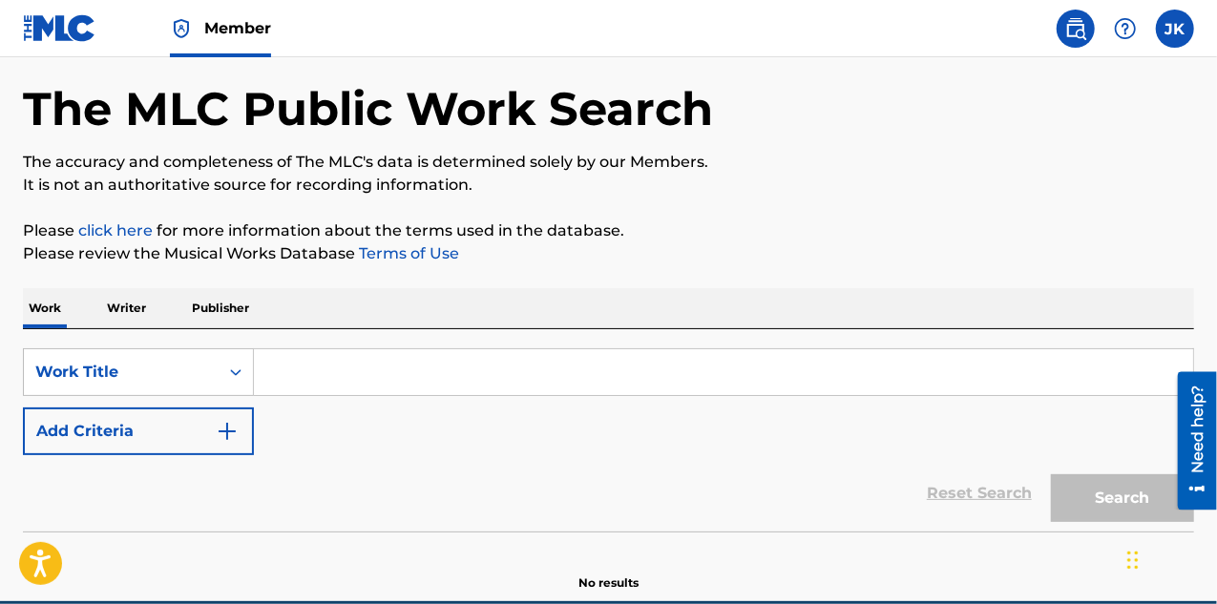
scroll to position [164, 0]
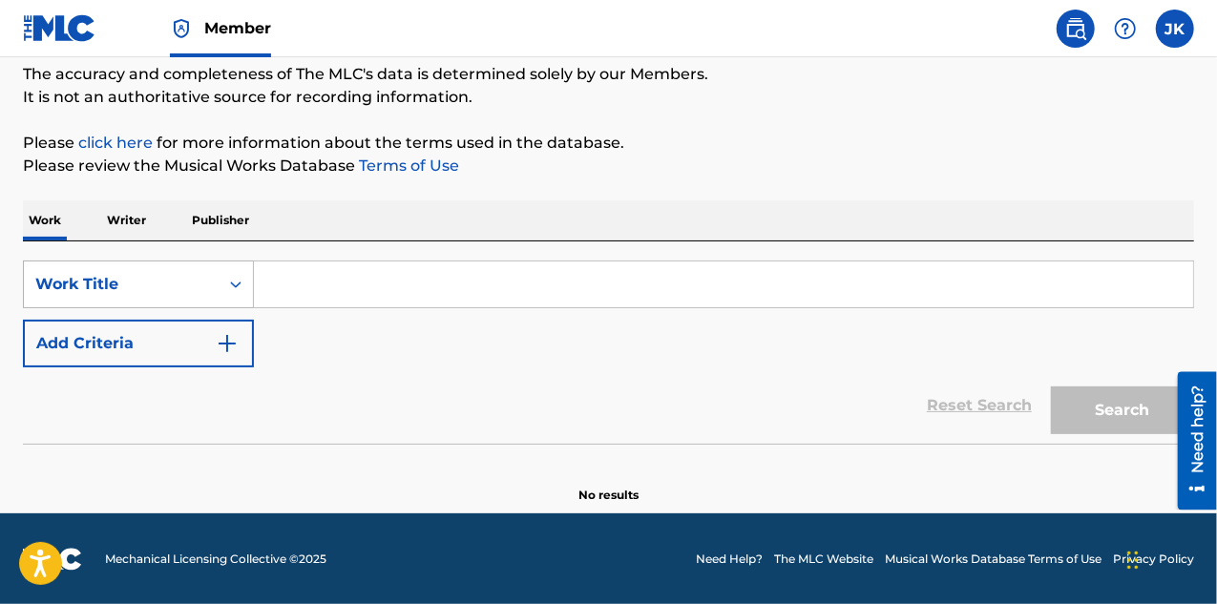
click at [153, 278] on div "Work Title" at bounding box center [121, 284] width 172 height 23
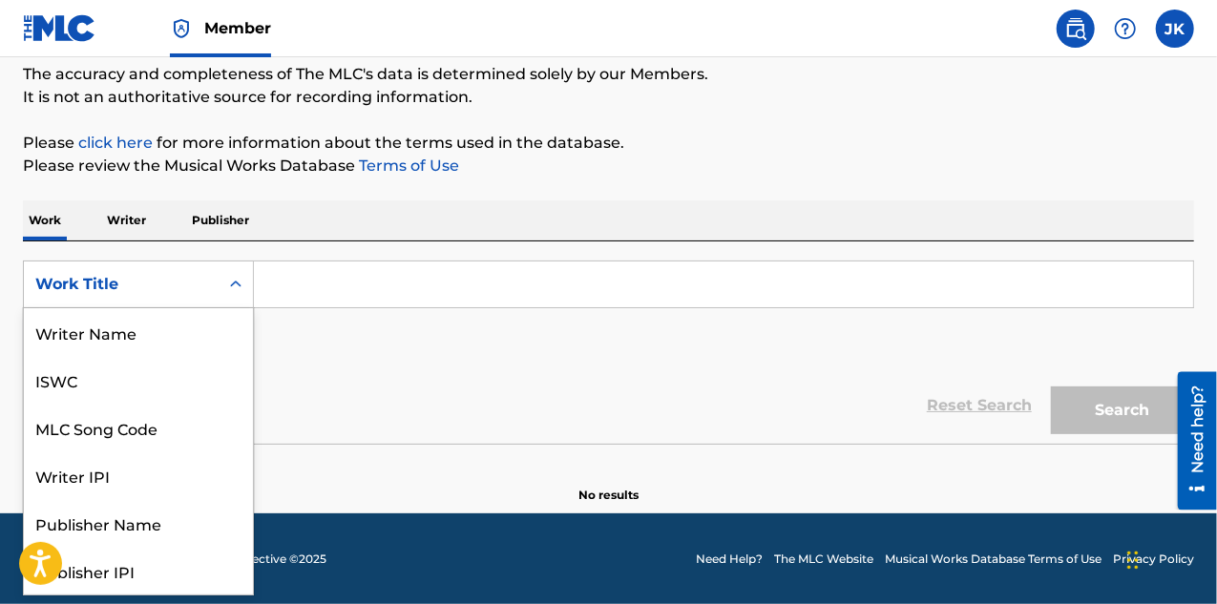
scroll to position [95, 0]
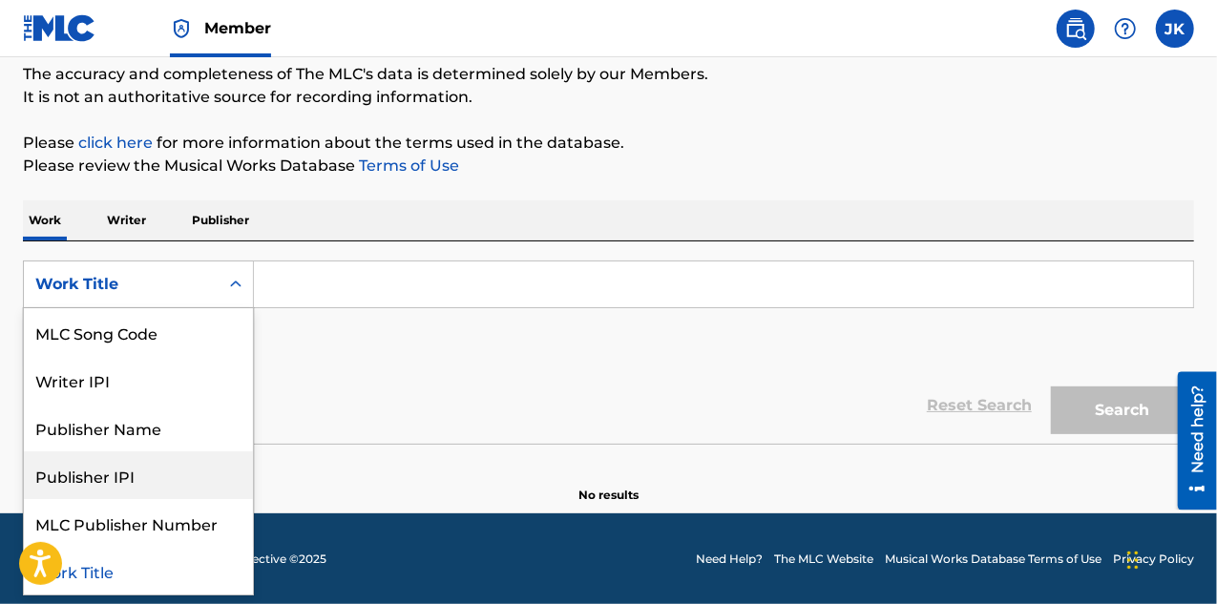
click at [109, 475] on div "Publisher IPI" at bounding box center [138, 476] width 229 height 48
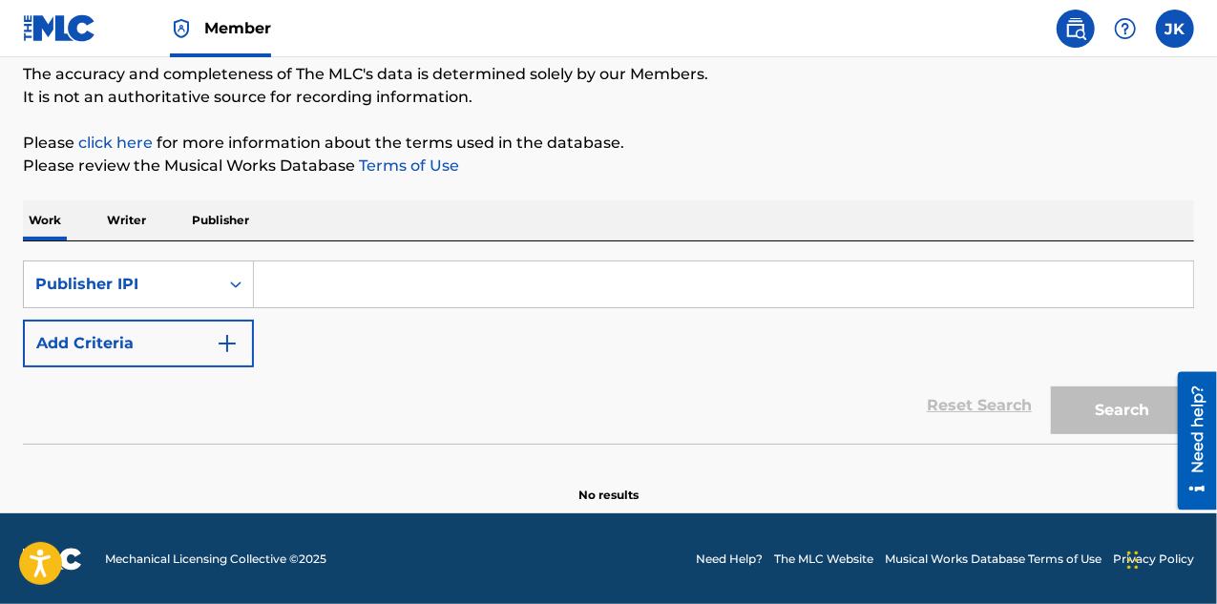
click at [311, 294] on input "Search Form" at bounding box center [724, 285] width 940 height 46
paste input "01173310197"
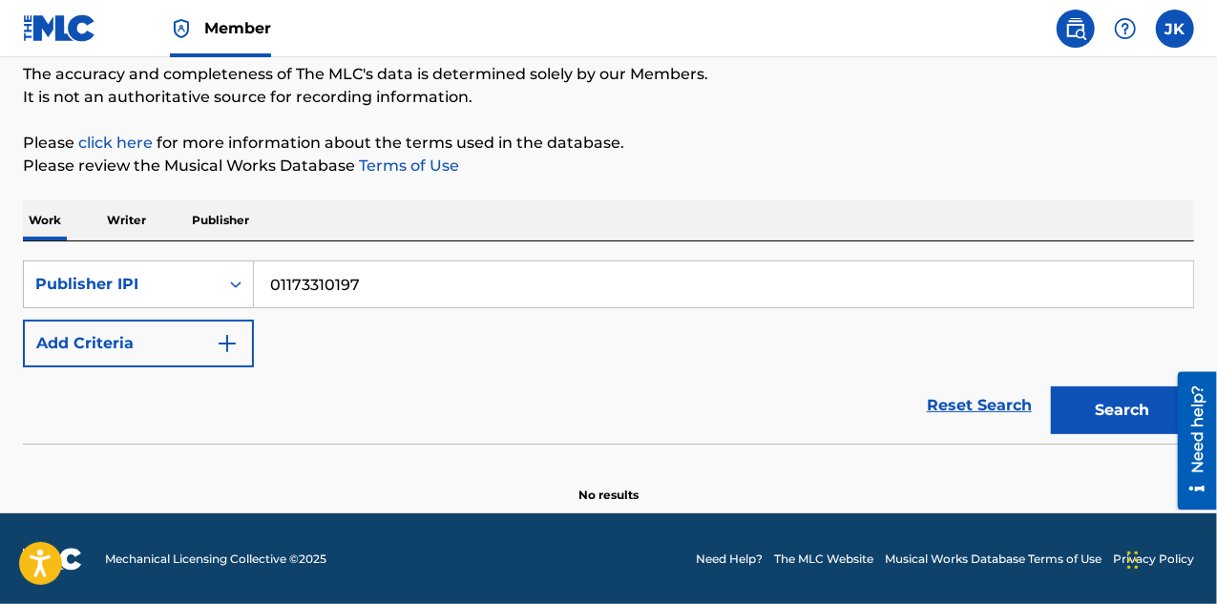
type input "01173310197"
click at [1107, 415] on button "Search" at bounding box center [1122, 411] width 143 height 48
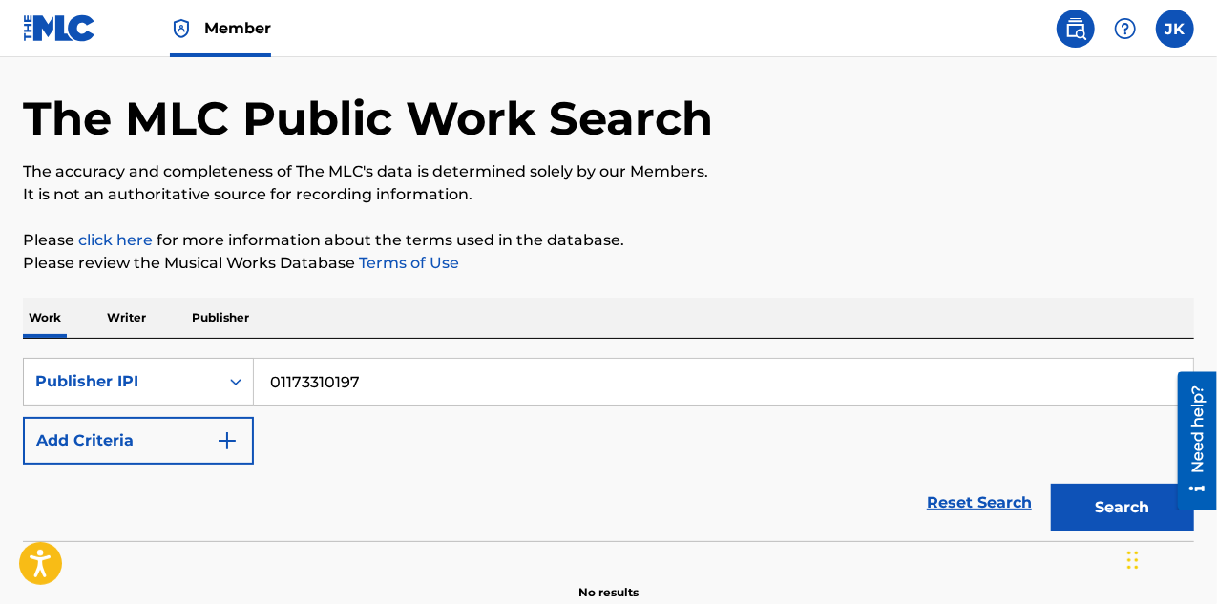
scroll to position [0, 0]
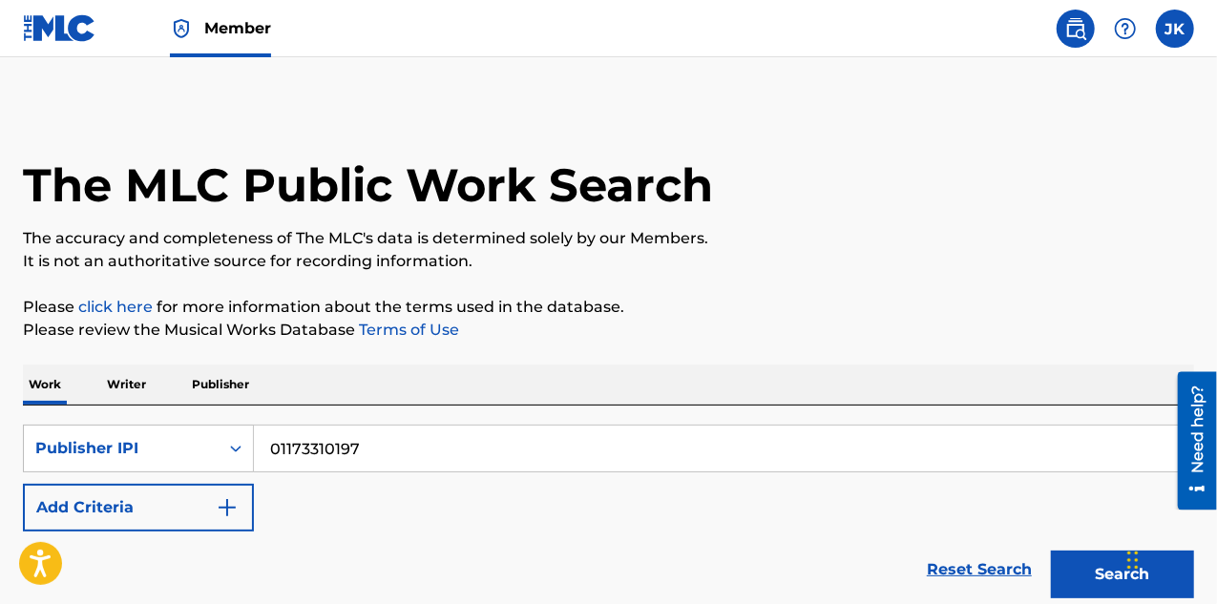
click at [64, 32] on img at bounding box center [60, 28] width 74 height 28
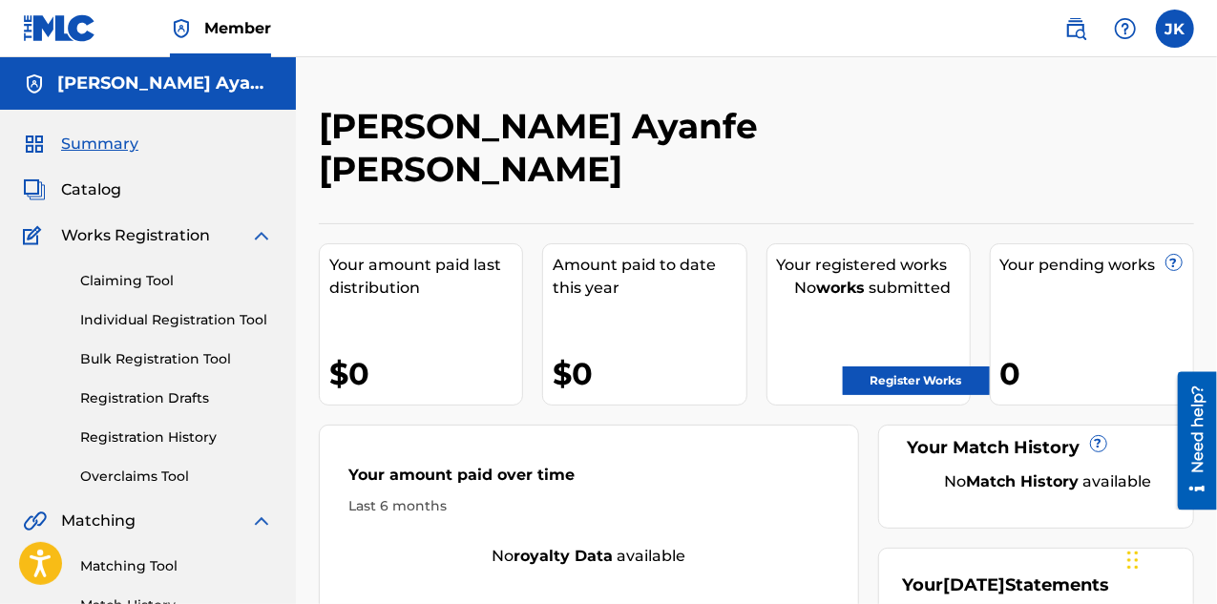
scroll to position [95, 0]
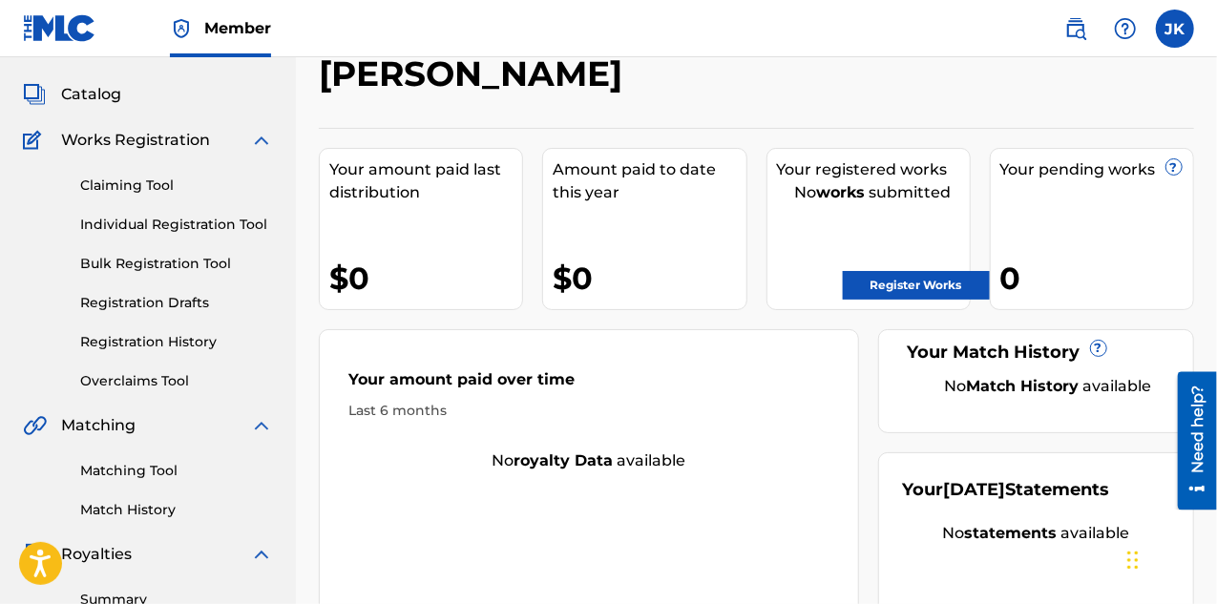
click at [728, 72] on div "[PERSON_NAME] Ayanfe [PERSON_NAME] Your amount paid last distribution $0 Amount…" at bounding box center [757, 313] width 876 height 606
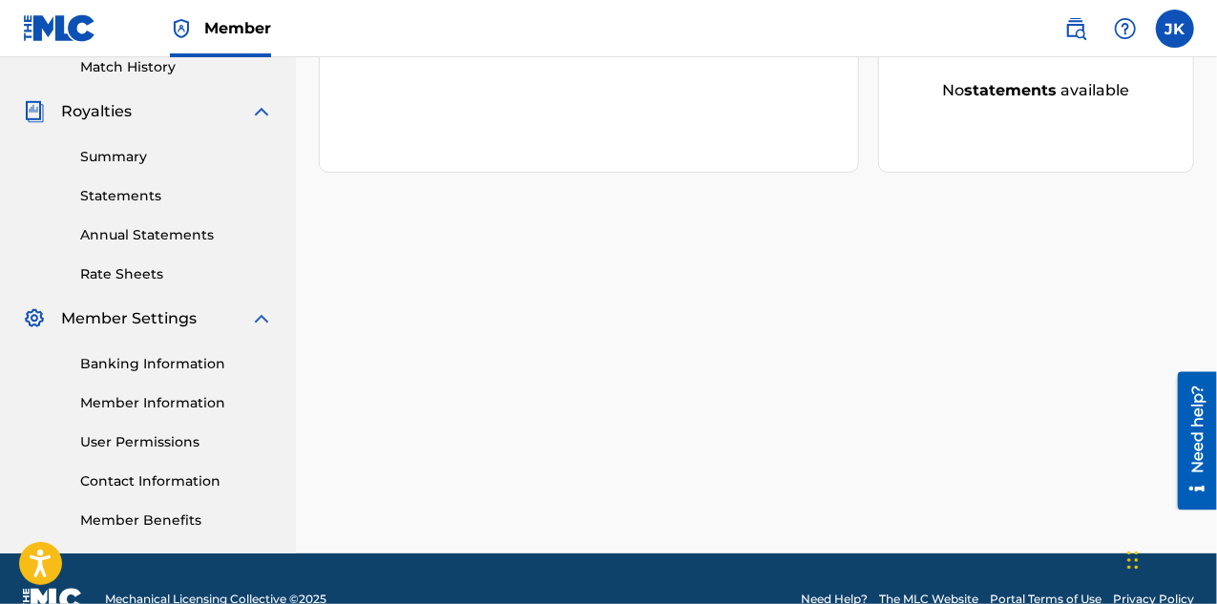
scroll to position [579, 0]
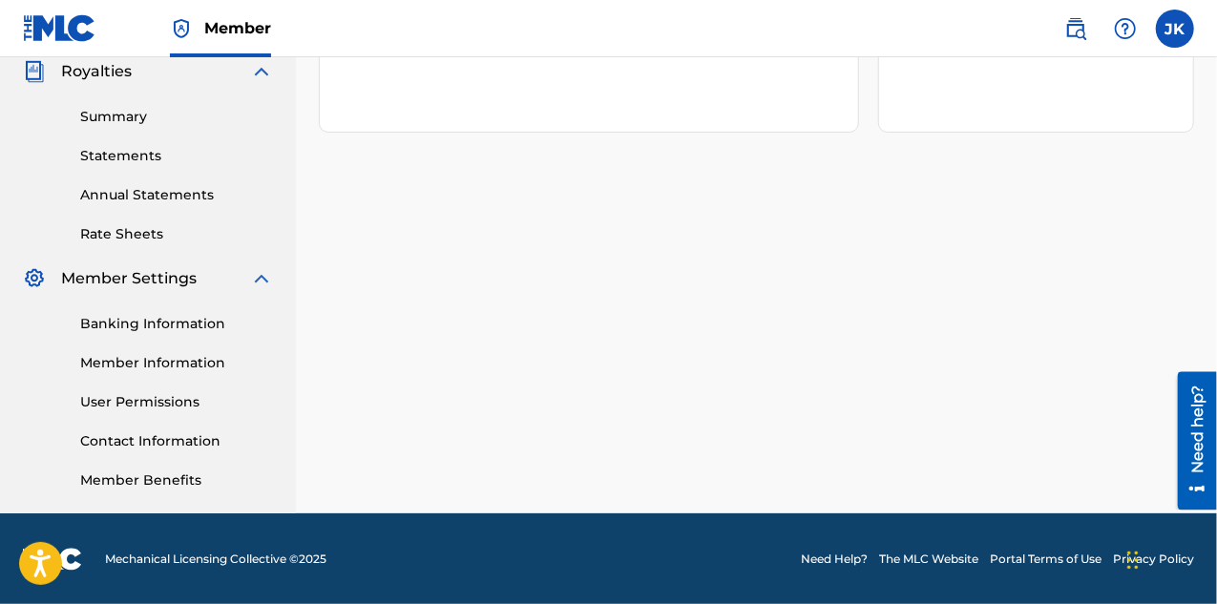
click at [138, 360] on link "Member Information" at bounding box center [176, 363] width 193 height 20
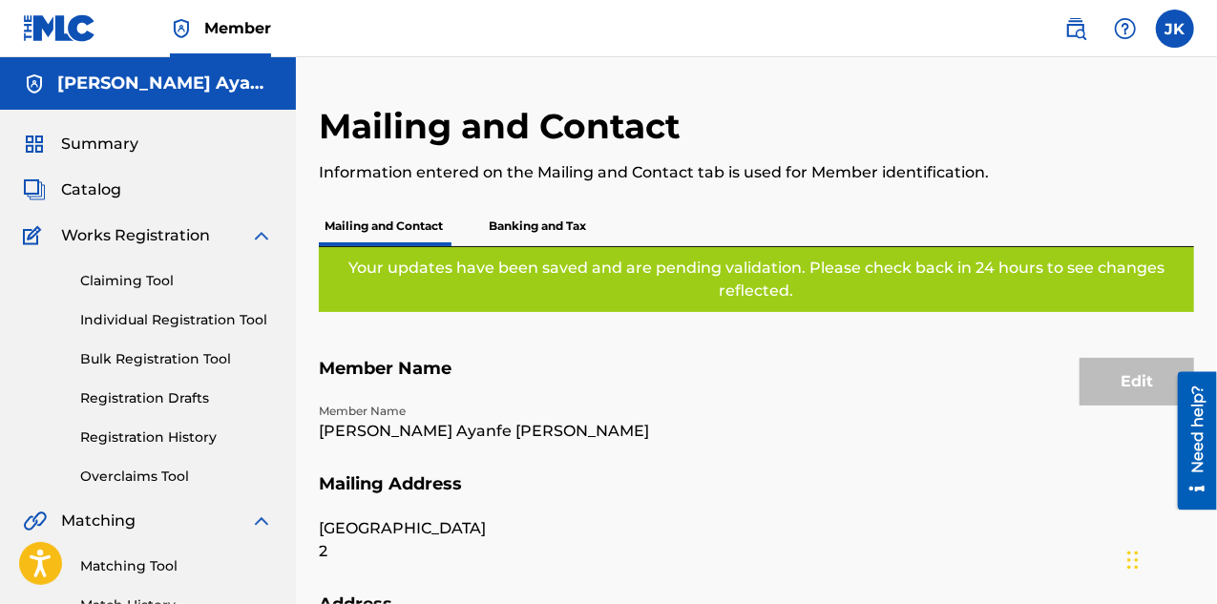
click at [191, 318] on link "Individual Registration Tool" at bounding box center [176, 320] width 193 height 20
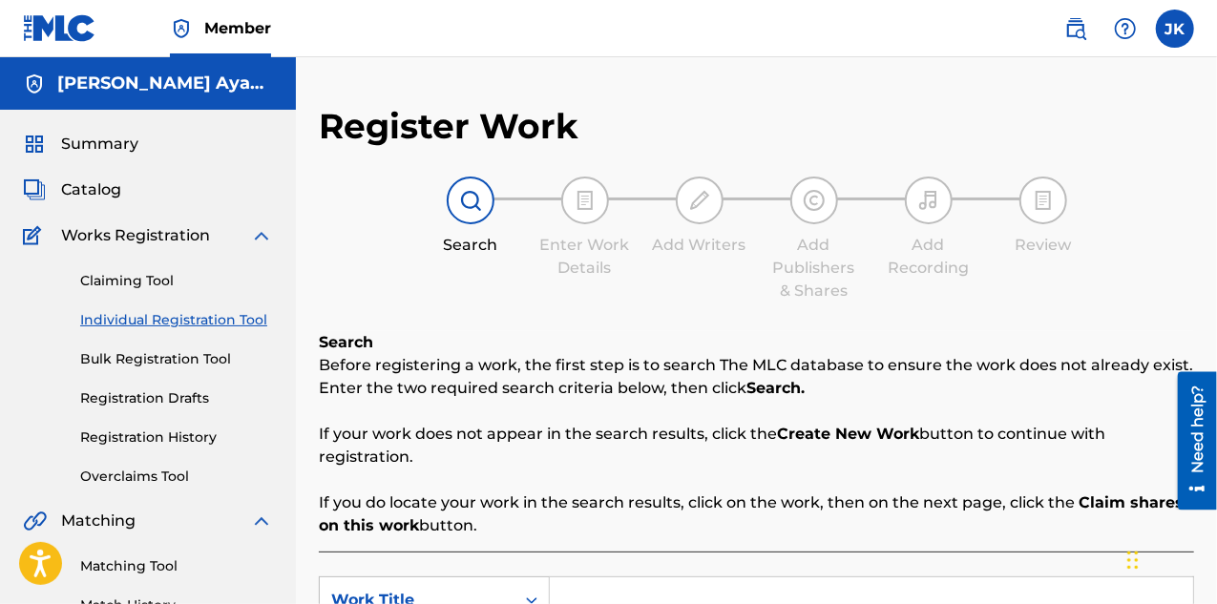
click at [180, 351] on link "Bulk Registration Tool" at bounding box center [176, 359] width 193 height 20
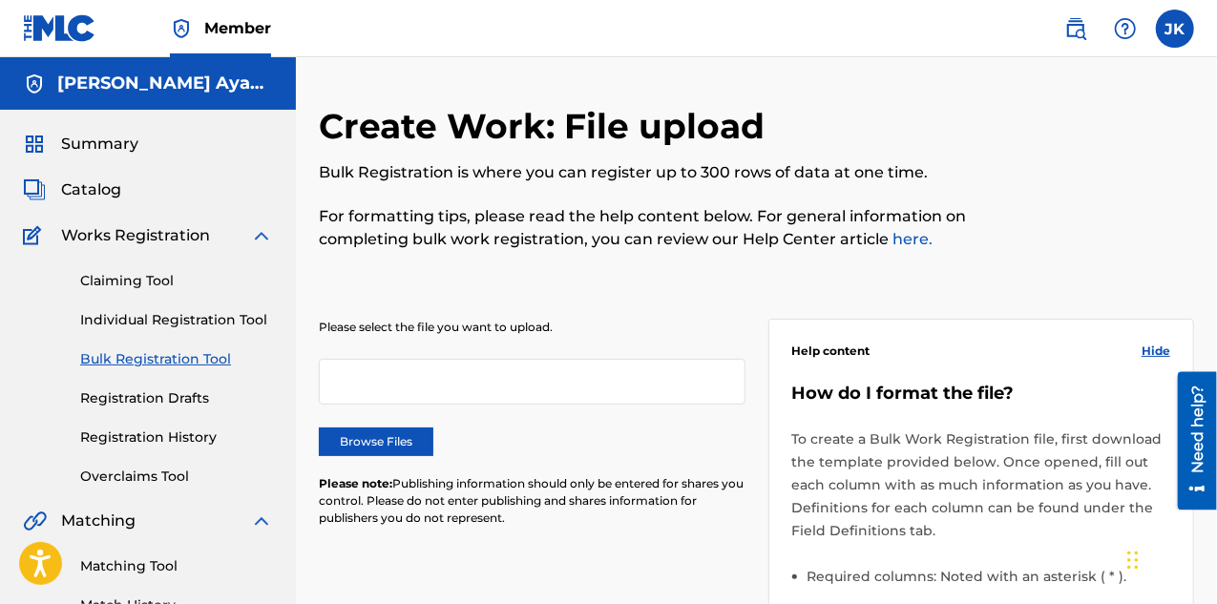
click at [131, 278] on link "Claiming Tool" at bounding box center [176, 281] width 193 height 20
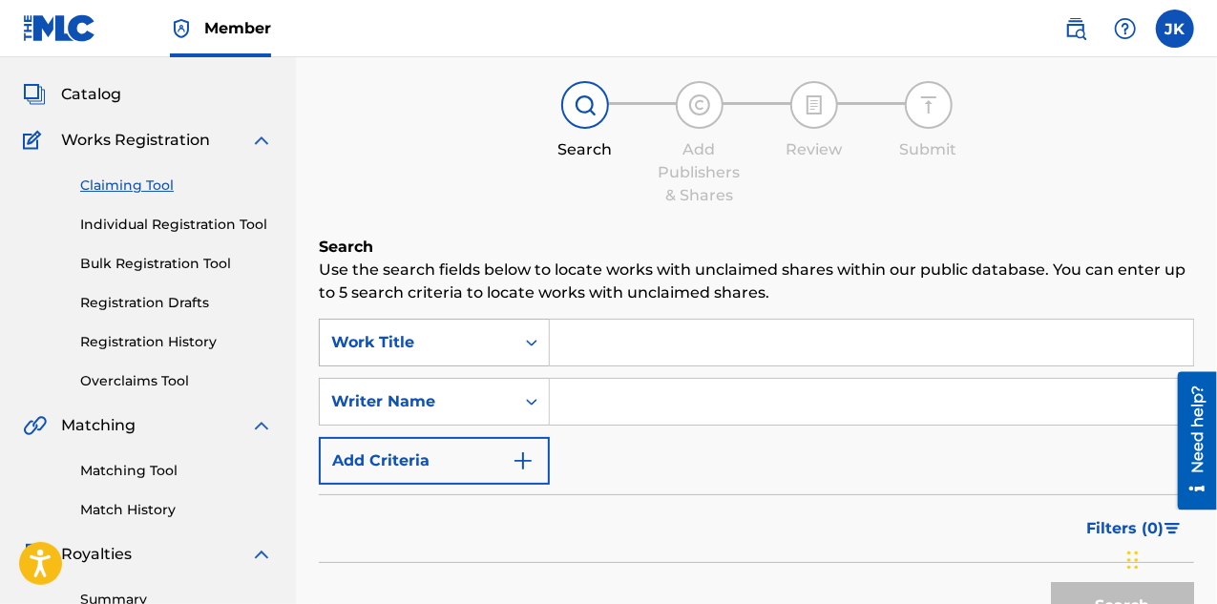
click at [435, 319] on div "Work Title" at bounding box center [434, 343] width 231 height 48
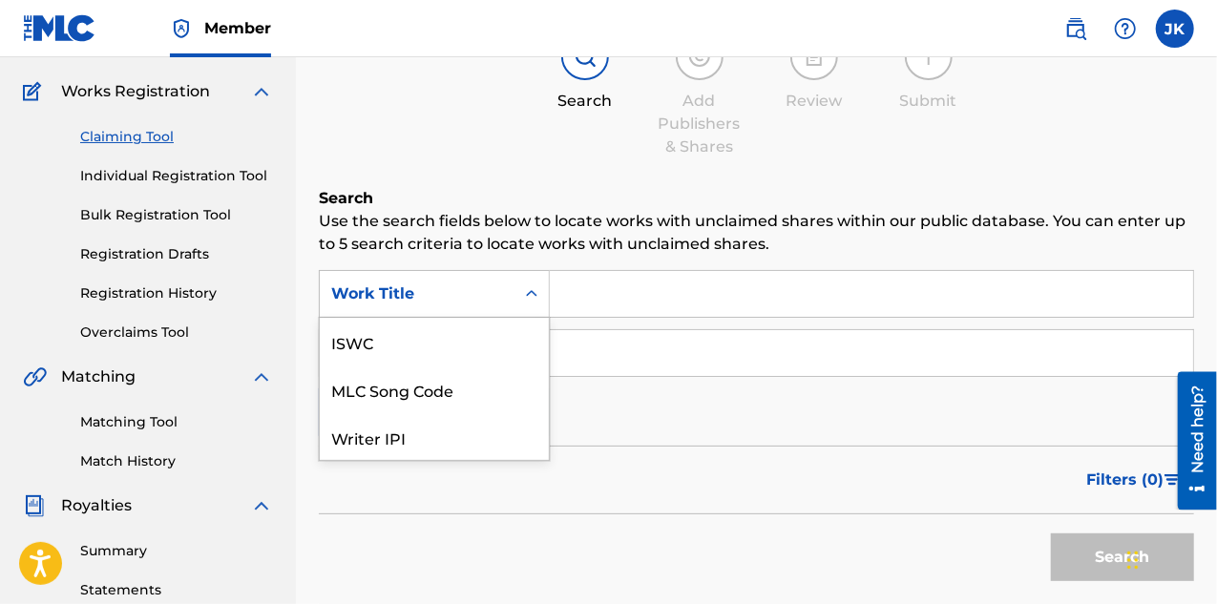
scroll to position [48, 0]
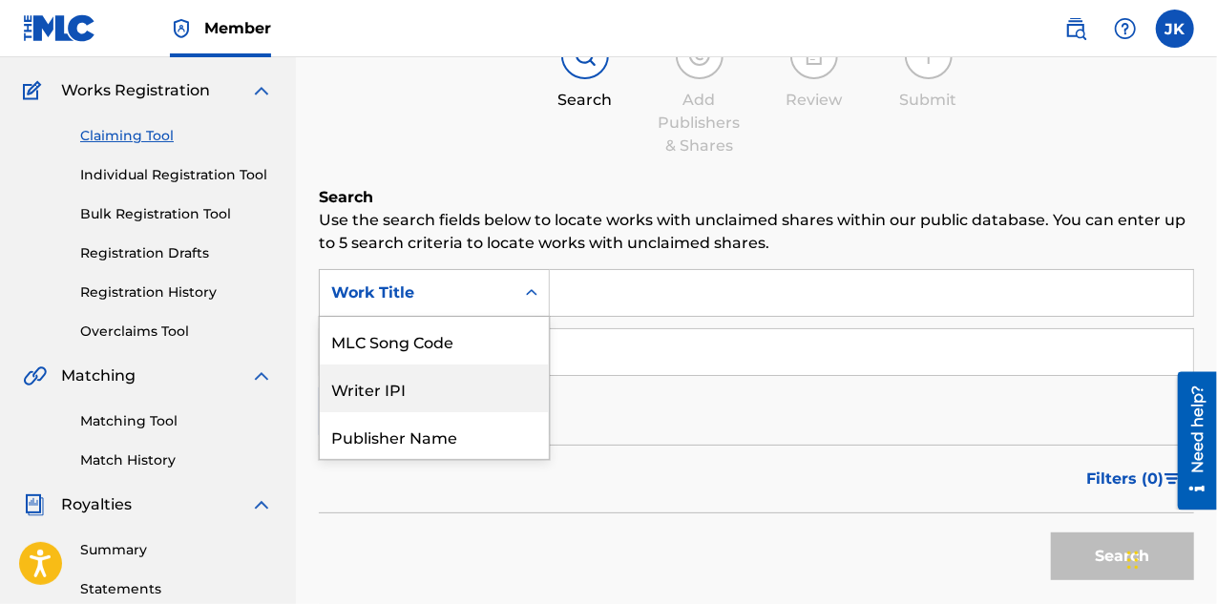
click at [422, 380] on div "Writer IPI" at bounding box center [434, 389] width 229 height 48
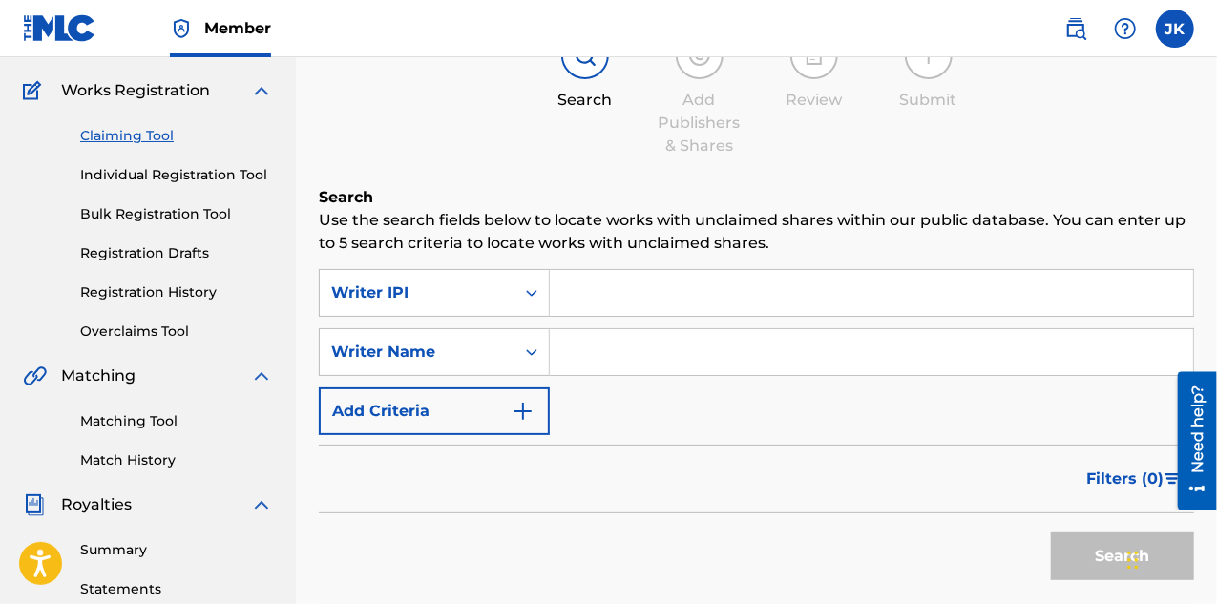
click at [647, 293] on input "Search Form" at bounding box center [872, 293] width 644 height 46
type input "01173310197"
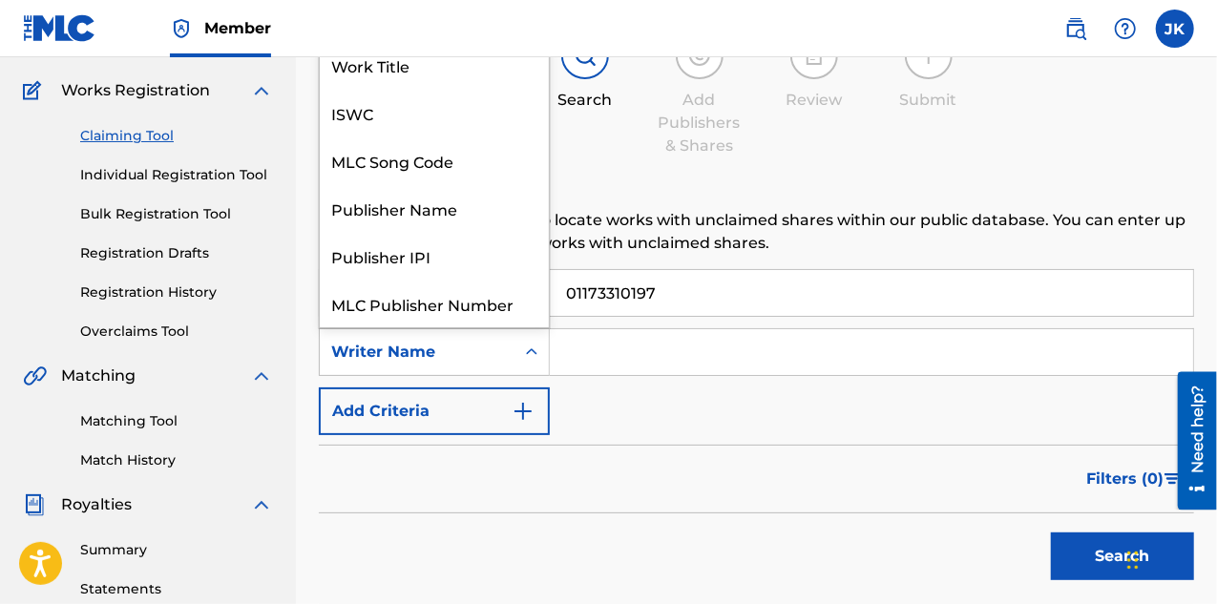
click at [447, 351] on div "Writer Name" at bounding box center [417, 352] width 172 height 23
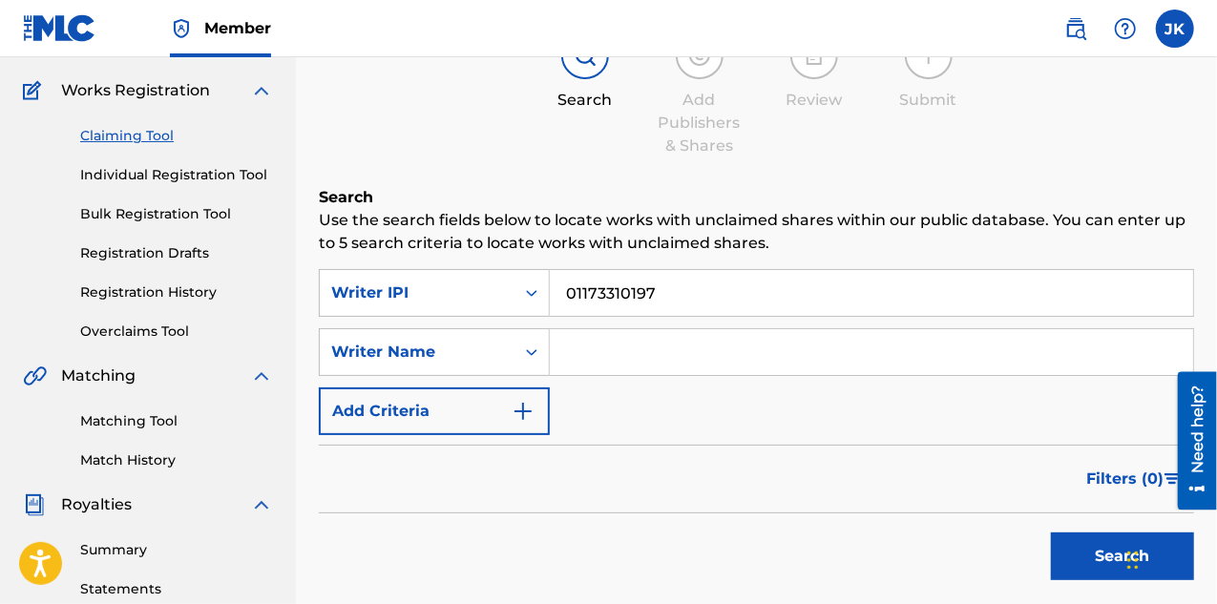
click at [642, 348] on input "Search Form" at bounding box center [872, 352] width 644 height 46
type input "[PERSON_NAME] Ayanfe [PERSON_NAME]"
click at [1089, 547] on button "Search" at bounding box center [1122, 557] width 143 height 48
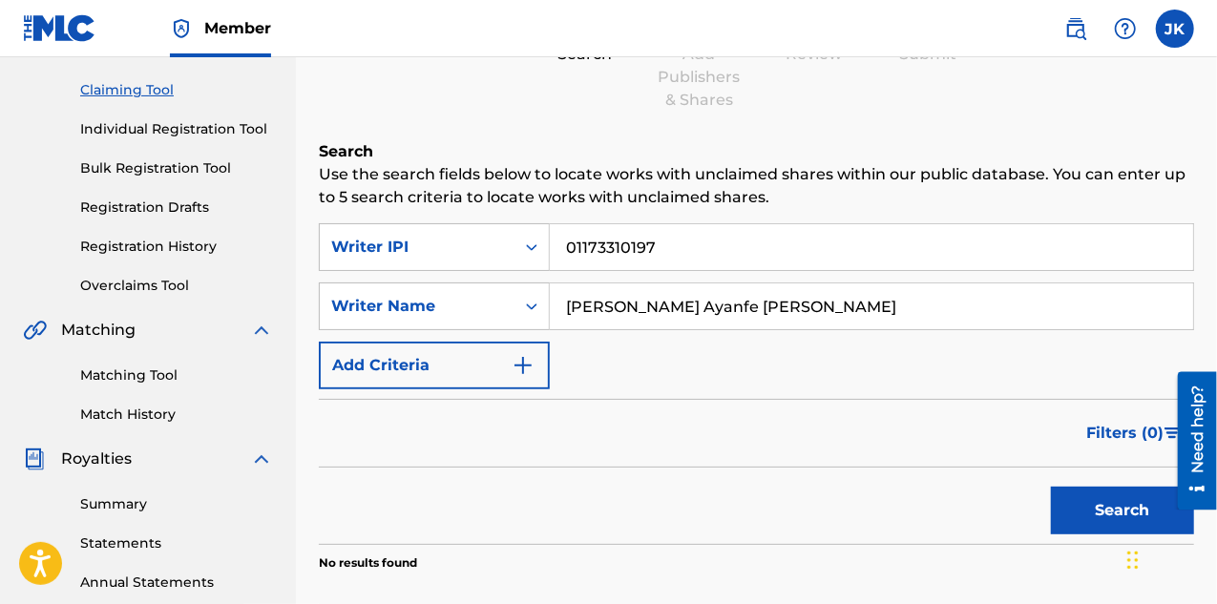
scroll to position [0, 0]
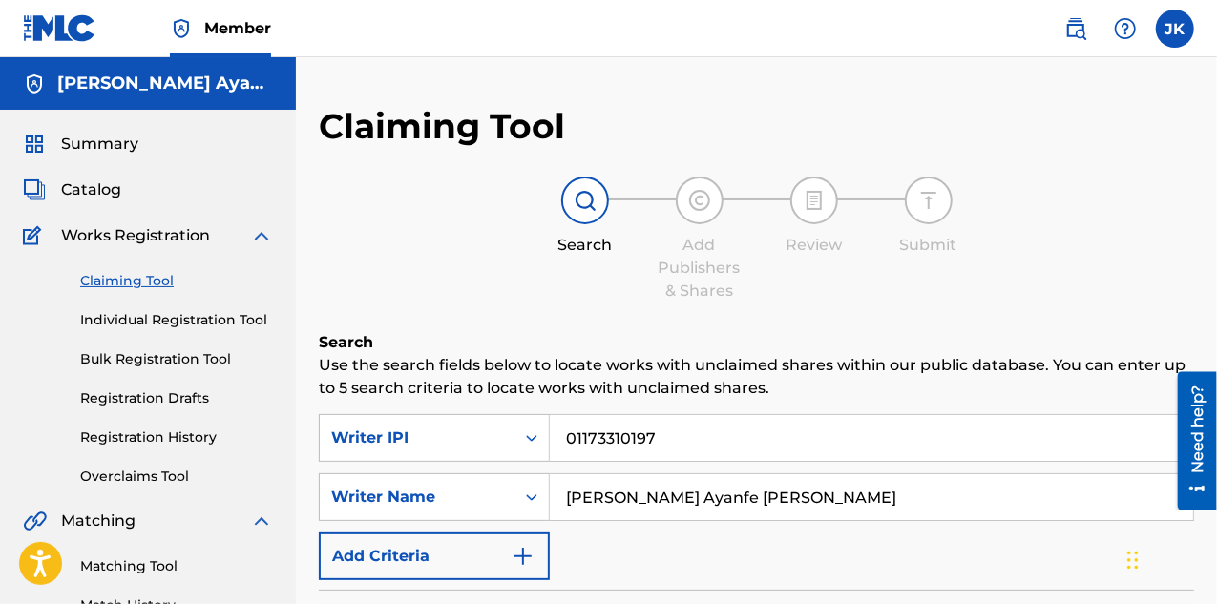
click at [101, 137] on span "Summary" at bounding box center [99, 144] width 77 height 23
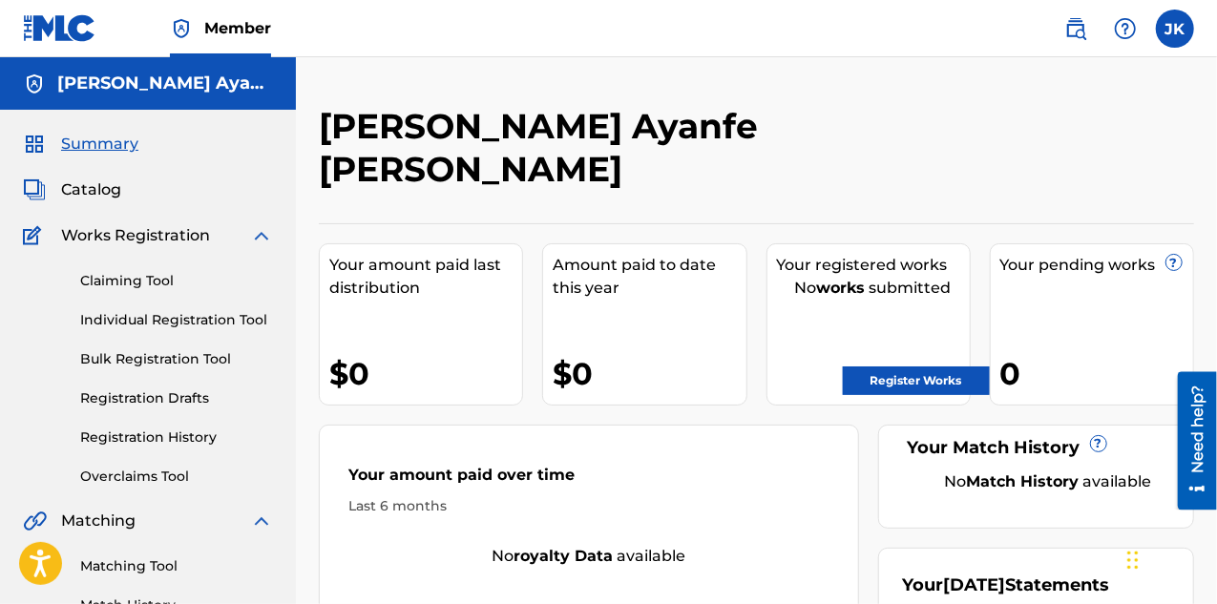
click at [938, 367] on link "Register Works" at bounding box center [916, 381] width 147 height 29
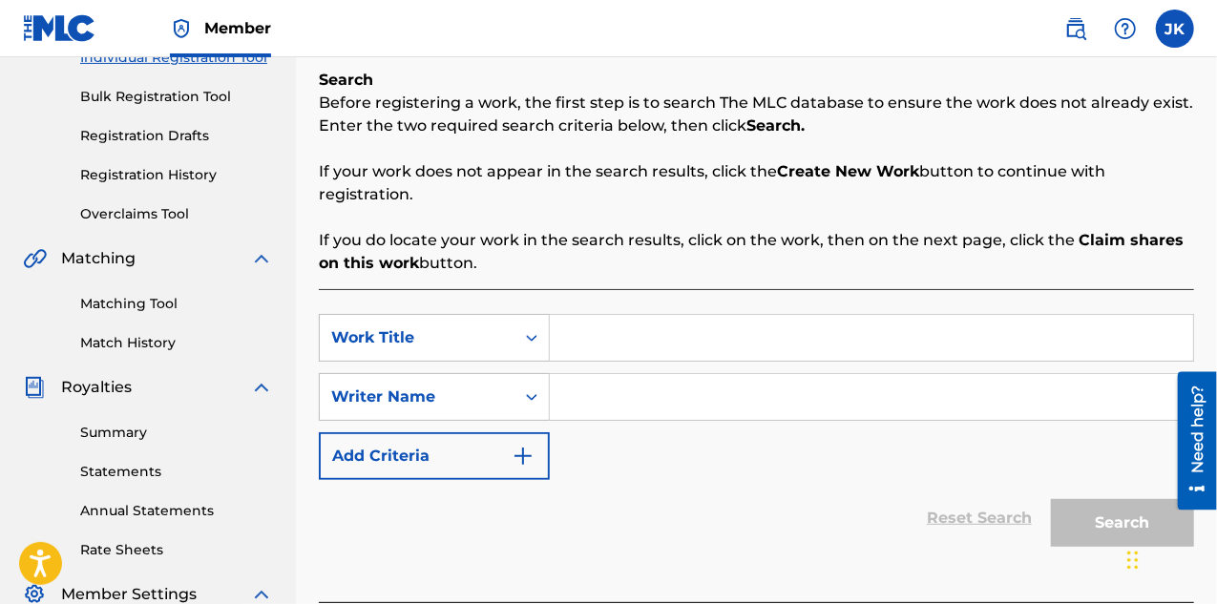
scroll to position [292, 0]
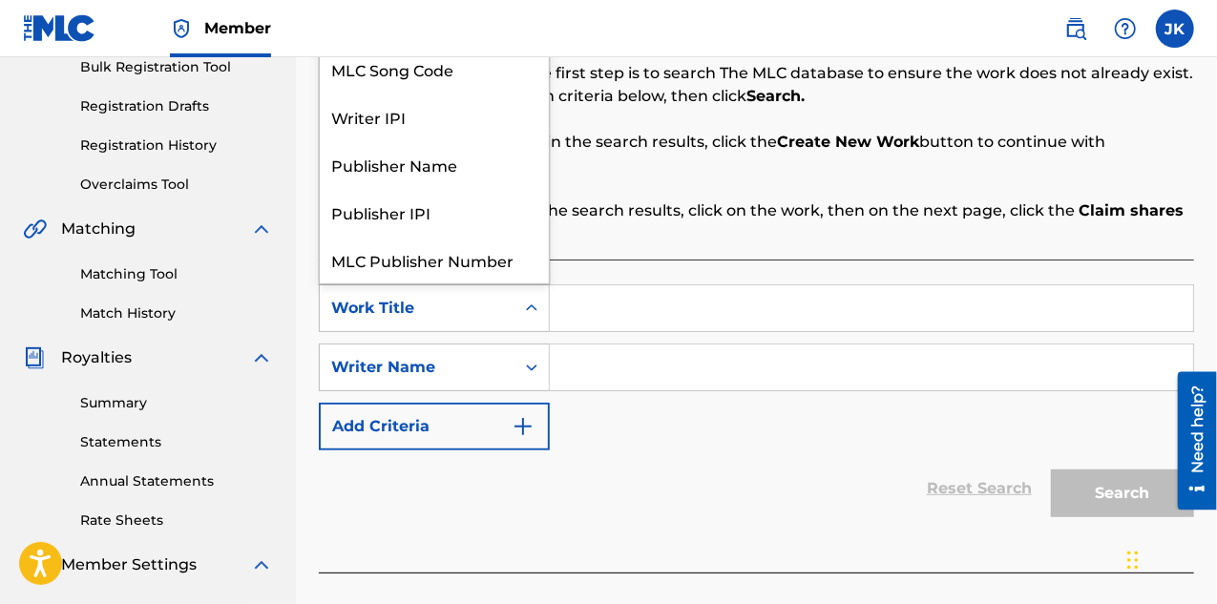
click at [435, 310] on div "Work Title" at bounding box center [417, 308] width 172 height 23
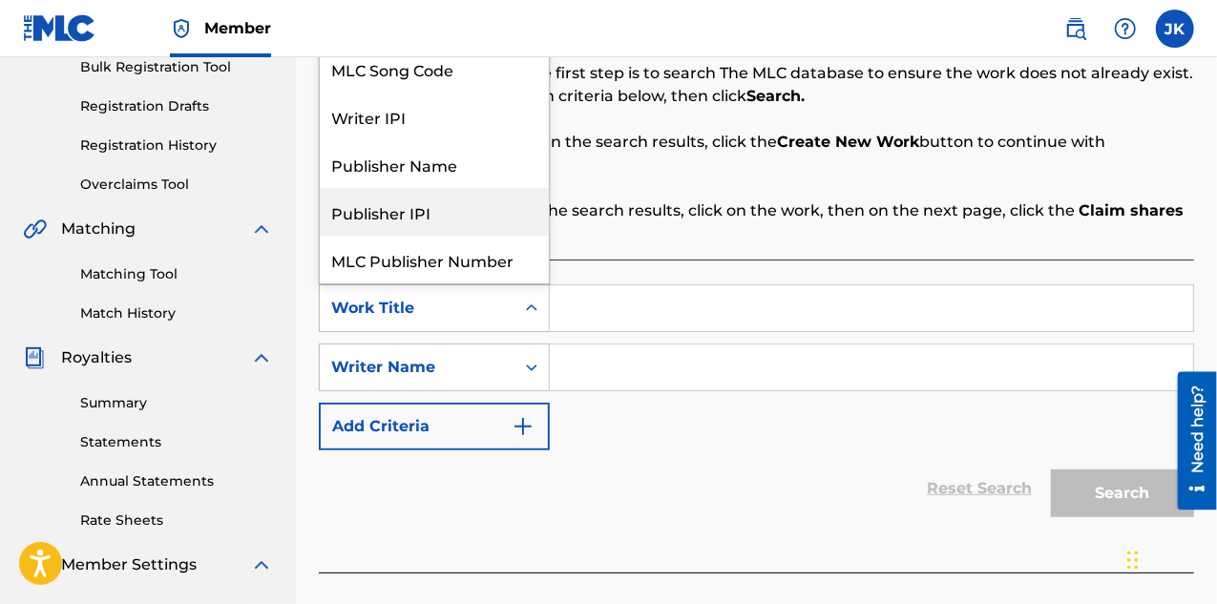
scroll to position [48, 0]
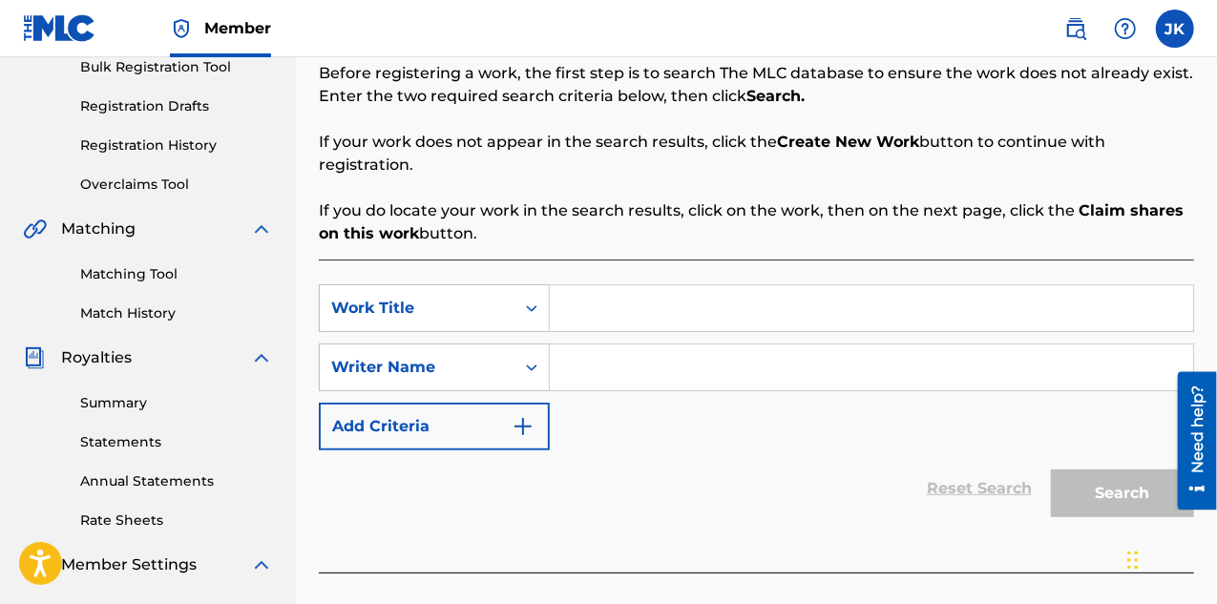
click at [655, 324] on input "Search Form" at bounding box center [872, 309] width 644 height 46
type input "Baby"
click at [512, 363] on div "Writer Name" at bounding box center [417, 367] width 195 height 36
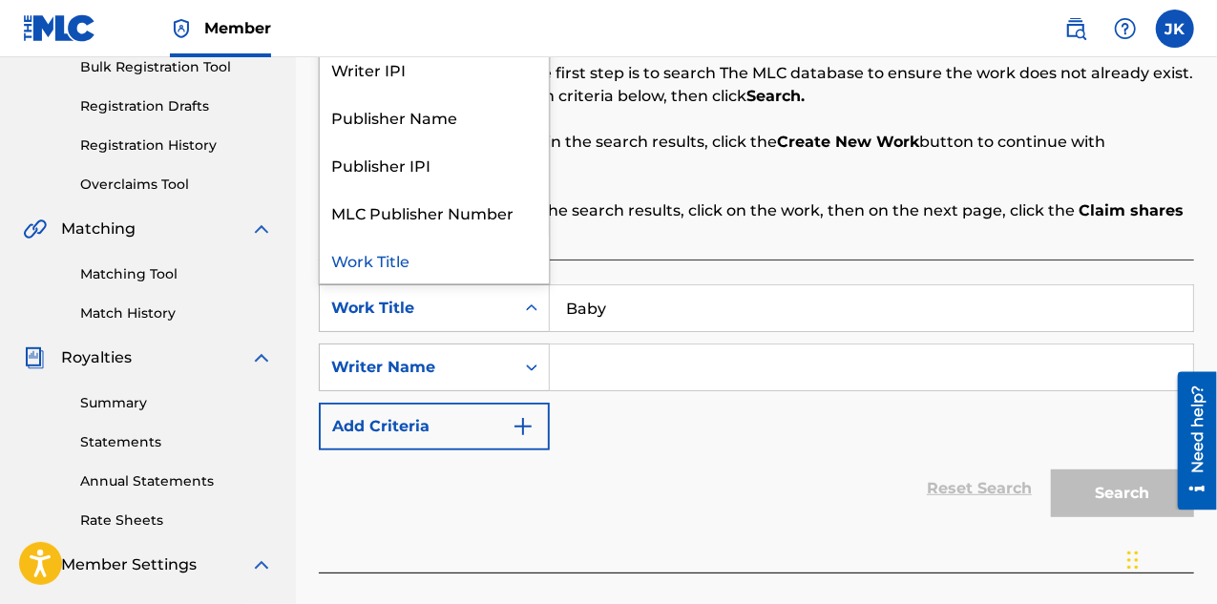
drag, startPoint x: 331, startPoint y: 285, endPoint x: 561, endPoint y: 385, distance: 250.1
click at [541, 387] on div "SearchWithCriteriaa473ef6c-26b5-4a62-be3d-0b123abb7e49 7 results available. Use…" at bounding box center [757, 368] width 876 height 166
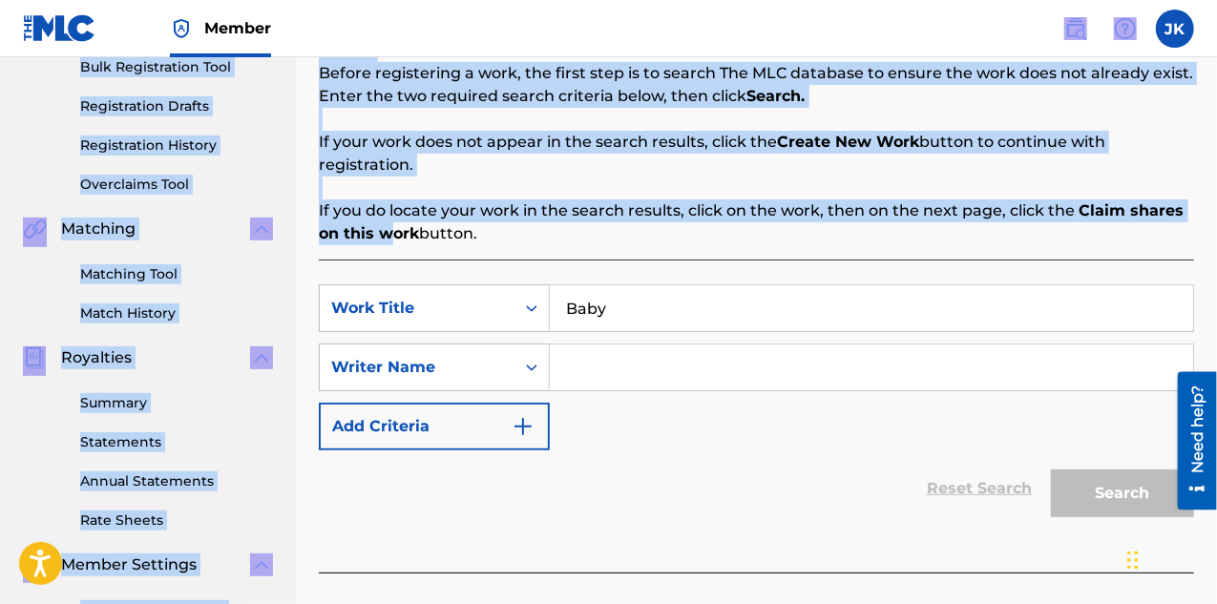
drag, startPoint x: 326, startPoint y: 26, endPoint x: 626, endPoint y: 256, distance: 378.7
click at [409, 186] on div "Member [PERSON_NAME] [PERSON_NAME] [PERSON_NAME] [EMAIL_ADDRESS][DOMAIN_NAME] N…" at bounding box center [608, 300] width 1217 height 1184
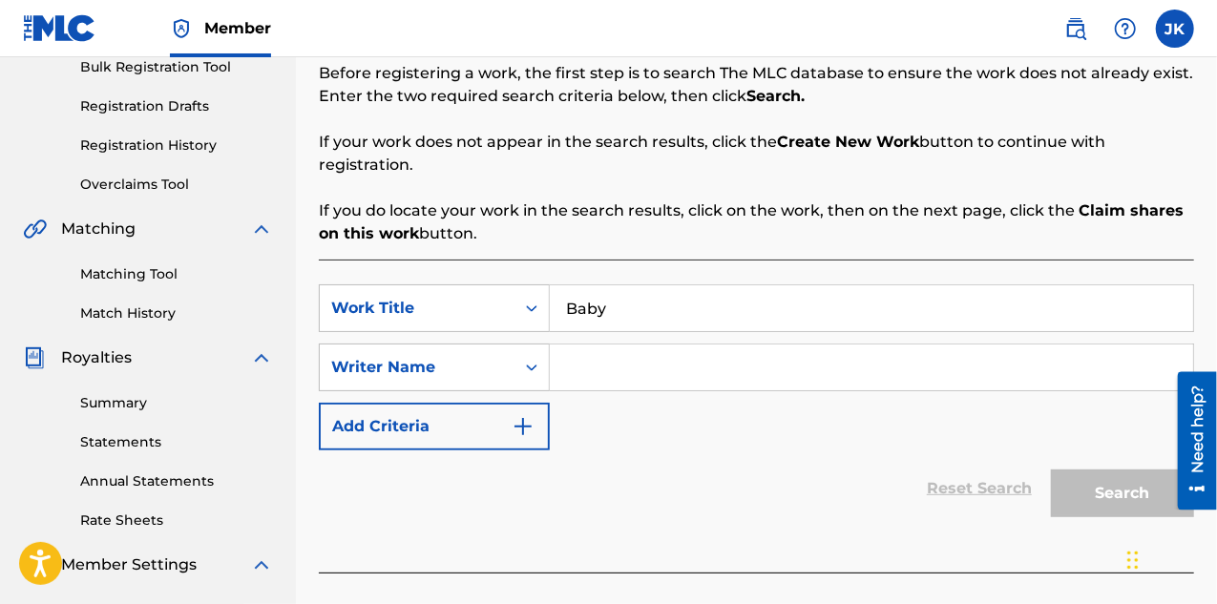
click at [686, 228] on p "If you do locate your work in the search results, click on the work, then on th…" at bounding box center [757, 223] width 876 height 46
click at [427, 306] on div "Work Title" at bounding box center [417, 308] width 172 height 23
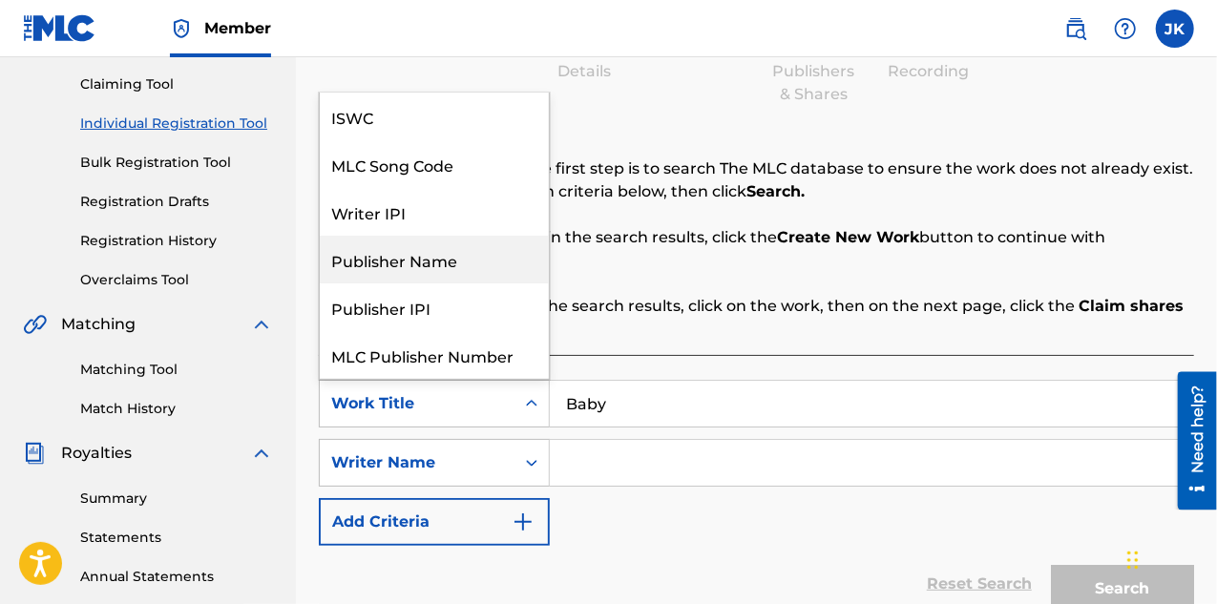
click at [644, 396] on input "Baby" at bounding box center [872, 404] width 644 height 46
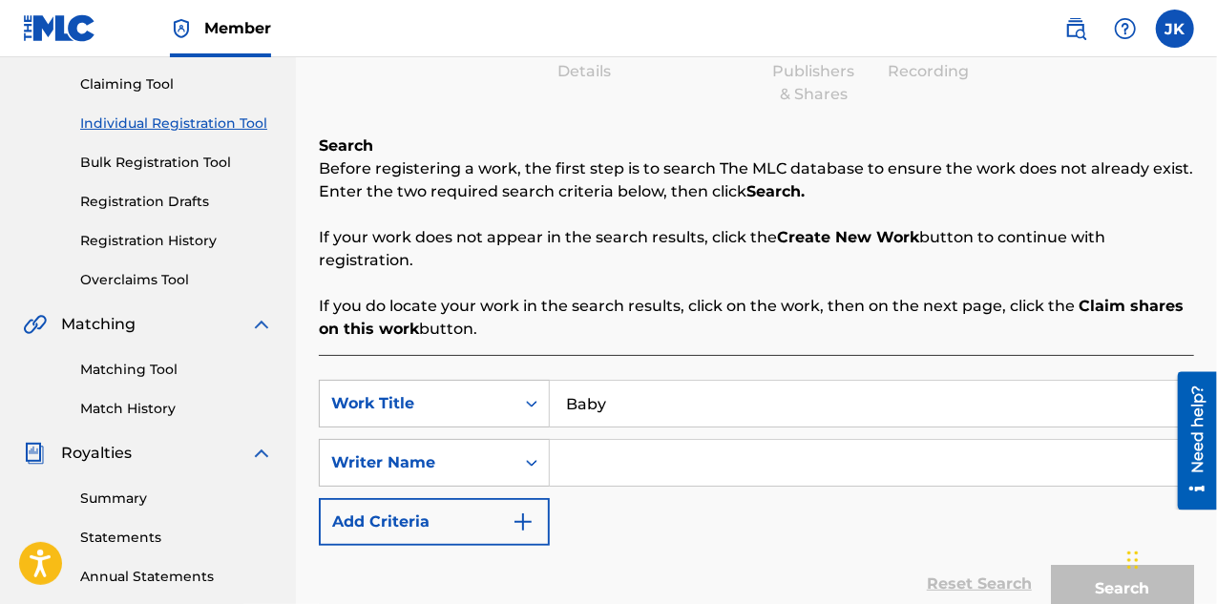
scroll to position [292, 0]
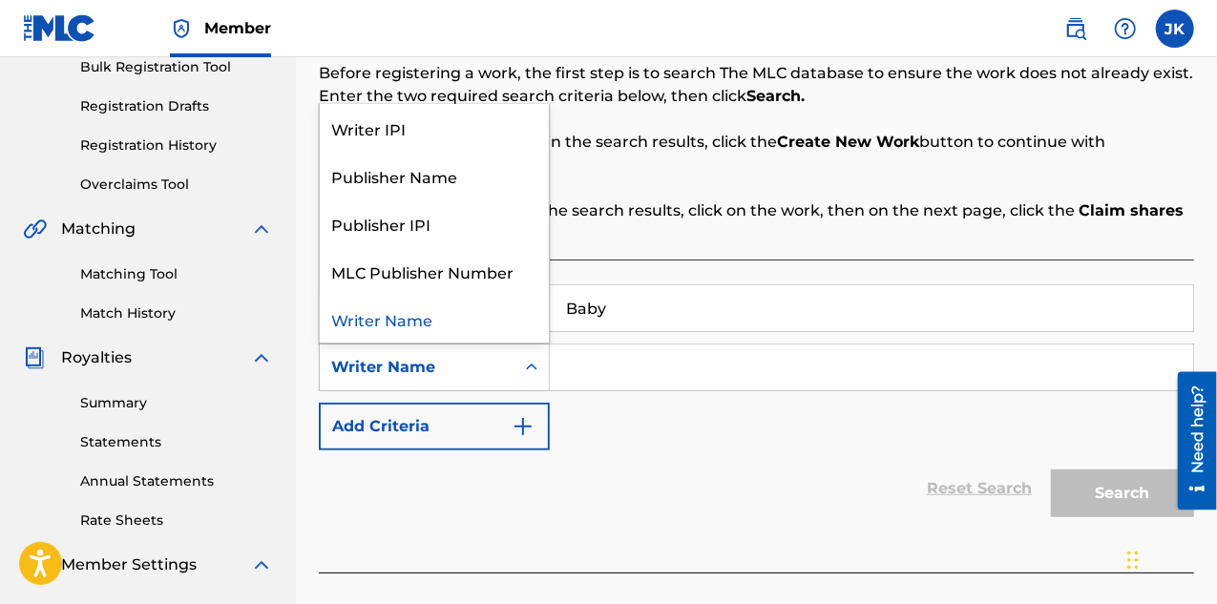
click at [440, 371] on div "Writer Name" at bounding box center [417, 367] width 172 height 23
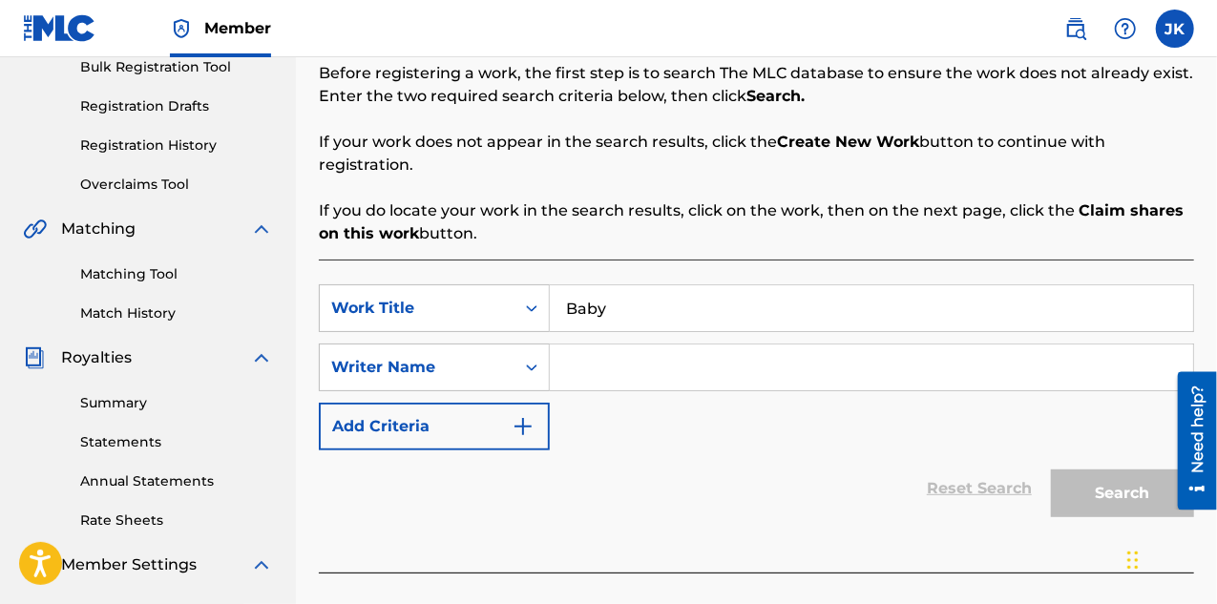
click at [613, 377] on input "Search Form" at bounding box center [872, 368] width 644 height 46
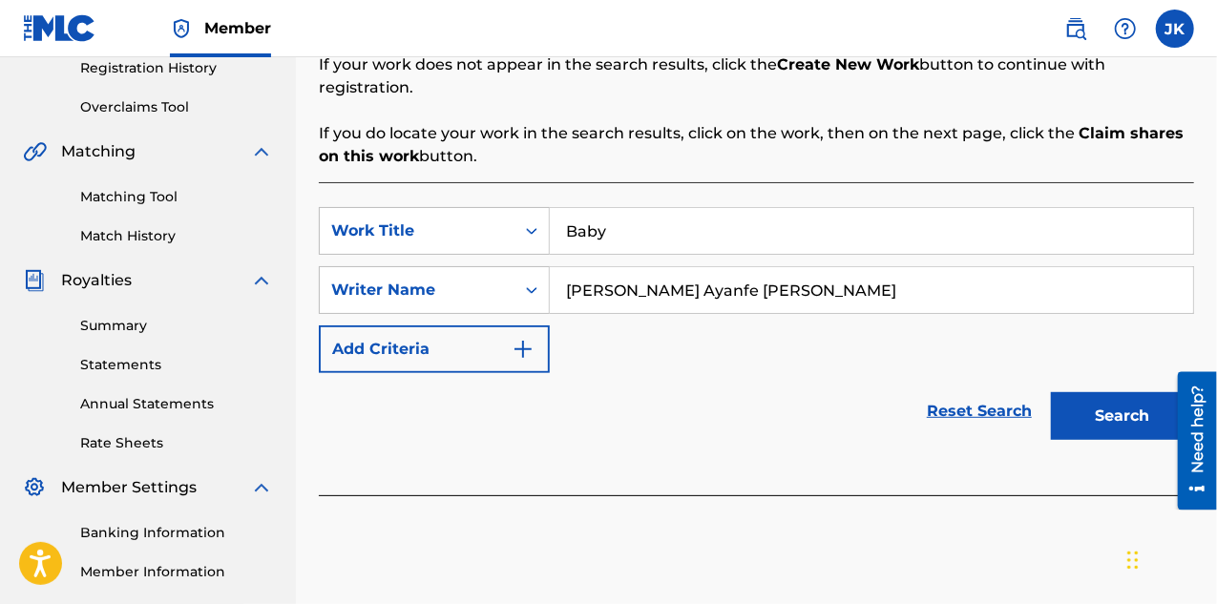
scroll to position [388, 0]
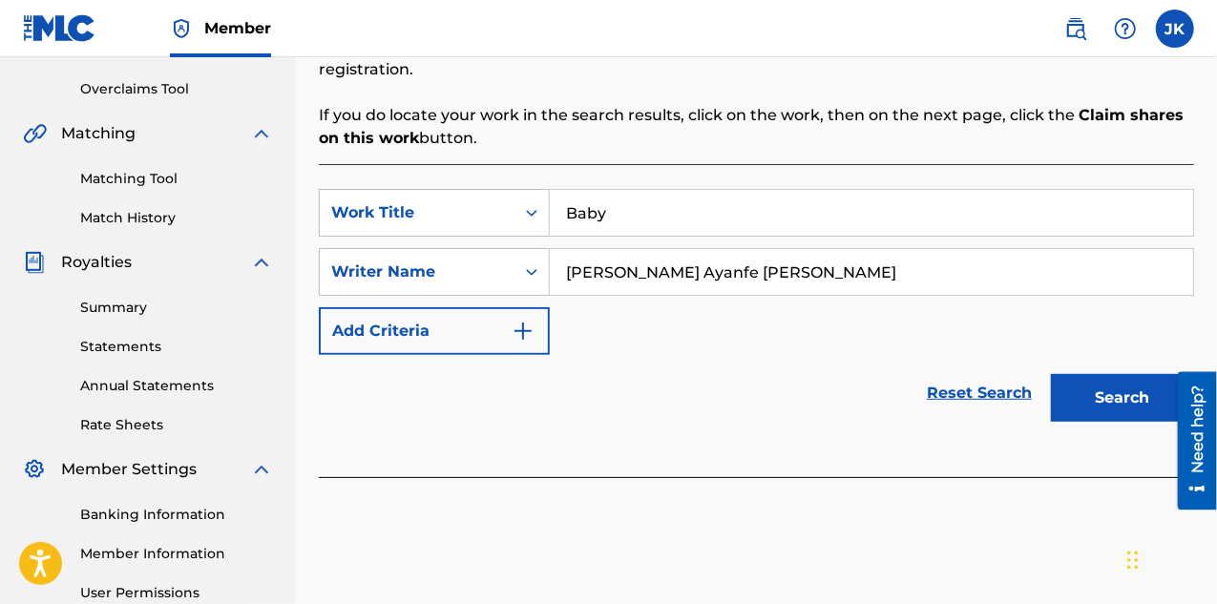
type input "[PERSON_NAME] Ayanfe [PERSON_NAME]"
click at [1110, 396] on button "Search" at bounding box center [1122, 398] width 143 height 48
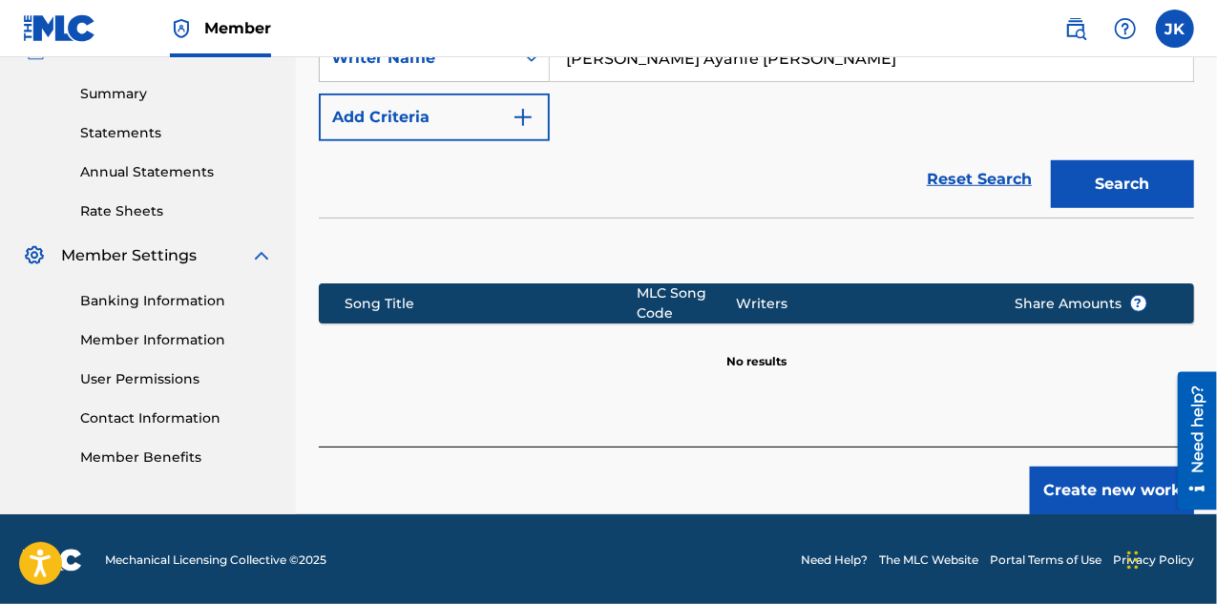
scroll to position [411, 0]
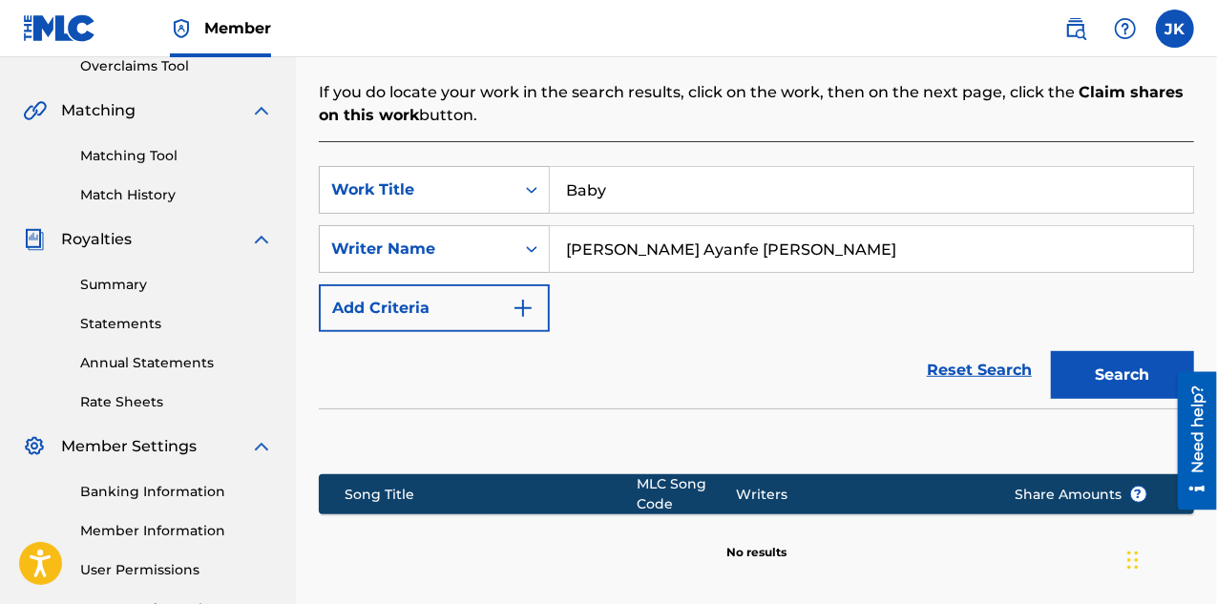
click at [630, 192] on input "Baby" at bounding box center [872, 190] width 644 height 46
type input "Good Energy"
click at [1125, 354] on button "Search" at bounding box center [1122, 375] width 143 height 48
click at [452, 186] on div "Work Title" at bounding box center [417, 190] width 172 height 23
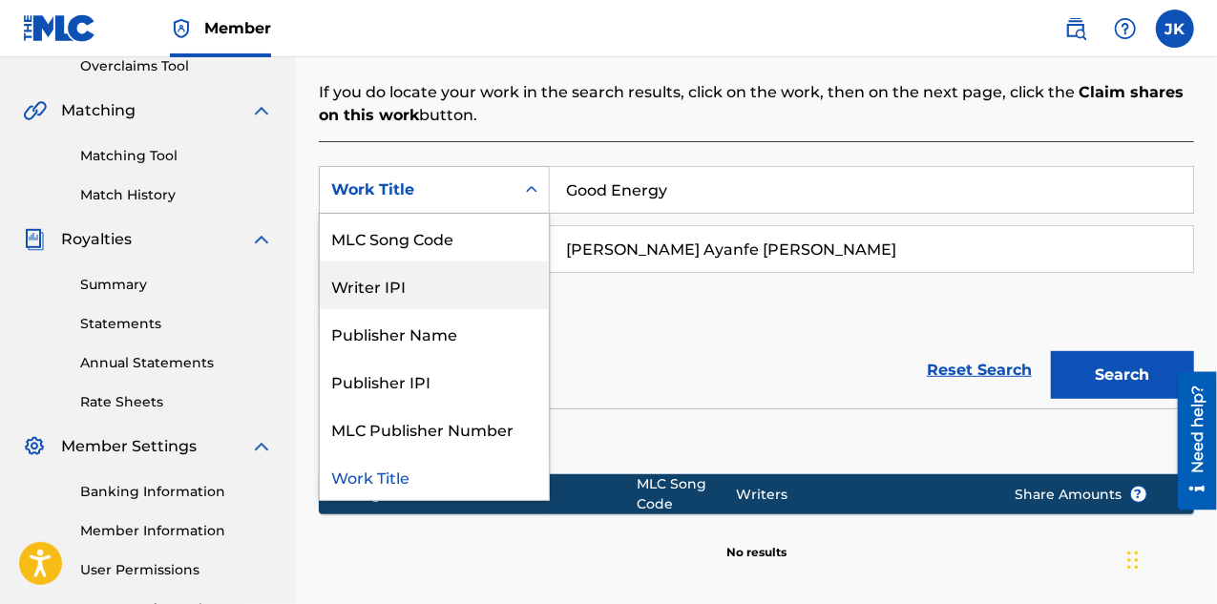
scroll to position [0, 0]
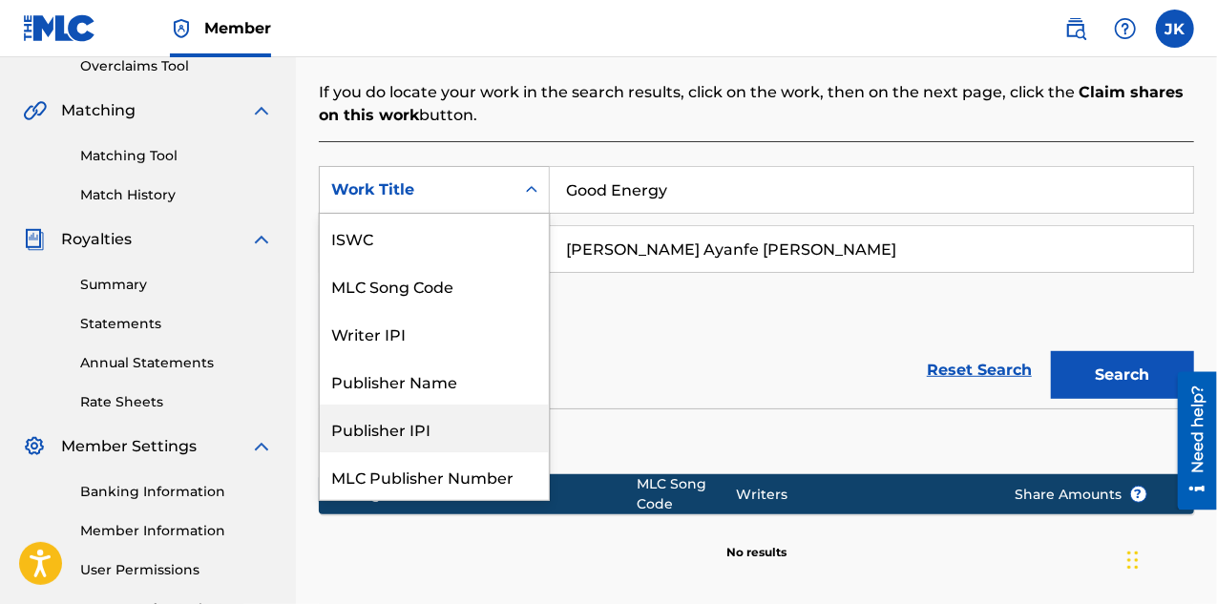
click at [392, 423] on div "Publisher IPI" at bounding box center [434, 429] width 229 height 48
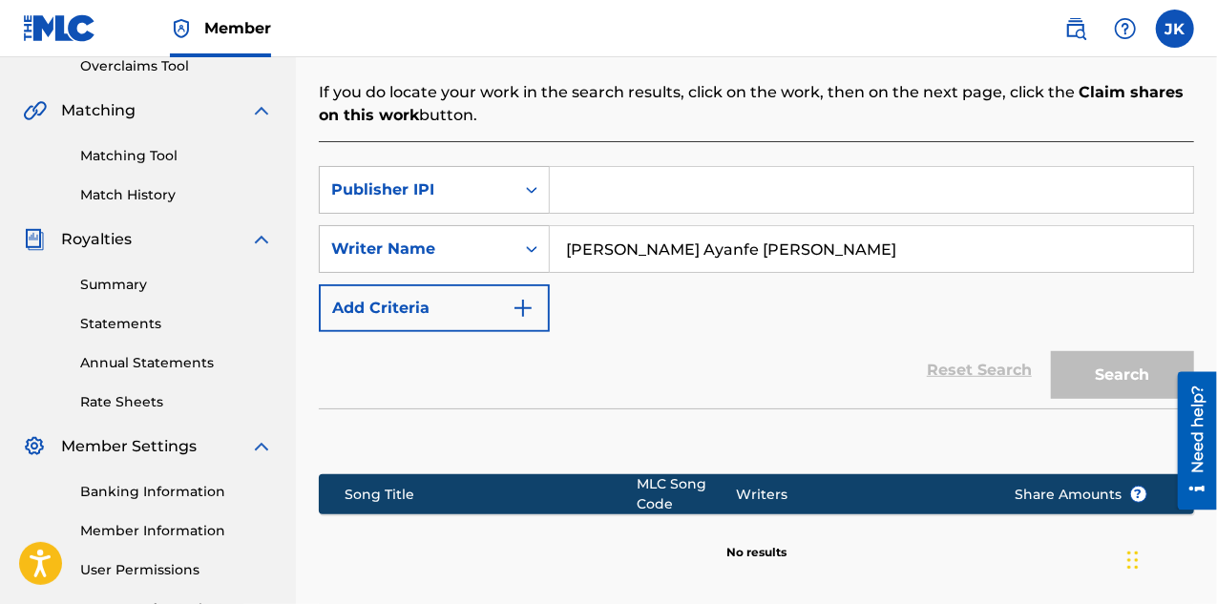
click at [644, 201] on input "Search Form" at bounding box center [872, 190] width 644 height 46
type input "01173310197"
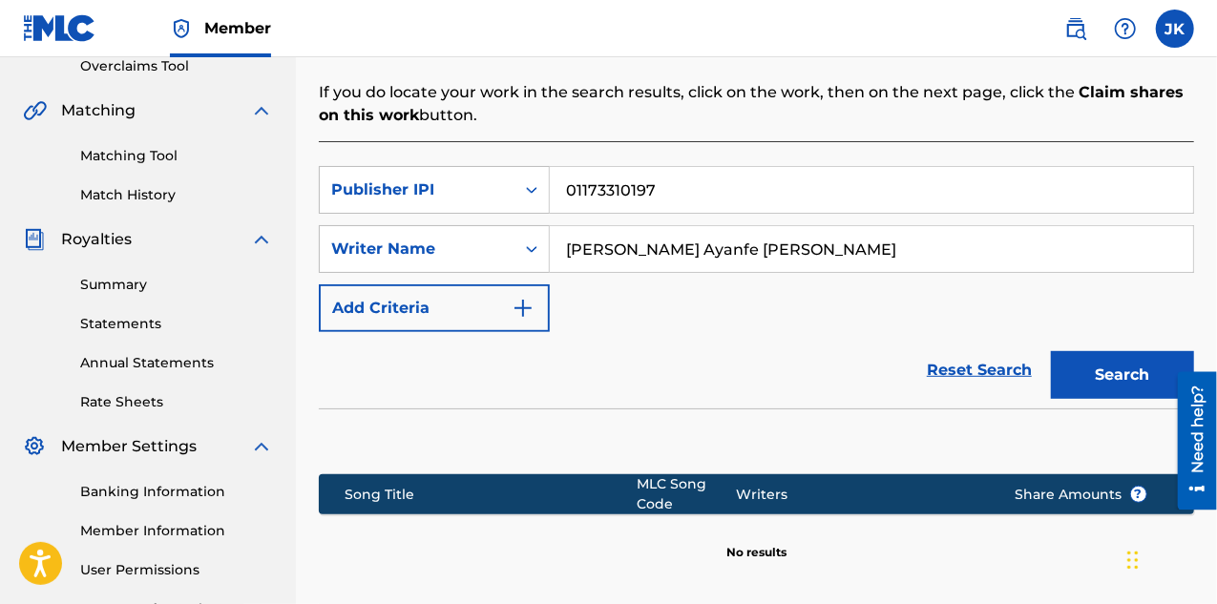
click at [1129, 361] on button "Search" at bounding box center [1122, 375] width 143 height 48
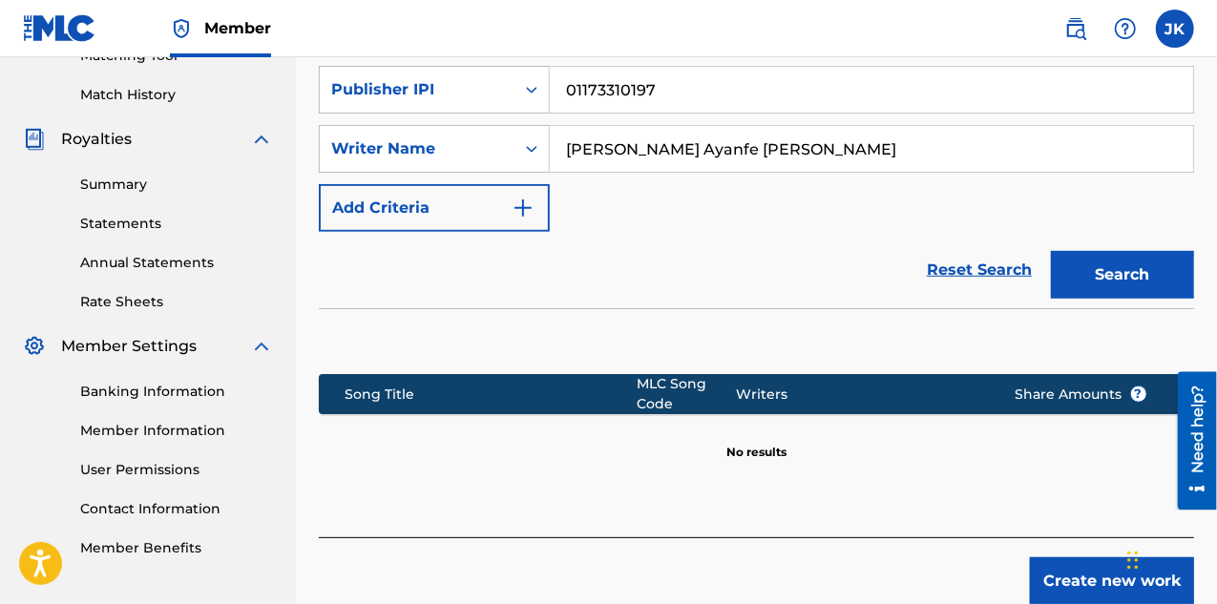
scroll to position [483, 0]
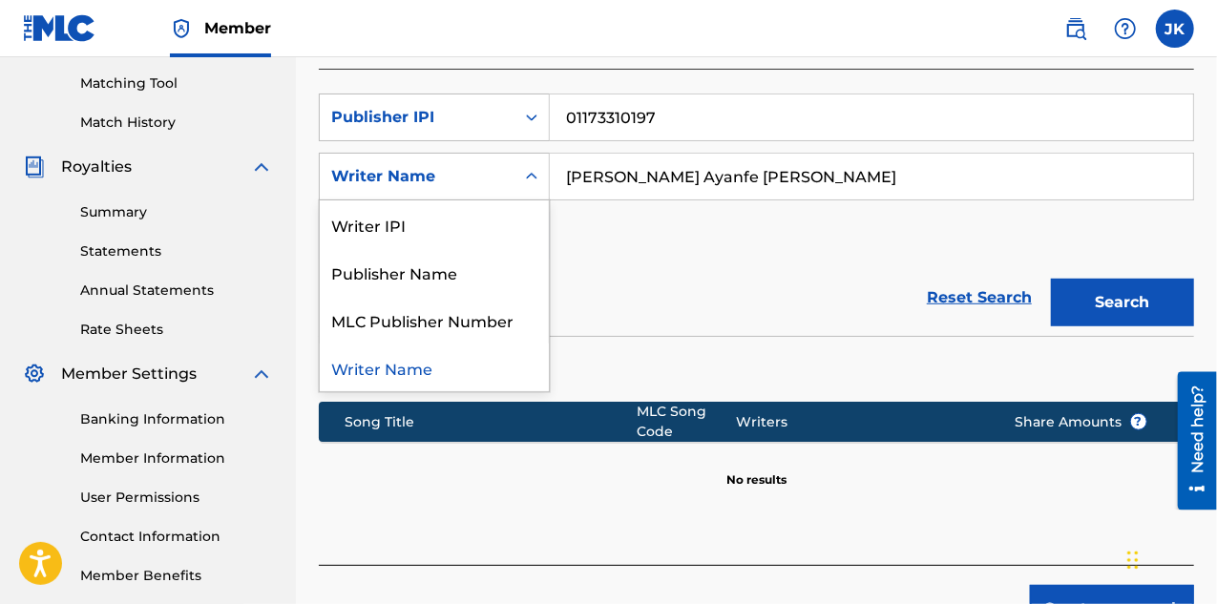
click at [464, 186] on div "Writer Name" at bounding box center [417, 176] width 172 height 23
click at [414, 278] on div "Publisher Name" at bounding box center [434, 272] width 229 height 48
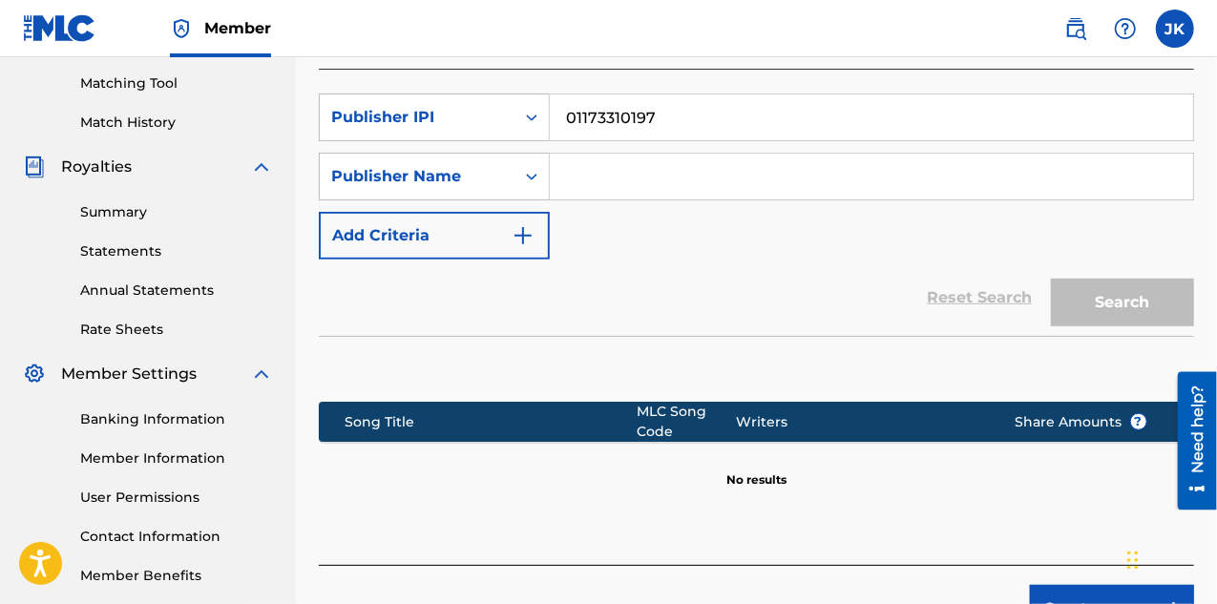
click at [800, 173] on input "Search Form" at bounding box center [872, 177] width 644 height 46
click at [1143, 305] on div "Search" at bounding box center [1118, 298] width 153 height 76
click at [457, 190] on div "Publisher Name" at bounding box center [417, 177] width 195 height 36
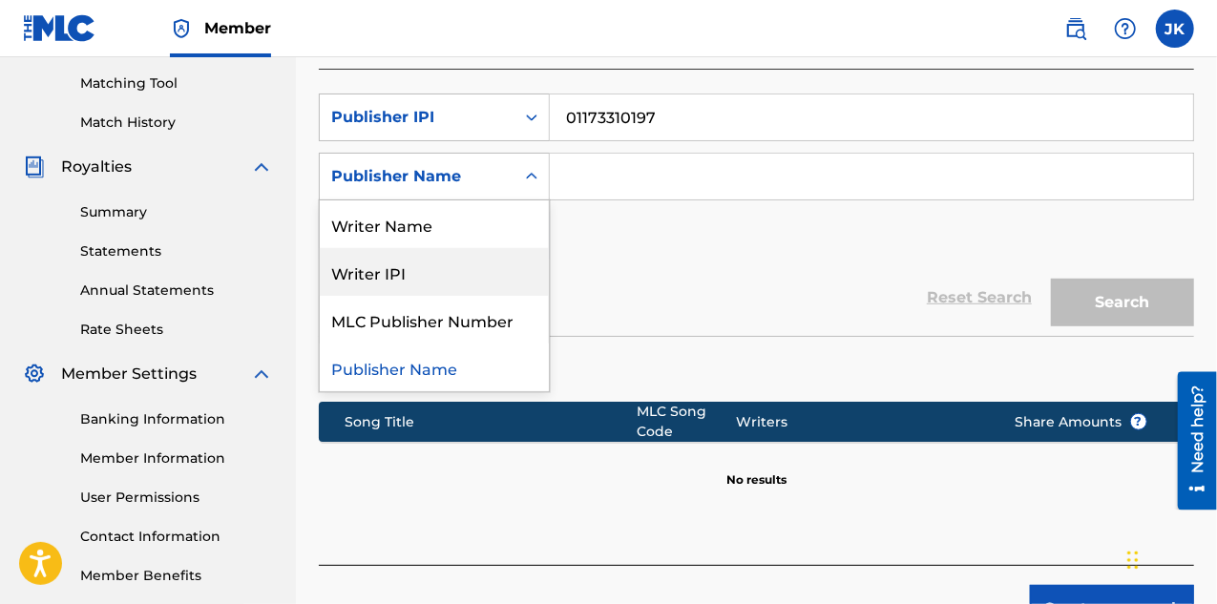
click at [413, 273] on div "Writer IPI" at bounding box center [434, 272] width 229 height 48
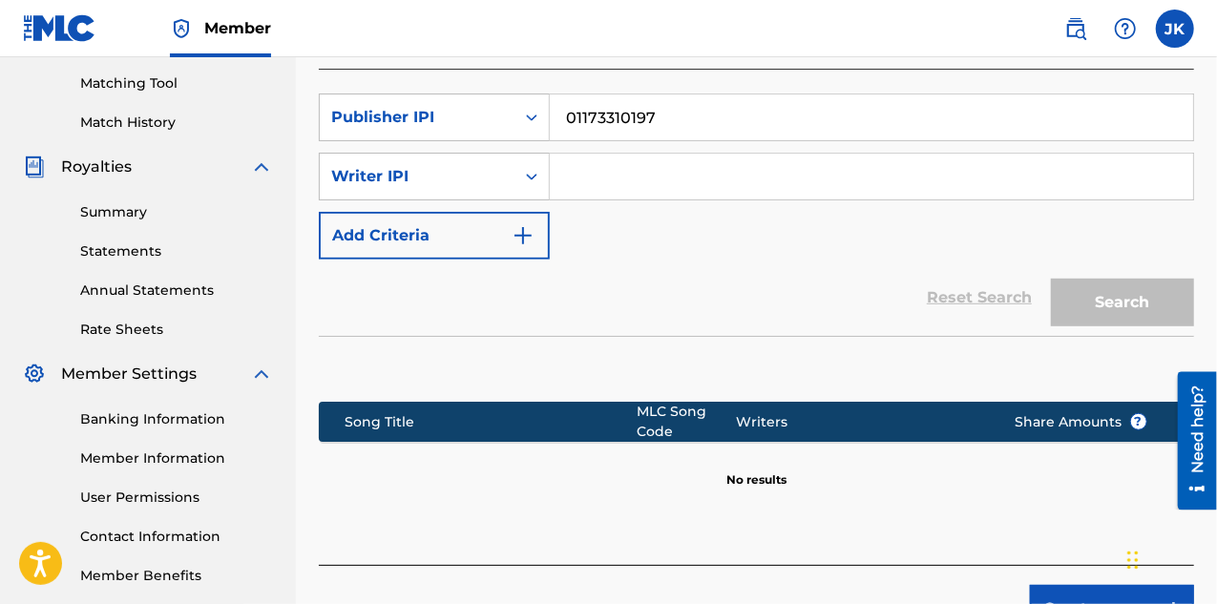
click at [688, 159] on input "Search Form" at bounding box center [872, 177] width 644 height 46
paste input "01299422124"
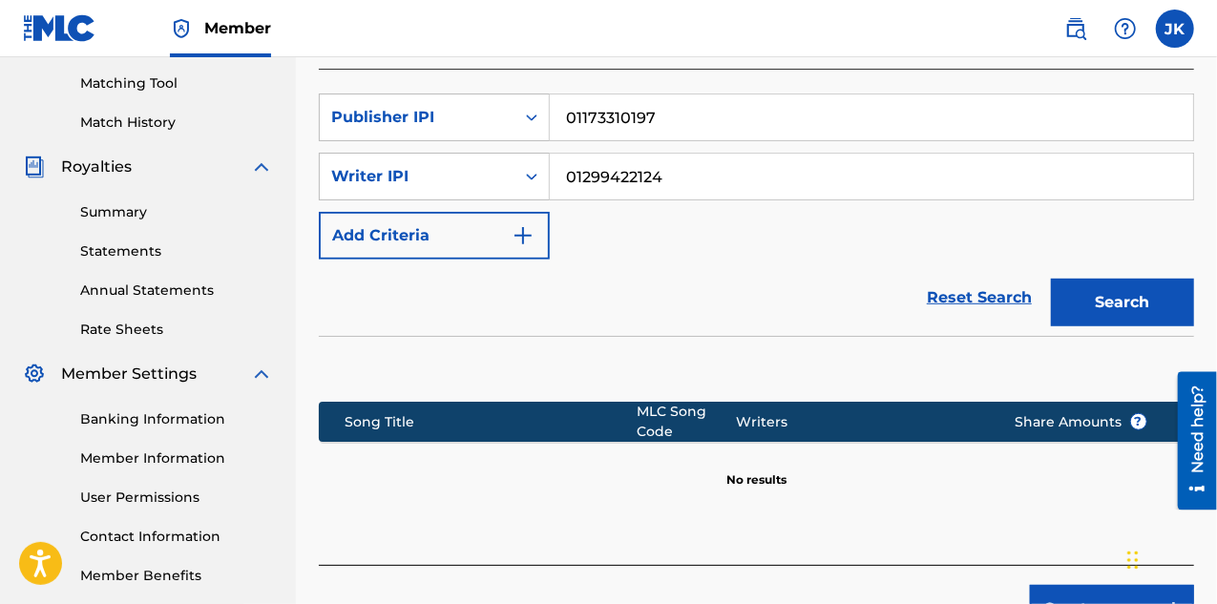
type input "01299422124"
click at [1111, 291] on button "Search" at bounding box center [1122, 303] width 143 height 48
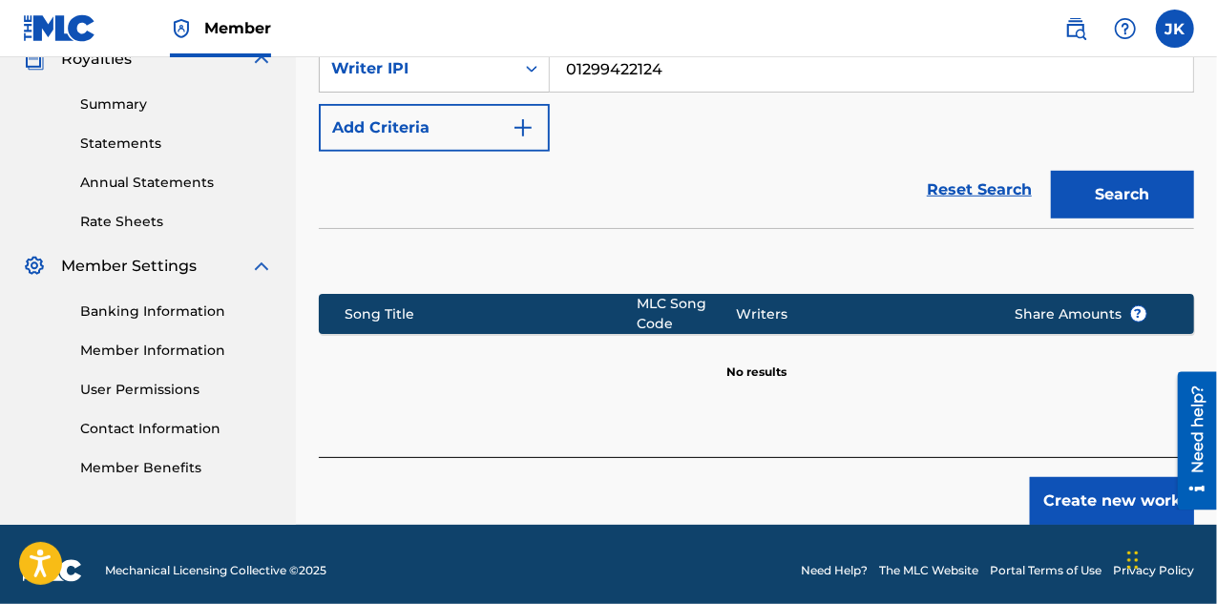
scroll to position [602, 0]
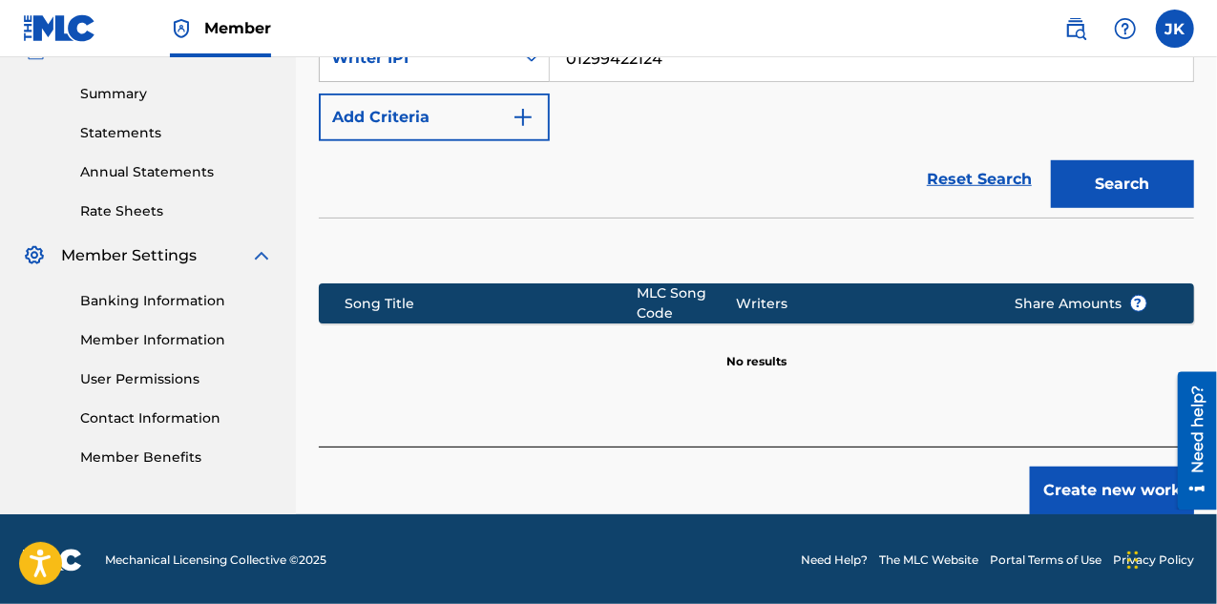
click at [1124, 505] on button "Create new work" at bounding box center [1112, 491] width 164 height 48
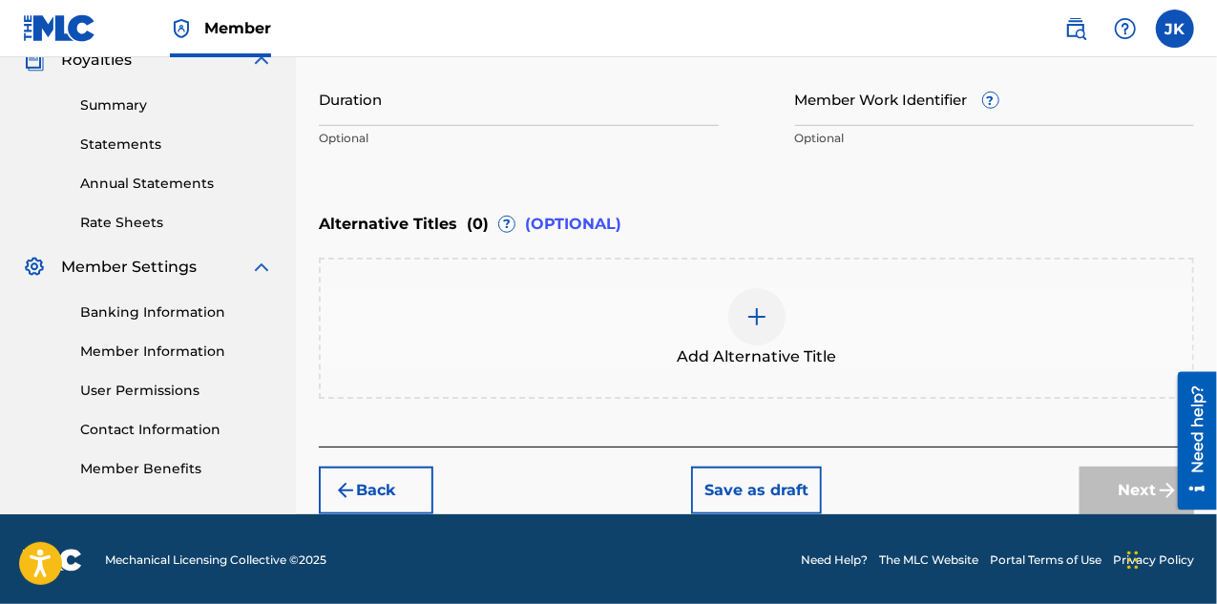
click at [759, 320] on img at bounding box center [757, 317] width 23 height 23
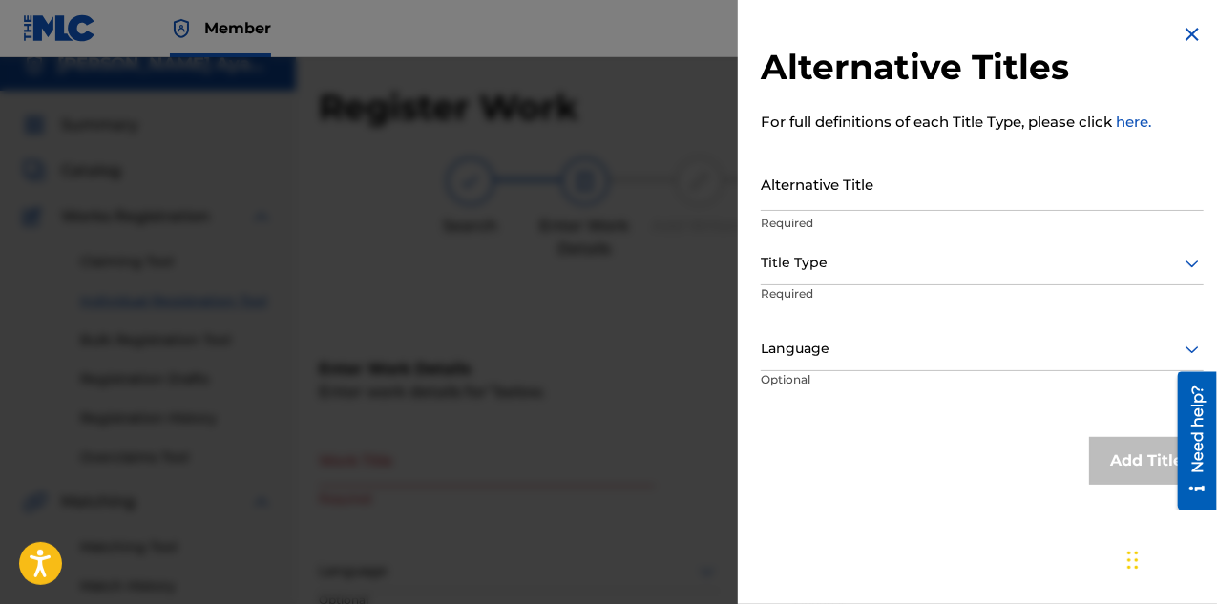
scroll to position [17, 0]
click at [1195, 29] on img at bounding box center [1192, 34] width 23 height 23
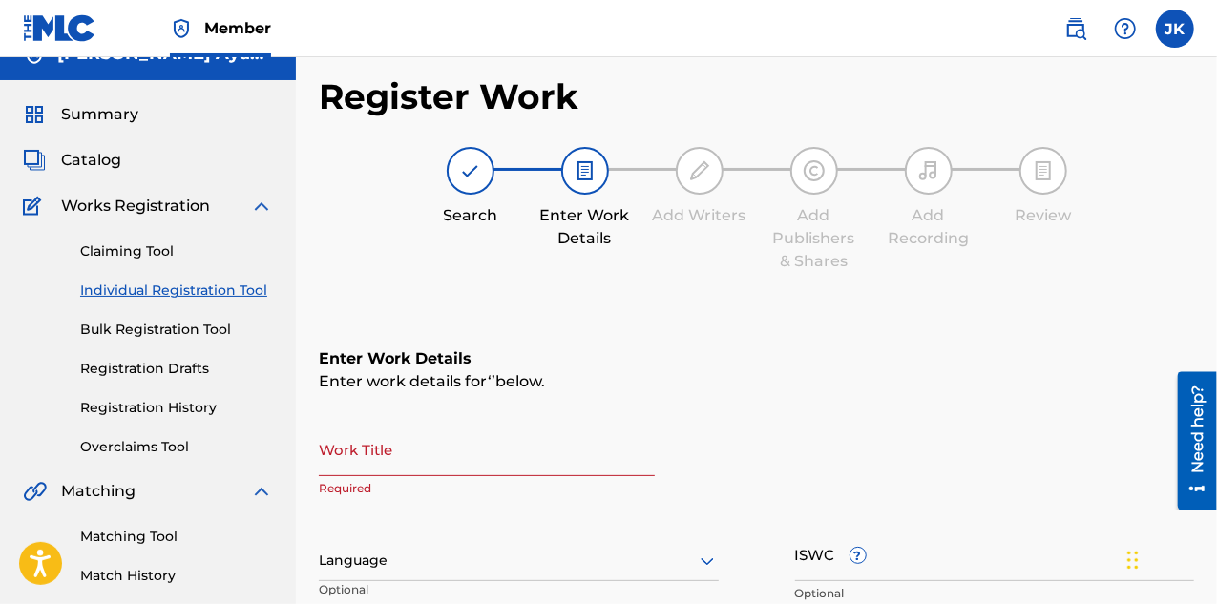
scroll to position [0, 0]
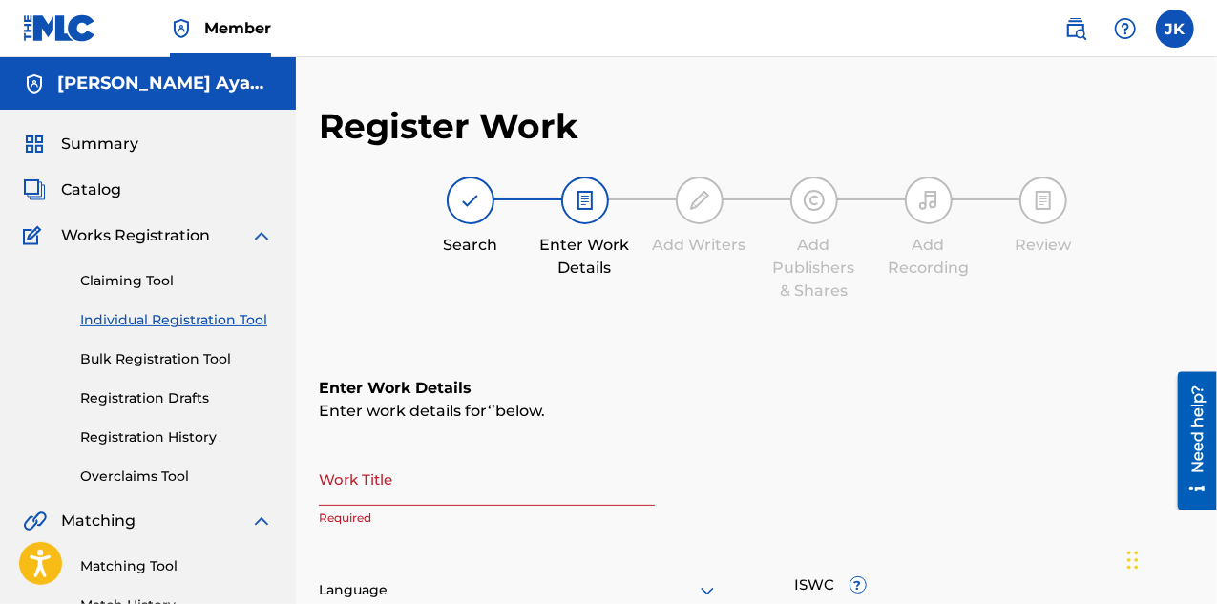
click at [1186, 25] on label at bounding box center [1175, 29] width 38 height 38
click at [1175, 29] on input "[PERSON_NAME] [PERSON_NAME] [EMAIL_ADDRESS][DOMAIN_NAME] Notification Preferenc…" at bounding box center [1175, 29] width 0 height 0
click at [388, 255] on div "Search Enter Work Details Add Writers Add Publishers & Shares Add Recording Rev…" at bounding box center [757, 240] width 876 height 126
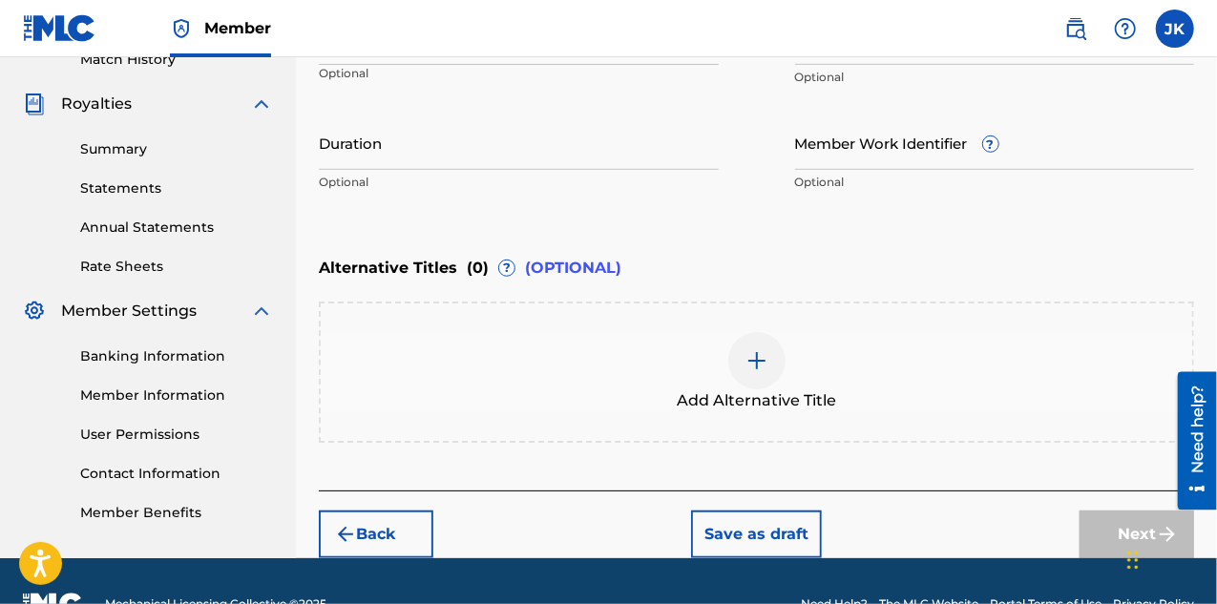
scroll to position [590, 0]
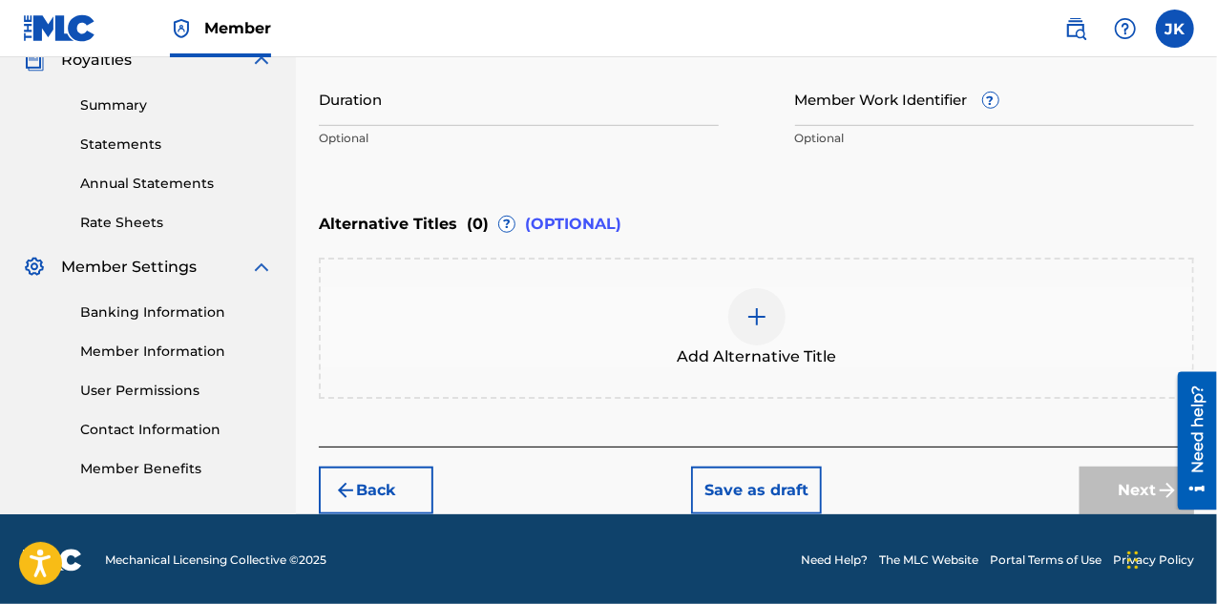
click at [153, 345] on link "Member Information" at bounding box center [176, 352] width 193 height 20
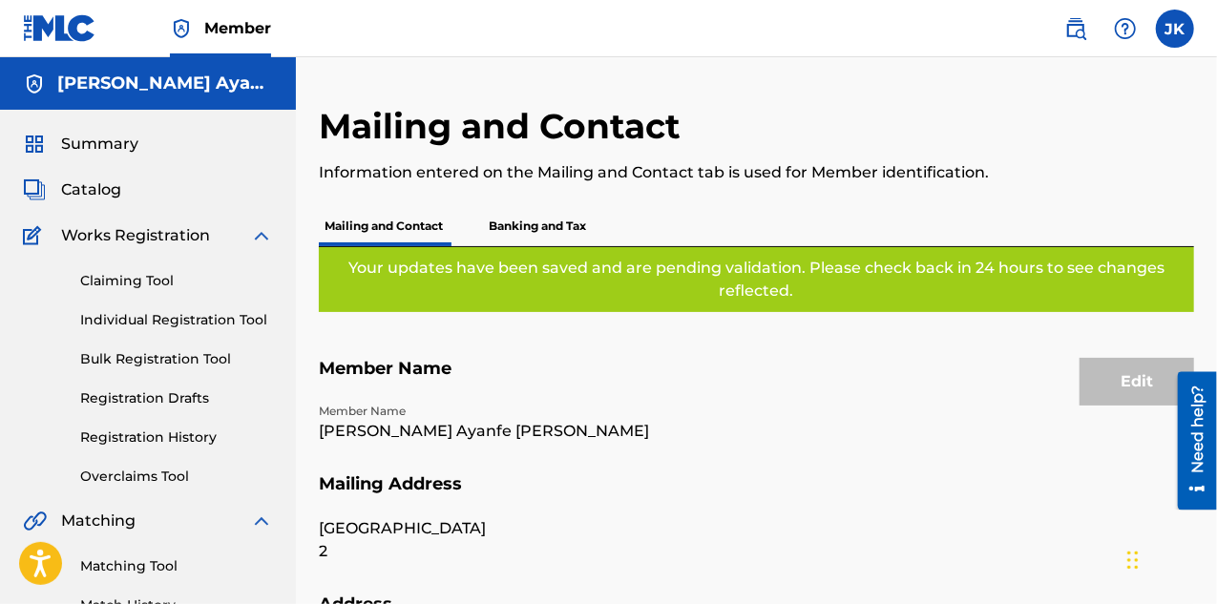
click at [1180, 32] on label at bounding box center [1175, 29] width 38 height 38
click at [1175, 29] on input "[PERSON_NAME] [PERSON_NAME] [EMAIL_ADDRESS][DOMAIN_NAME] Notification Preferenc…" at bounding box center [1175, 29] width 0 height 0
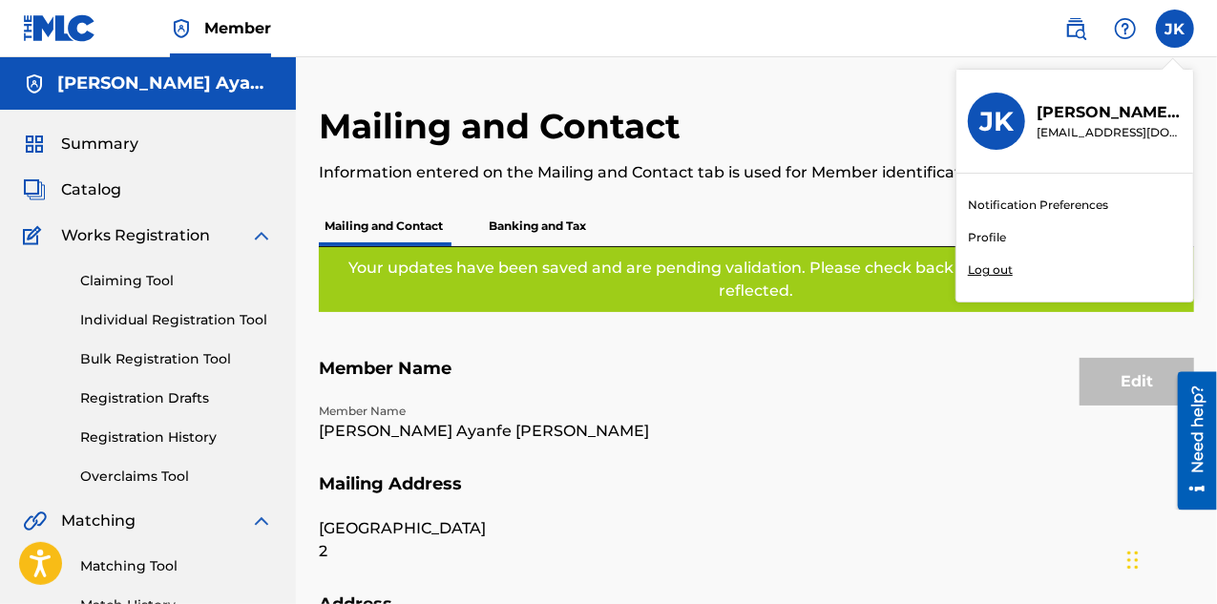
click at [991, 232] on link "Profile" at bounding box center [987, 237] width 38 height 17
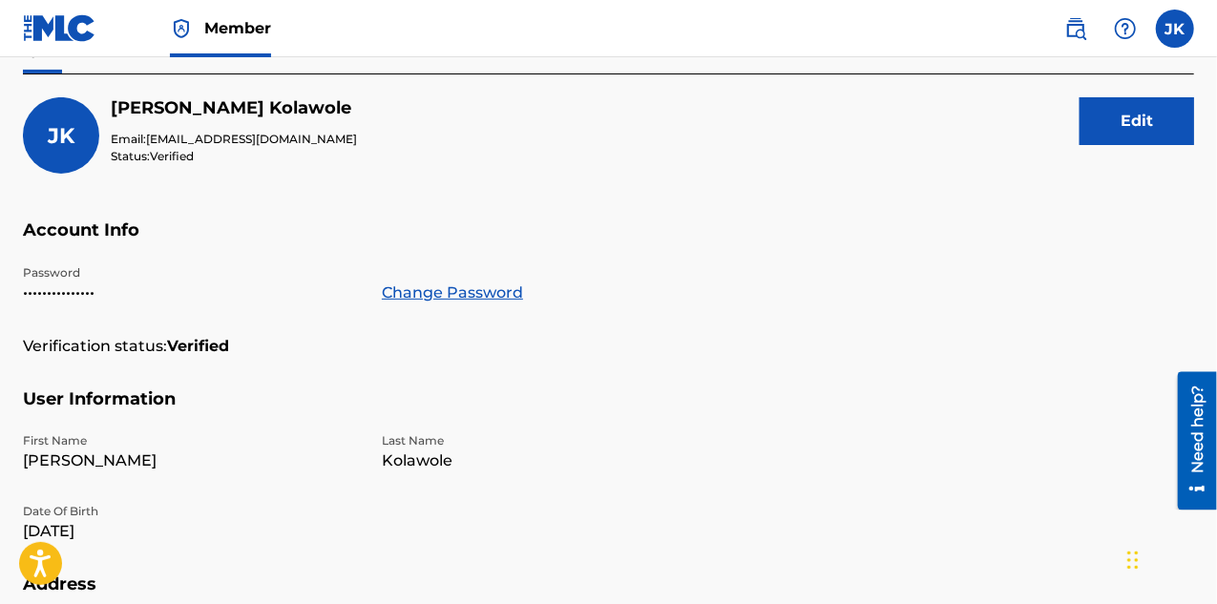
scroll to position [11, 0]
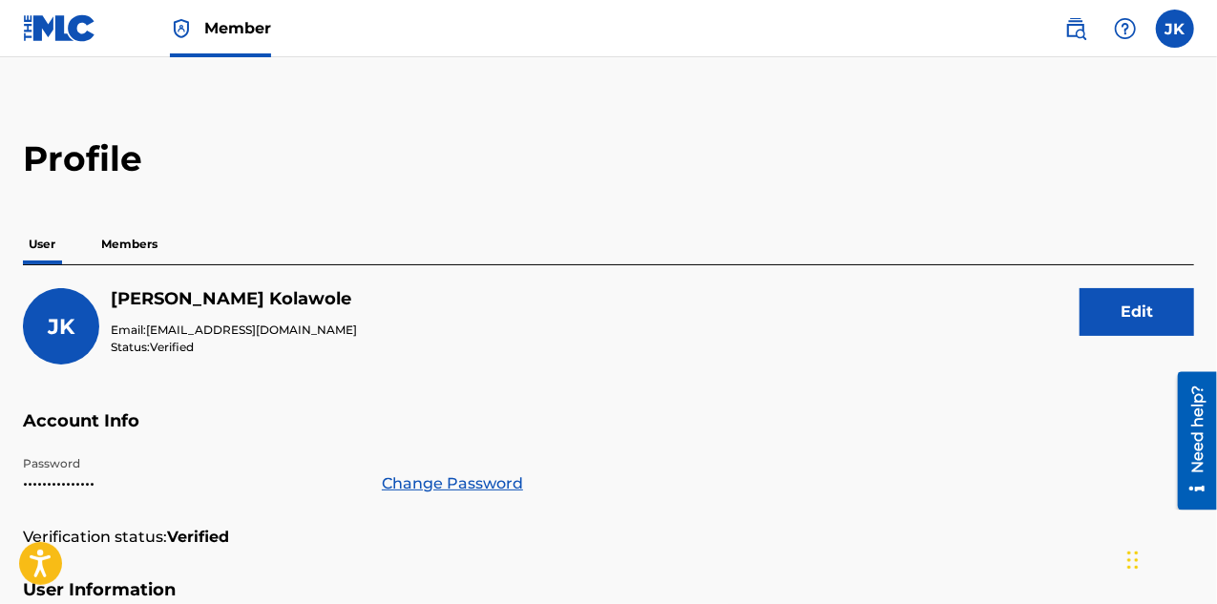
click at [120, 247] on p "Members" at bounding box center [129, 244] width 68 height 40
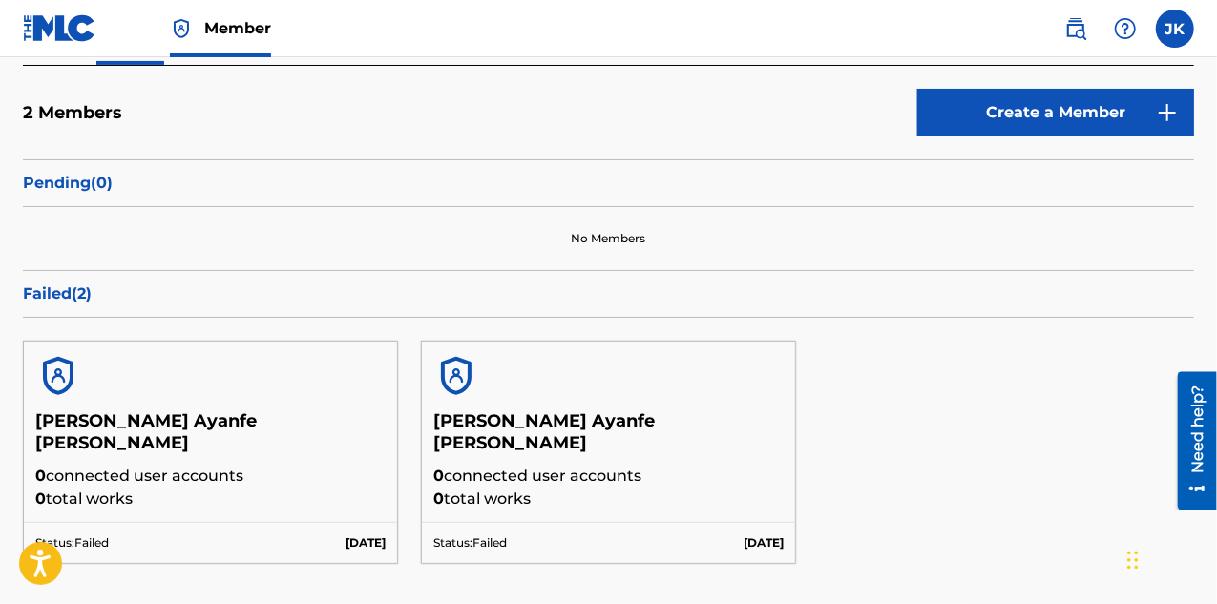
scroll to position [307, 0]
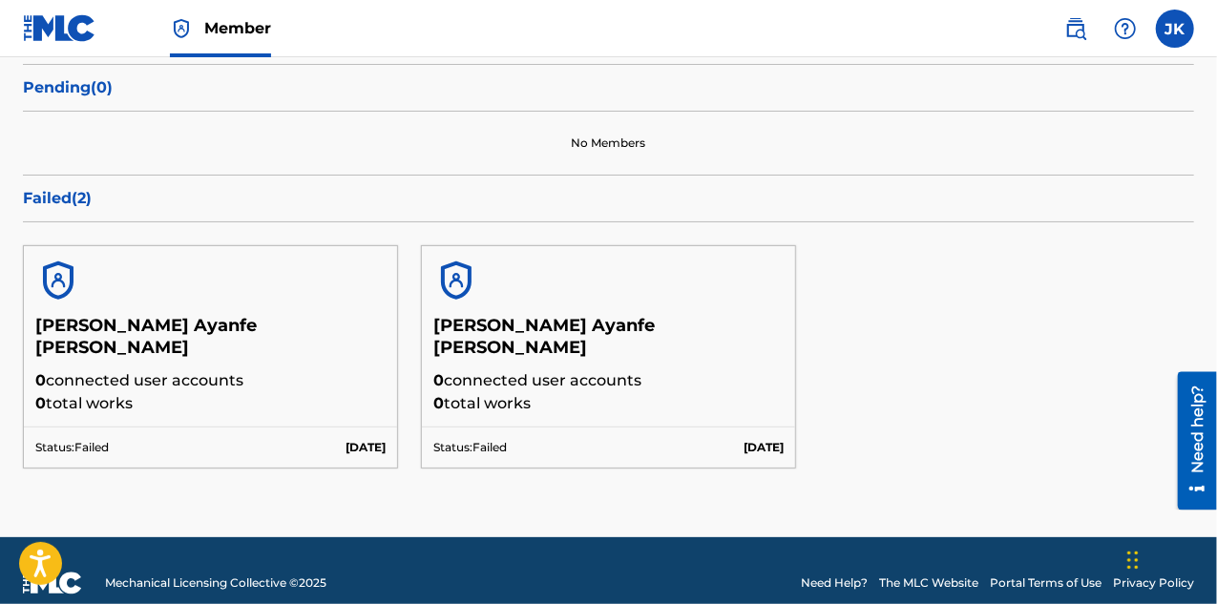
drag, startPoint x: 114, startPoint y: 362, endPoint x: 805, endPoint y: 446, distance: 696.4
click at [805, 450] on div "Profile User Members 2 Members Create a Member Pending ( 0 ) No Members Failed …" at bounding box center [608, 166] width 1217 height 649
drag, startPoint x: 291, startPoint y: 202, endPoint x: 247, endPoint y: 194, distance: 44.8
click at [288, 201] on p "Failed ( 2 )" at bounding box center [609, 198] width 1172 height 23
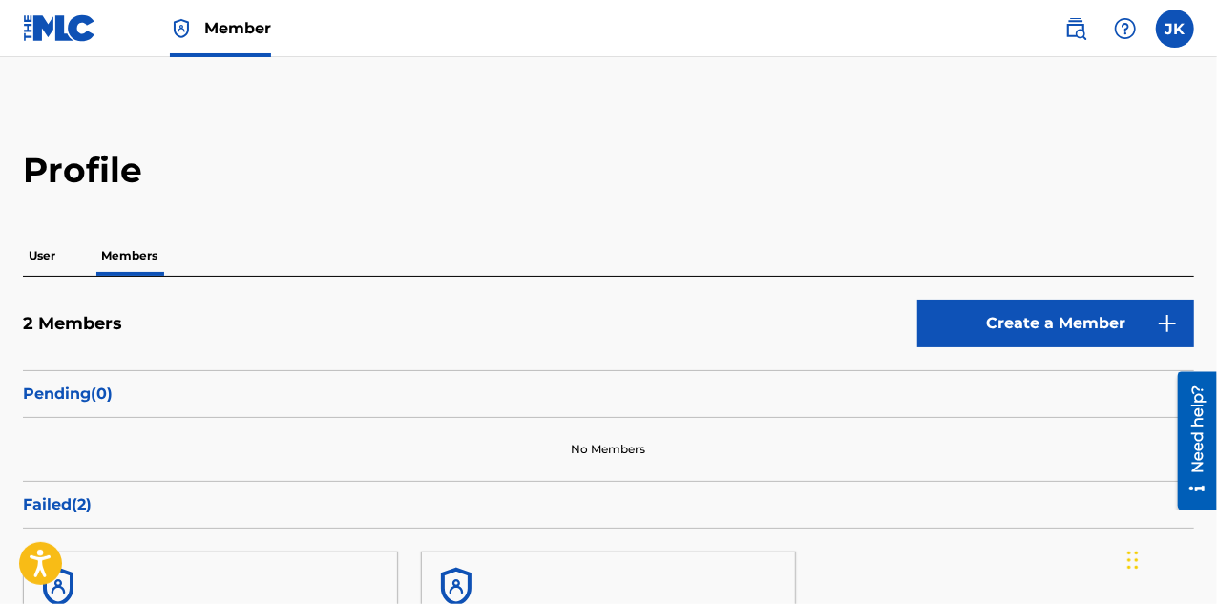
scroll to position [95, 0]
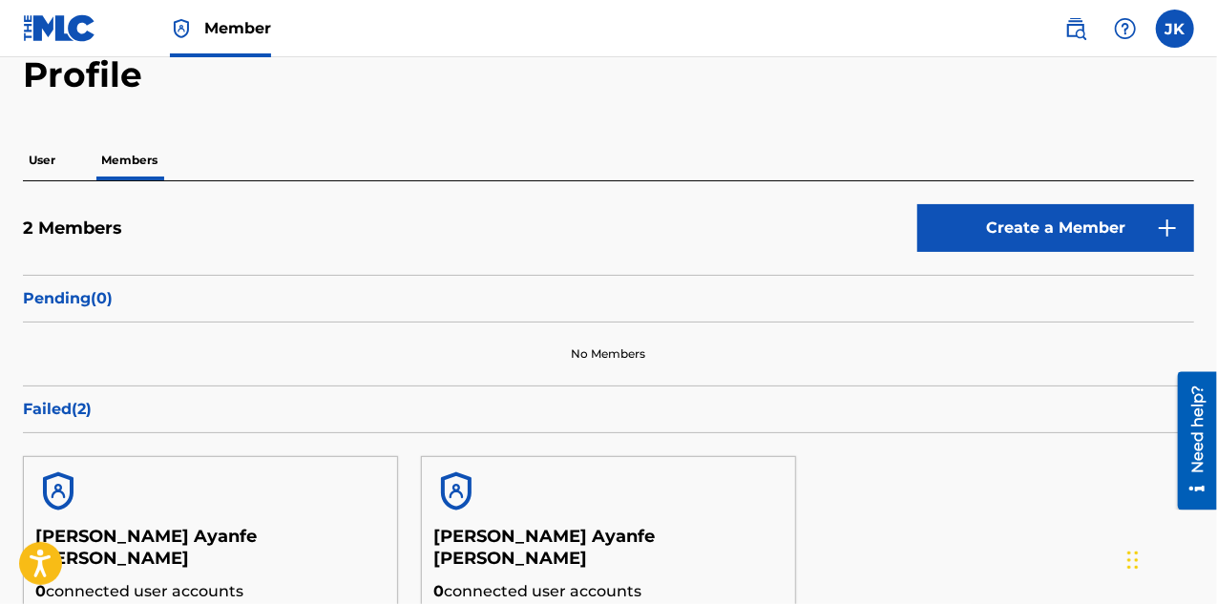
click at [11, 185] on div "Profile User Members 2 Members Create a Member Pending ( 0 ) No Members Failed …" at bounding box center [608, 377] width 1217 height 649
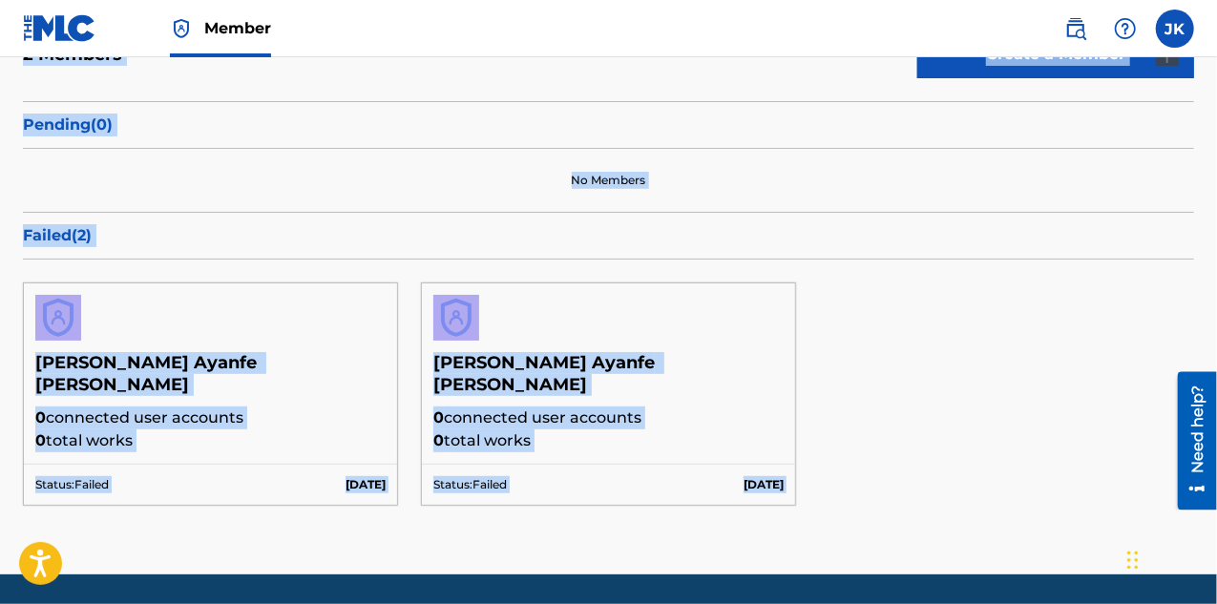
scroll to position [307, 0]
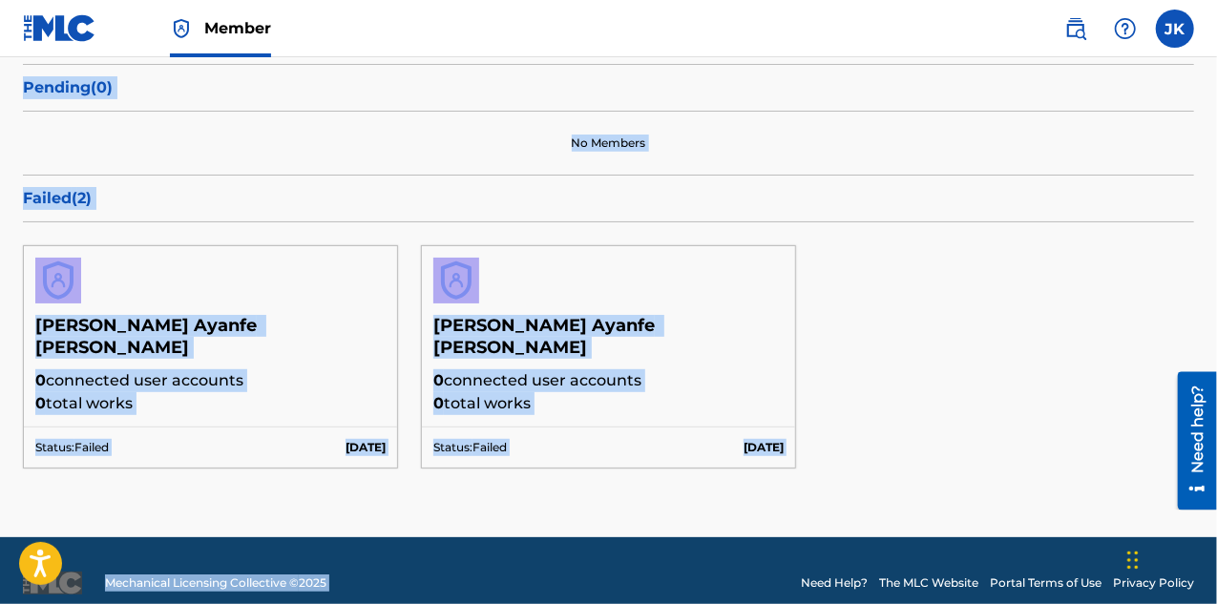
drag, startPoint x: 31, startPoint y: 91, endPoint x: 898, endPoint y: 462, distance: 943.3
click at [918, 490] on main "Profile User Members 2 Members Create a Member Pending ( 0 ) No Members Failed …" at bounding box center [608, 144] width 1217 height 787
copy div "Profile User Members 2 Members Create a Member Pending ( 0 ) No Members Failed …"
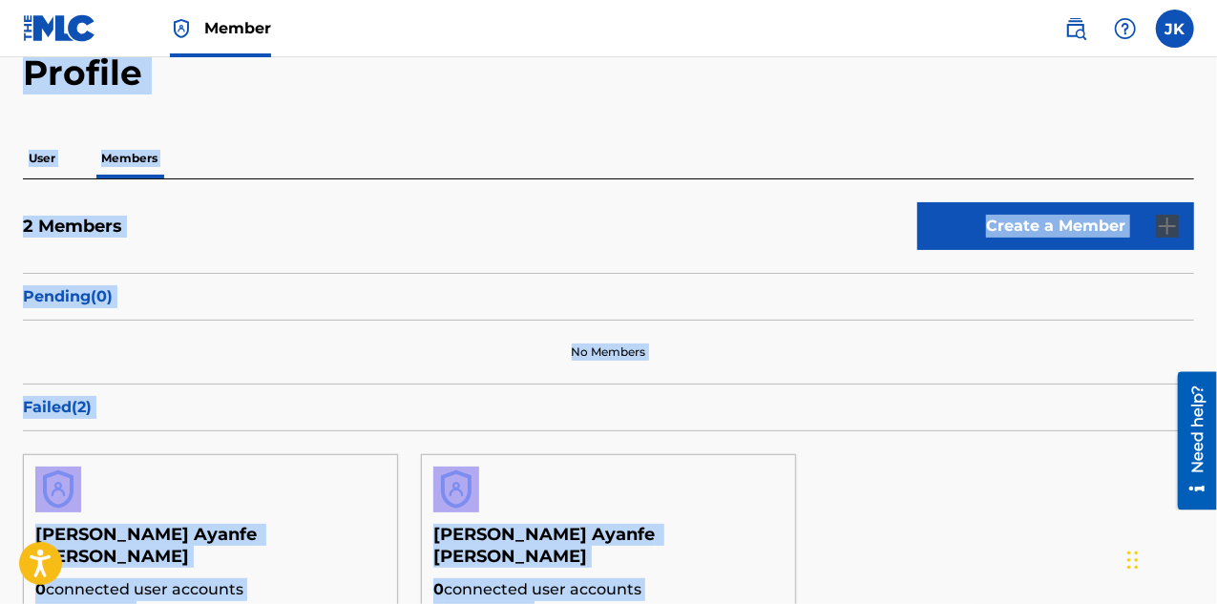
scroll to position [20, 0]
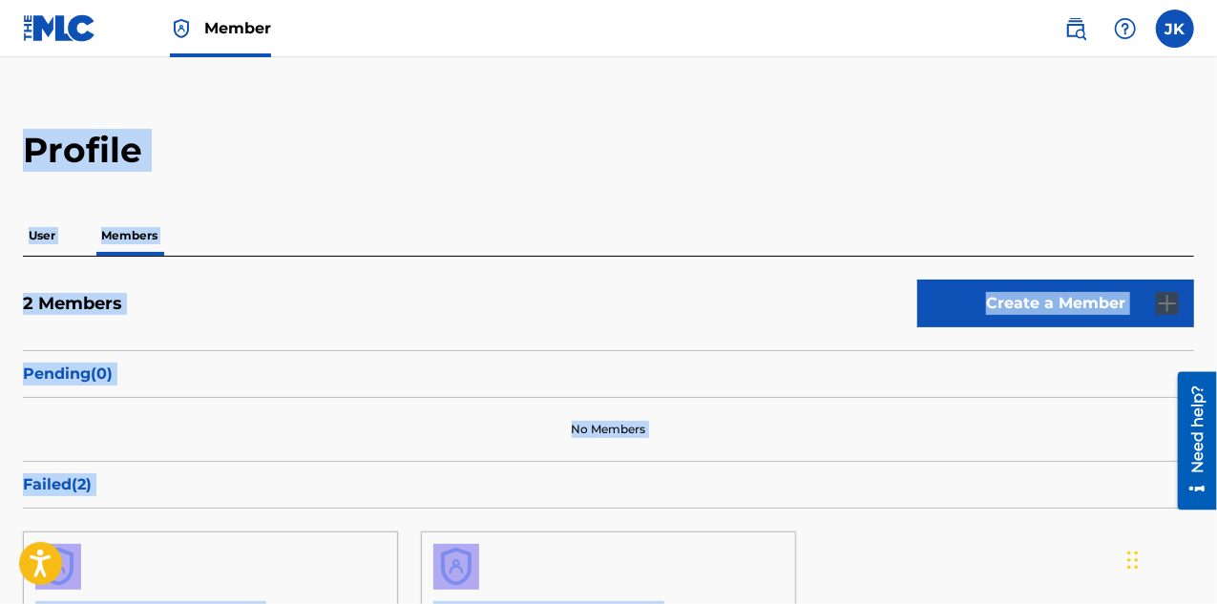
drag, startPoint x: 694, startPoint y: 101, endPoint x: 668, endPoint y: 201, distance: 102.6
click at [695, 100] on main "Profile User Members 2 Members Create a Member Pending ( 0 ) No Members Failed …" at bounding box center [608, 430] width 1217 height 787
click at [244, 345] on div "2 Members Create a Member" at bounding box center [609, 315] width 1172 height 71
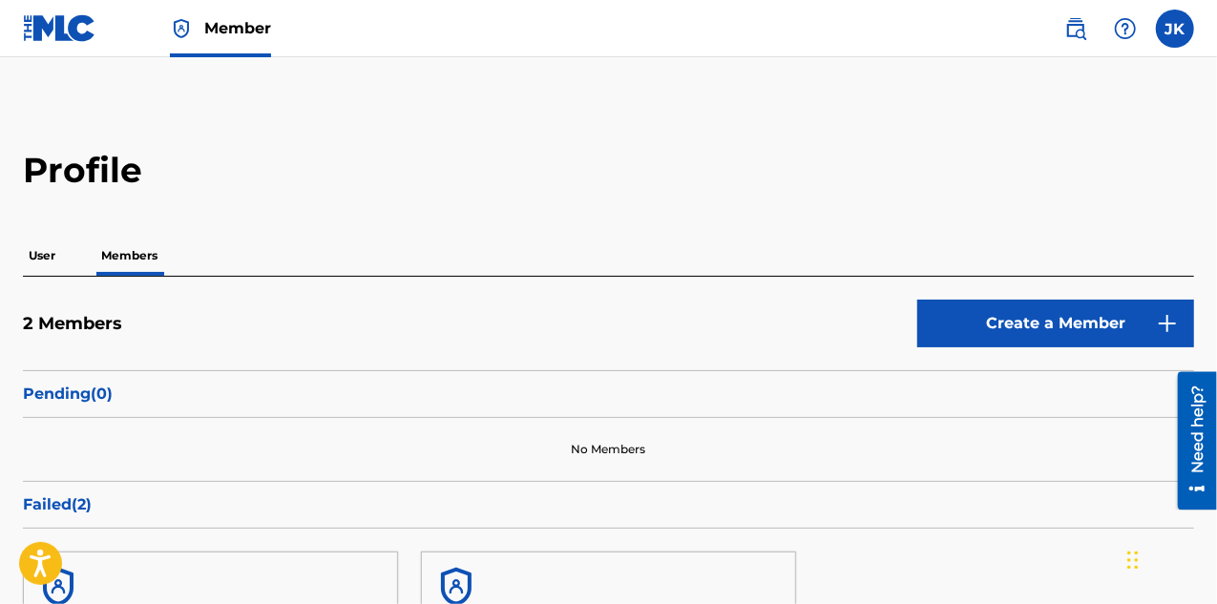
scroll to position [307, 0]
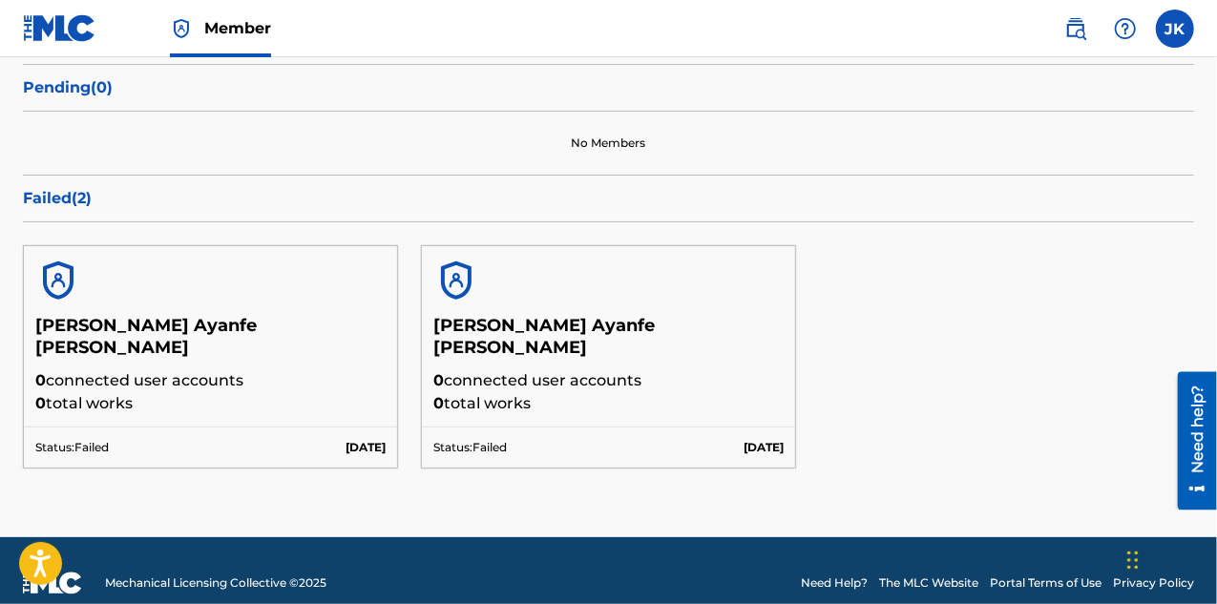
click at [1157, 295] on div "[PERSON_NAME] Ayanfe [PERSON_NAME] 0 connected user accounts 0 total works Stat…" at bounding box center [609, 356] width 1172 height 269
click at [55, 28] on img at bounding box center [60, 28] width 74 height 28
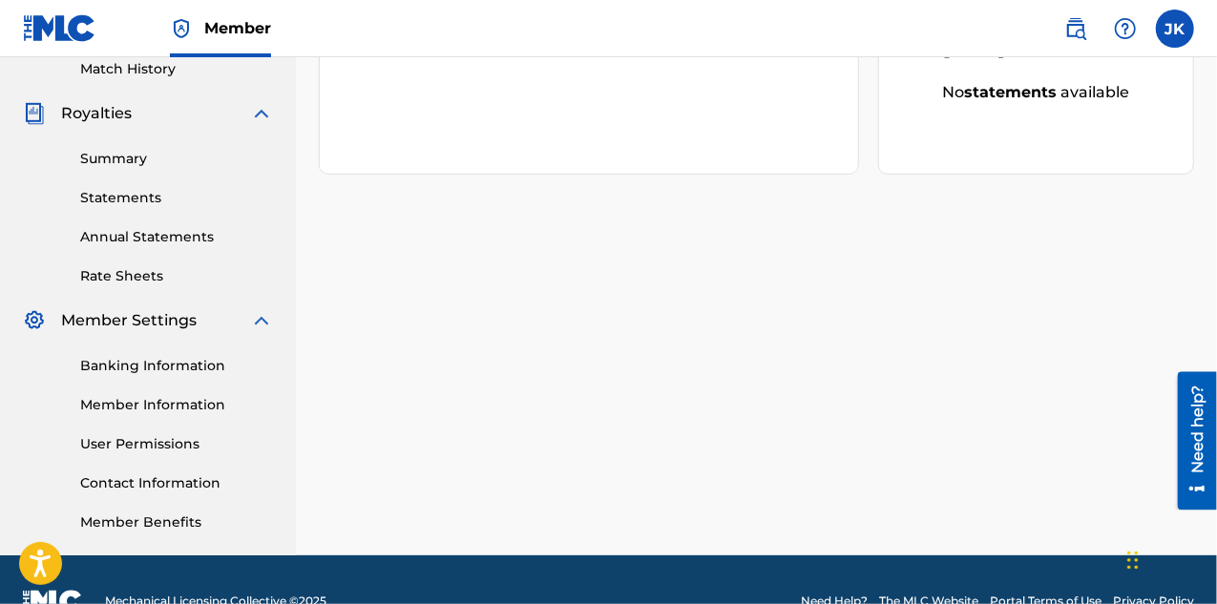
scroll to position [579, 0]
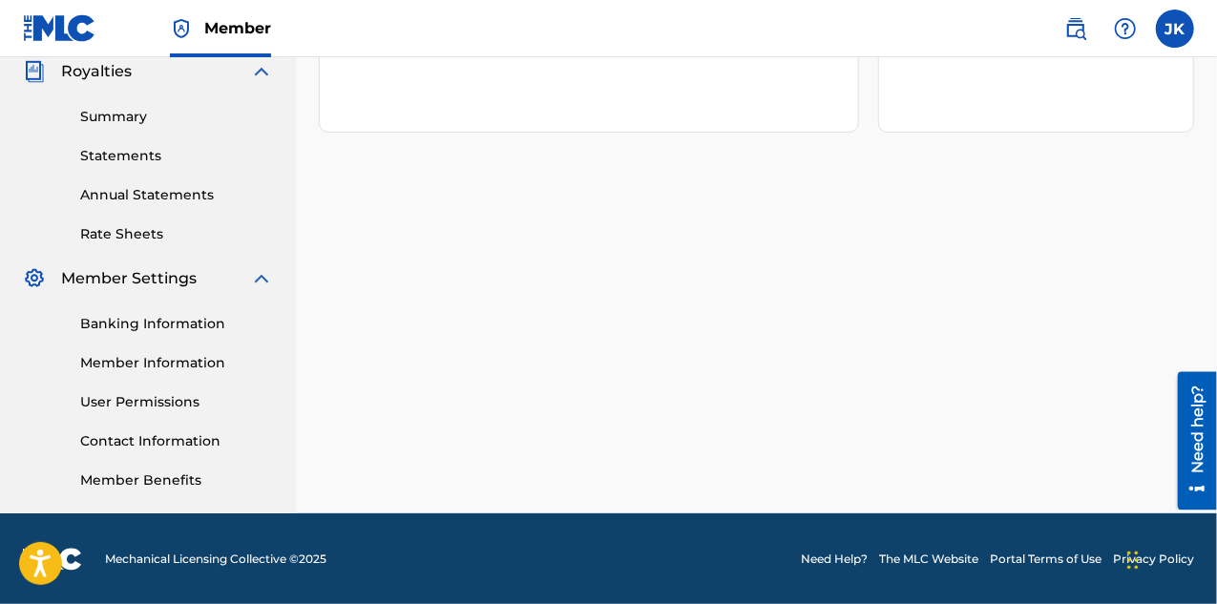
click at [145, 444] on link "Contact Information" at bounding box center [176, 442] width 193 height 20
